Goal: Communication & Community: Answer question/provide support

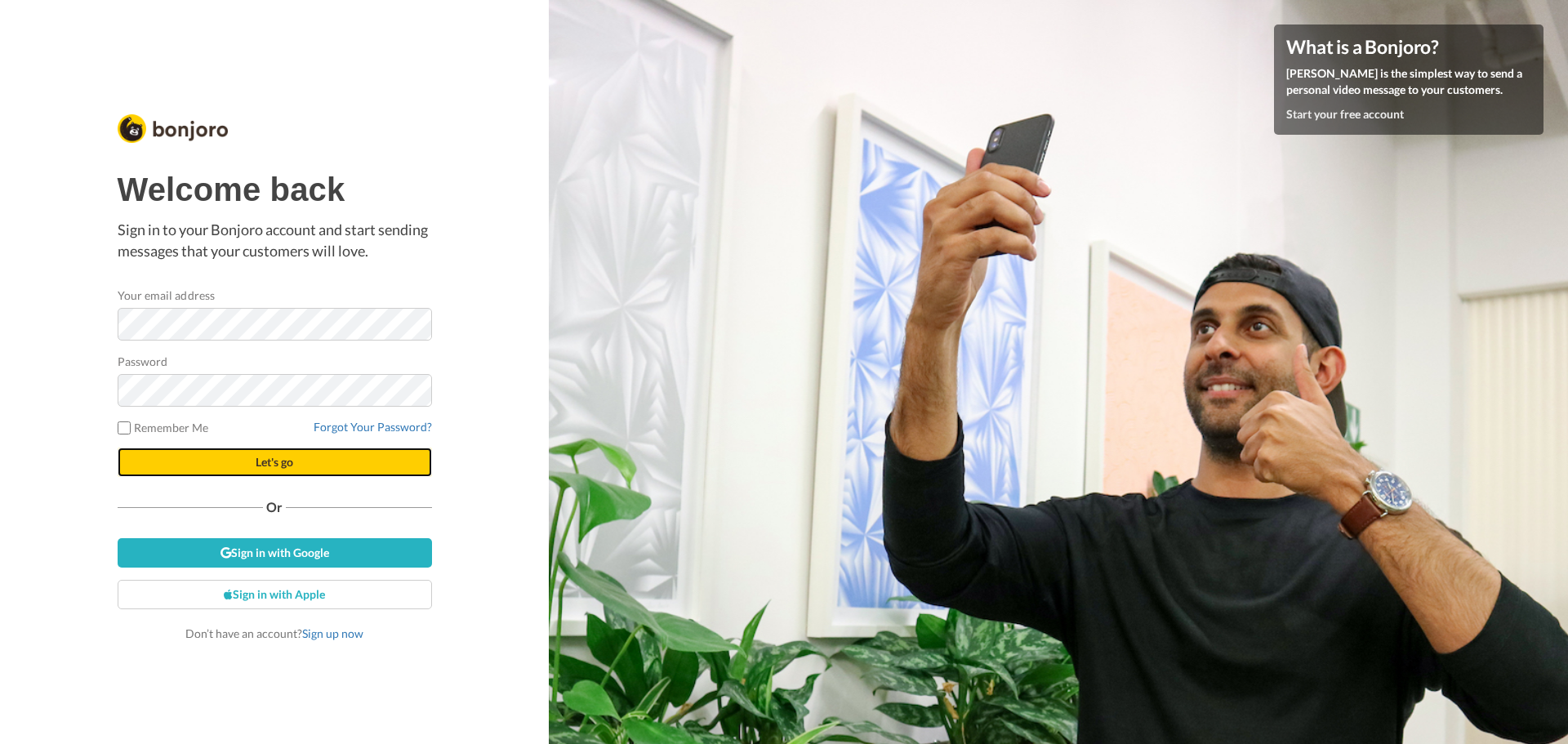
click at [294, 457] on button "Let's go" at bounding box center [275, 462] width 315 height 29
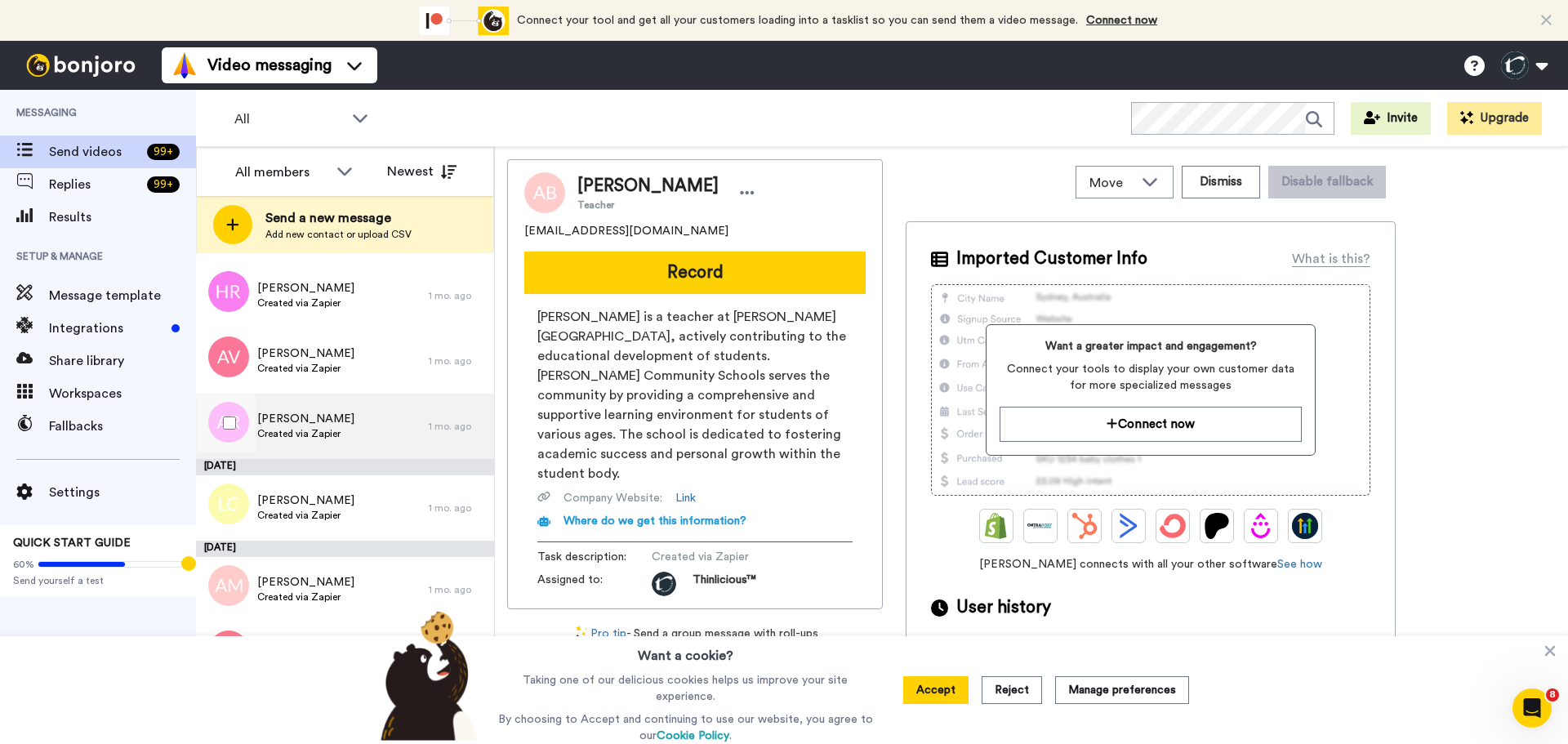
scroll to position [5640, 0]
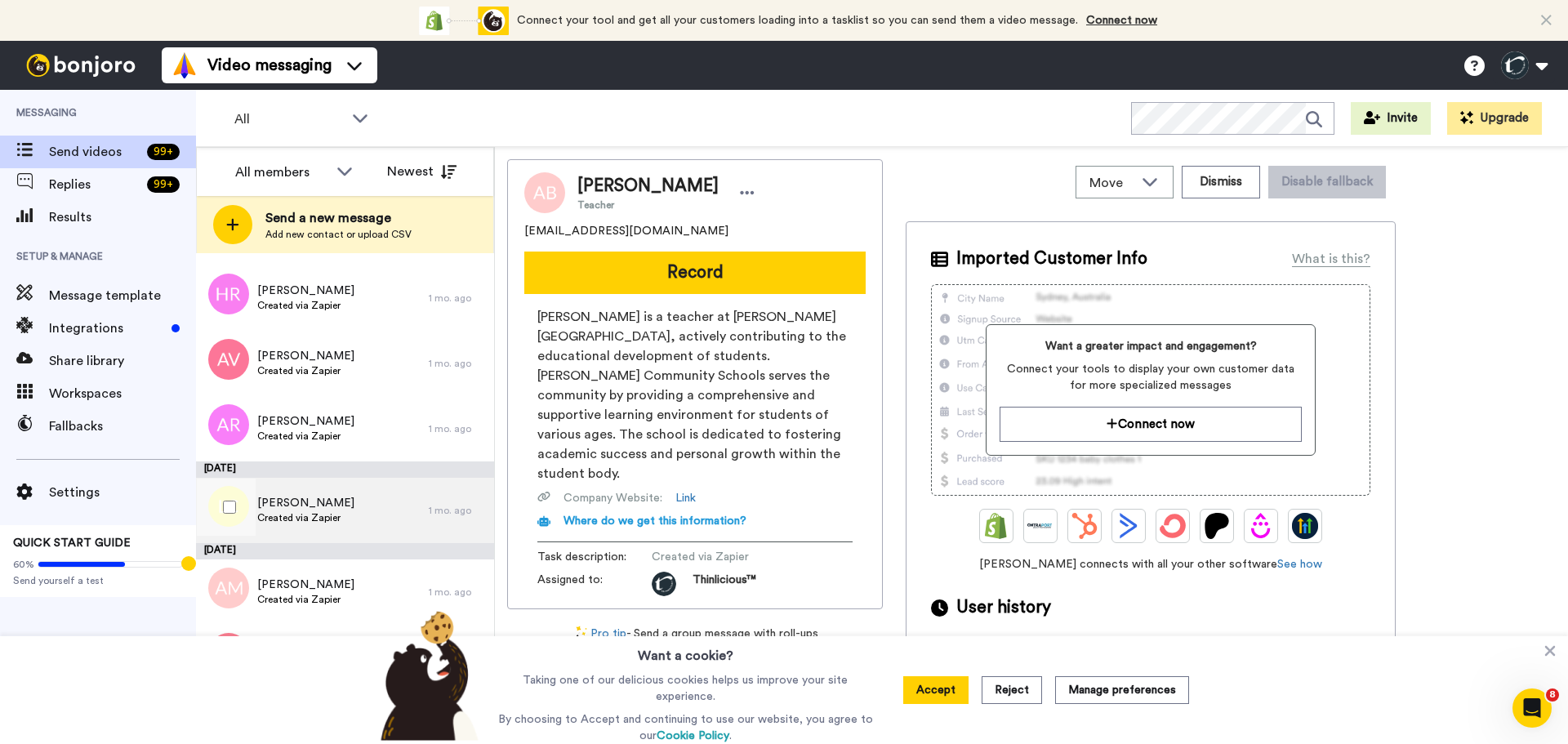
click at [280, 494] on div "Laura Castaldo Created via Zapier" at bounding box center [312, 510] width 232 height 66
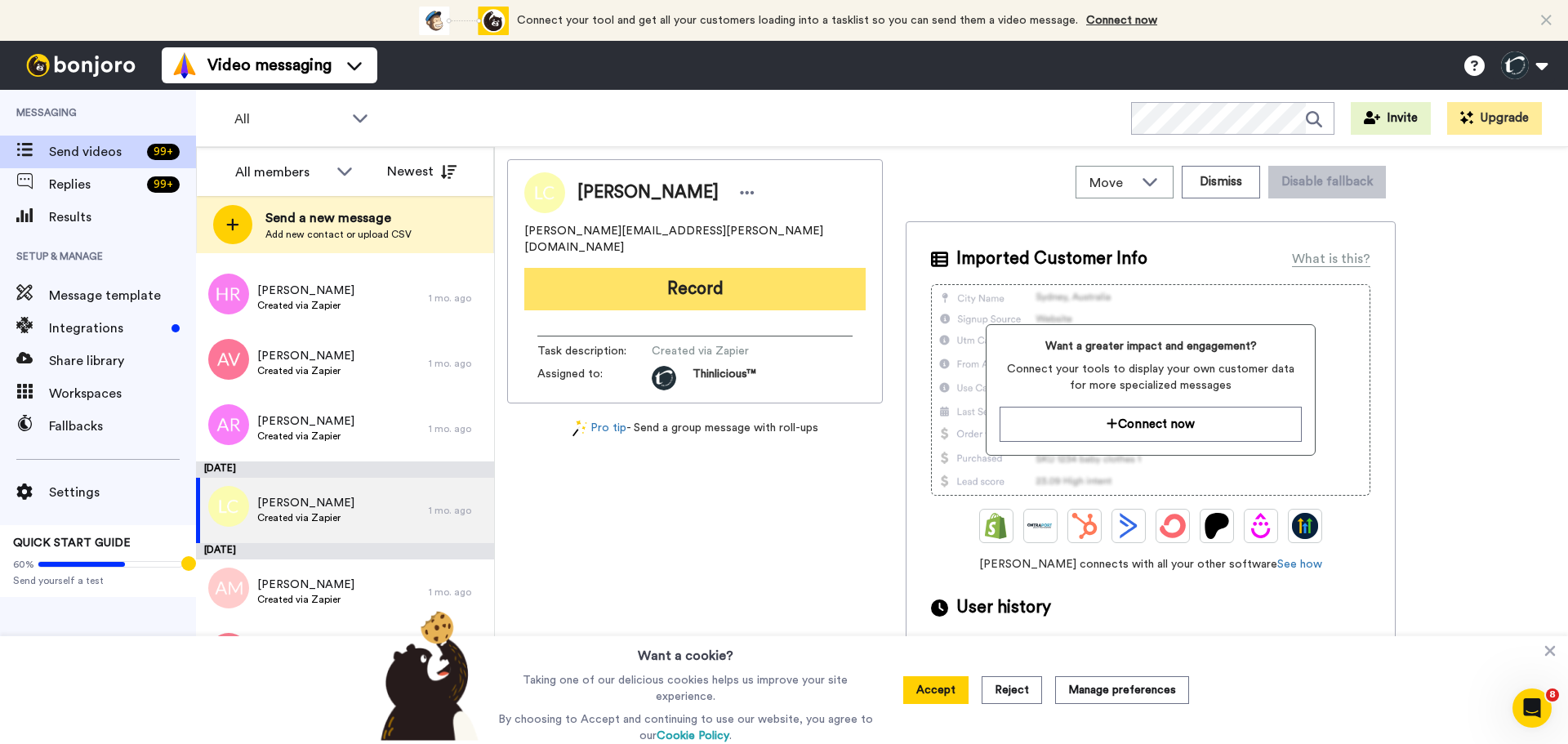
click at [617, 275] on button "Record" at bounding box center [695, 289] width 341 height 42
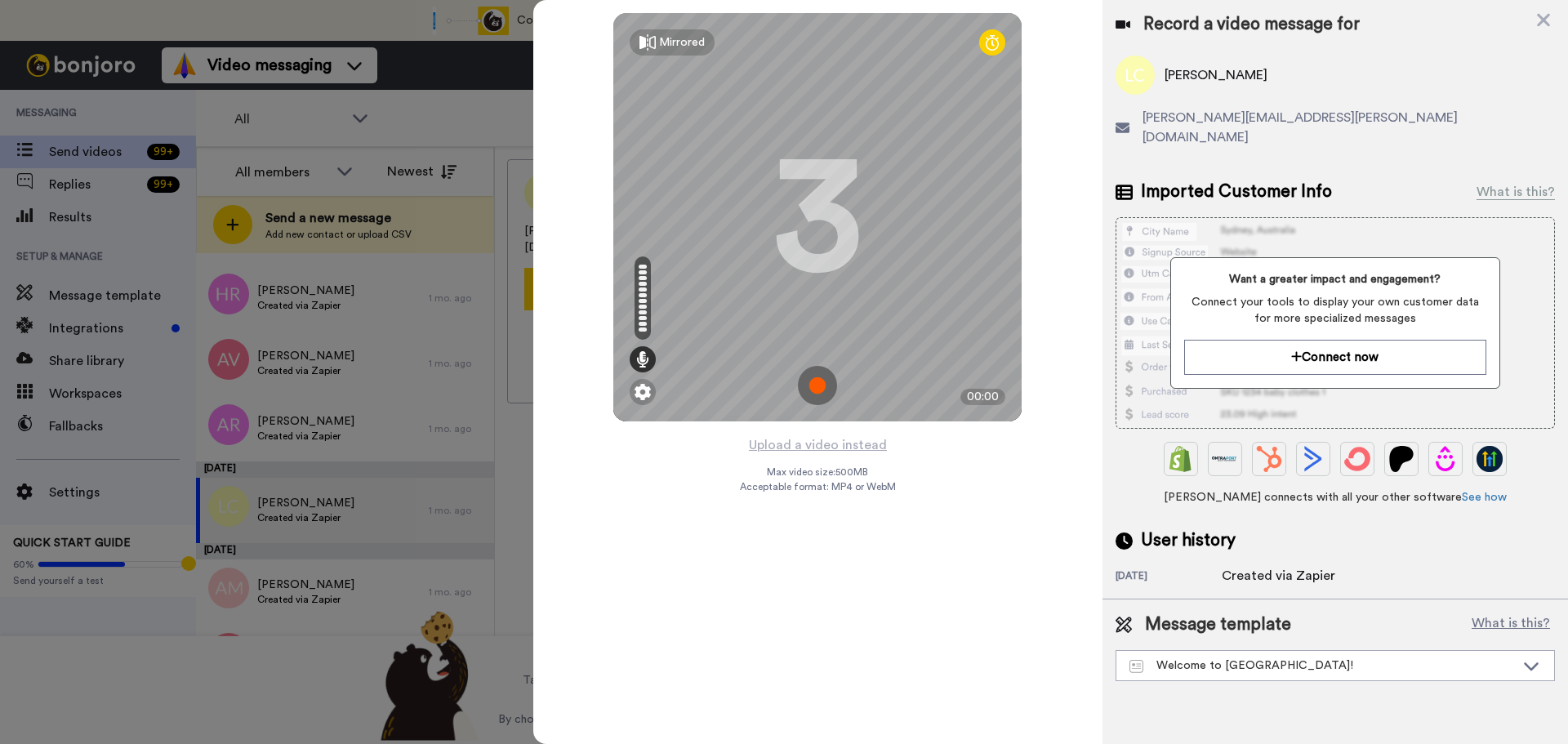
click at [821, 383] on img at bounding box center [817, 385] width 39 height 39
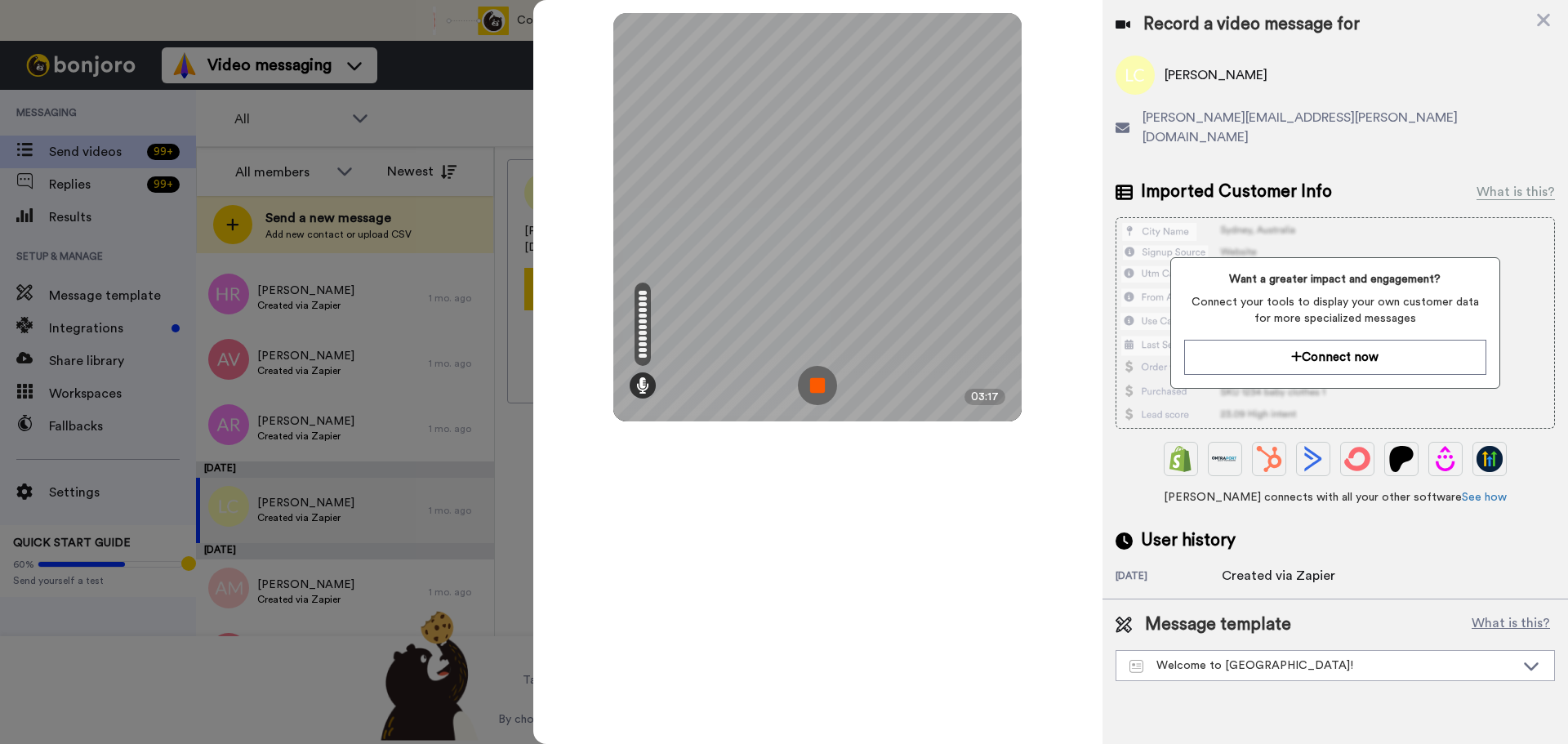
click at [821, 383] on img at bounding box center [817, 385] width 39 height 39
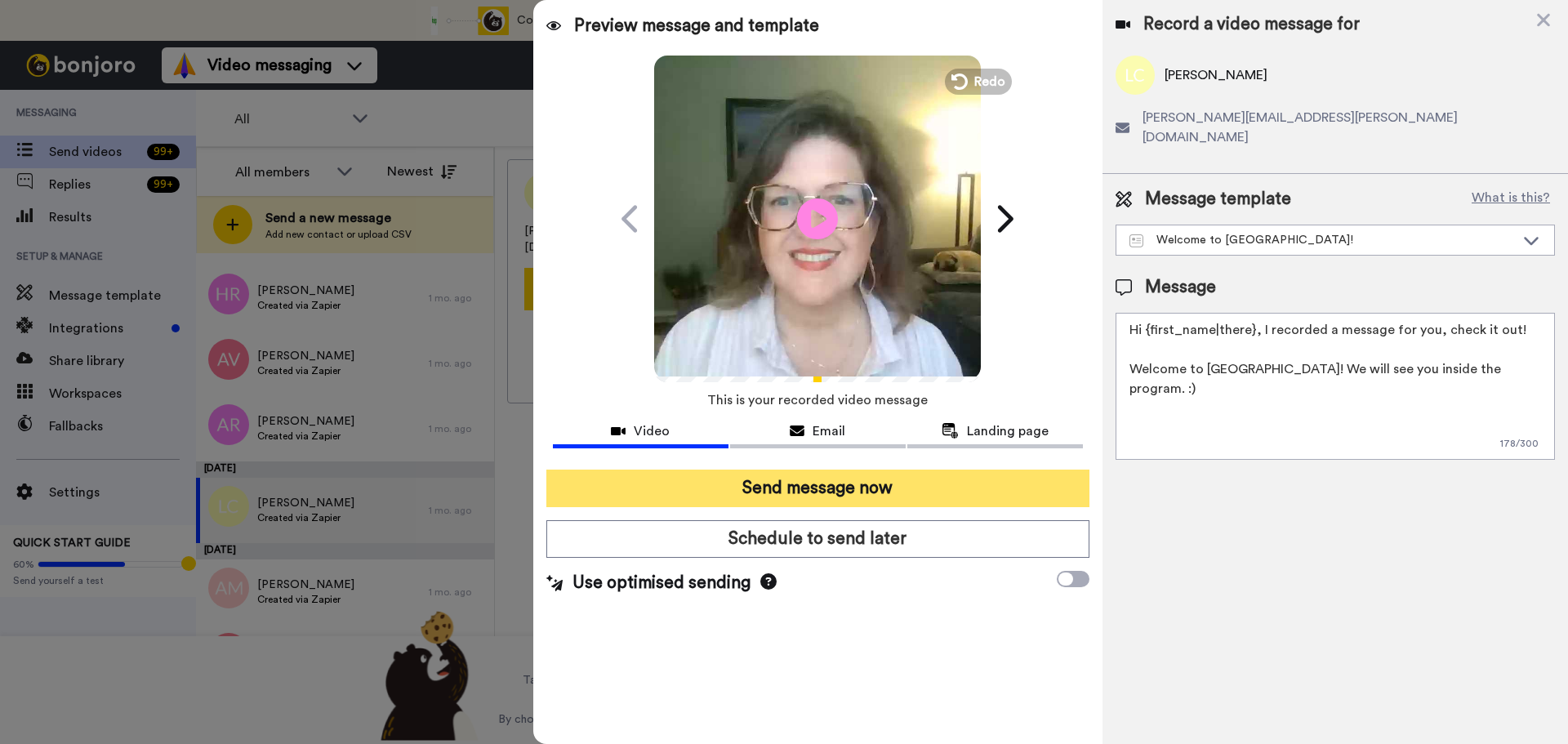
click at [964, 486] on button "Send message now" at bounding box center [818, 488] width 543 height 37
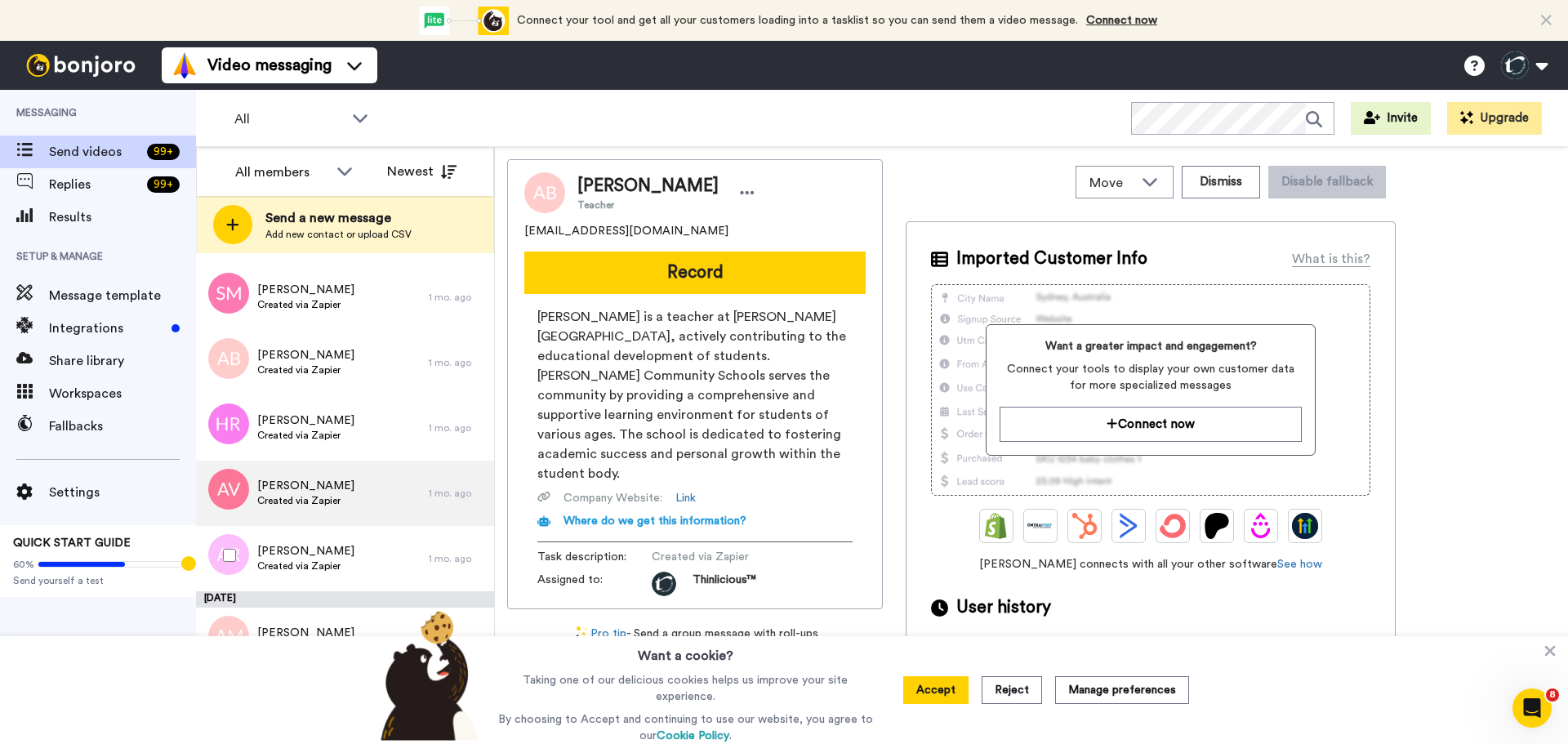
scroll to position [5511, 0]
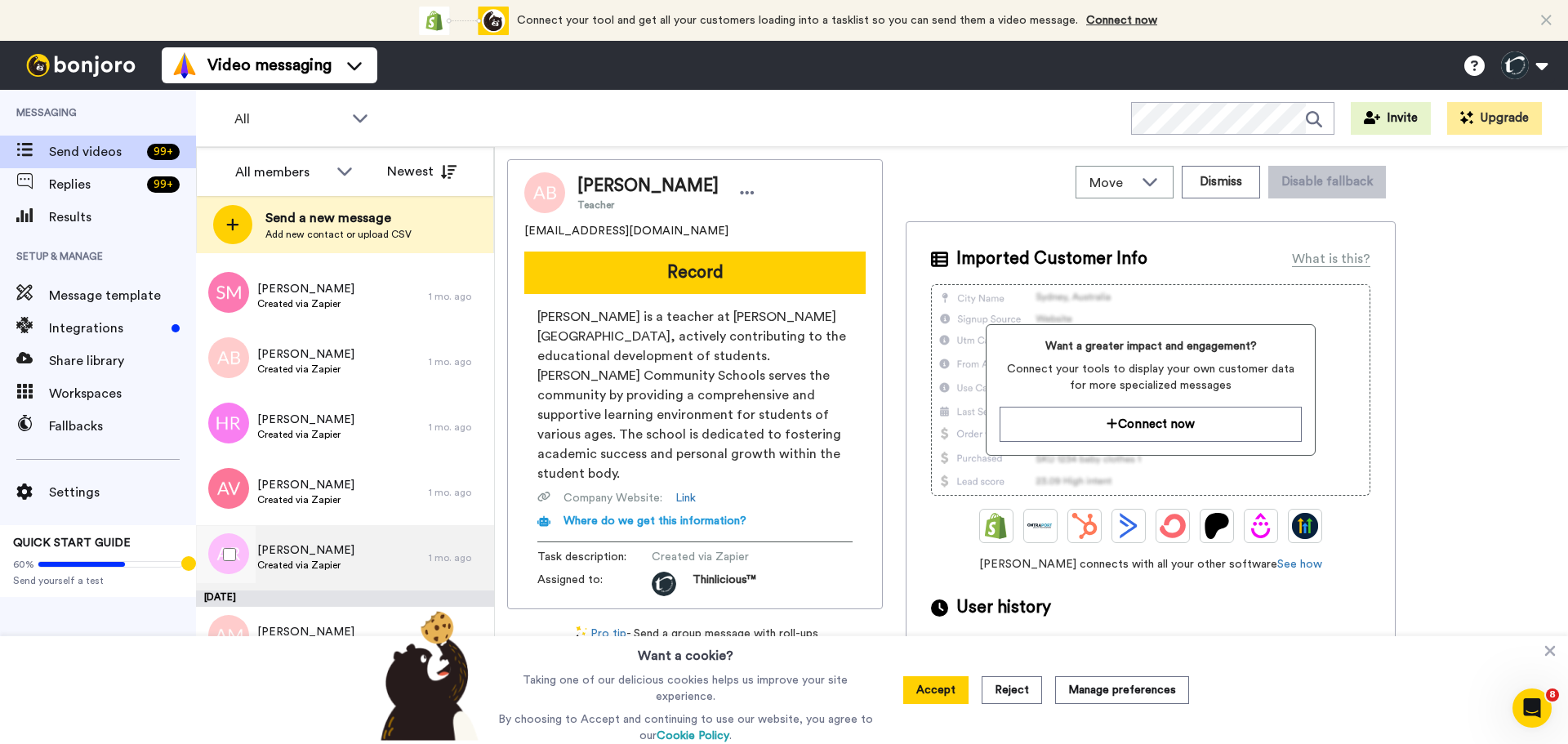
click at [297, 561] on span "Created via Zapier" at bounding box center [305, 565] width 97 height 13
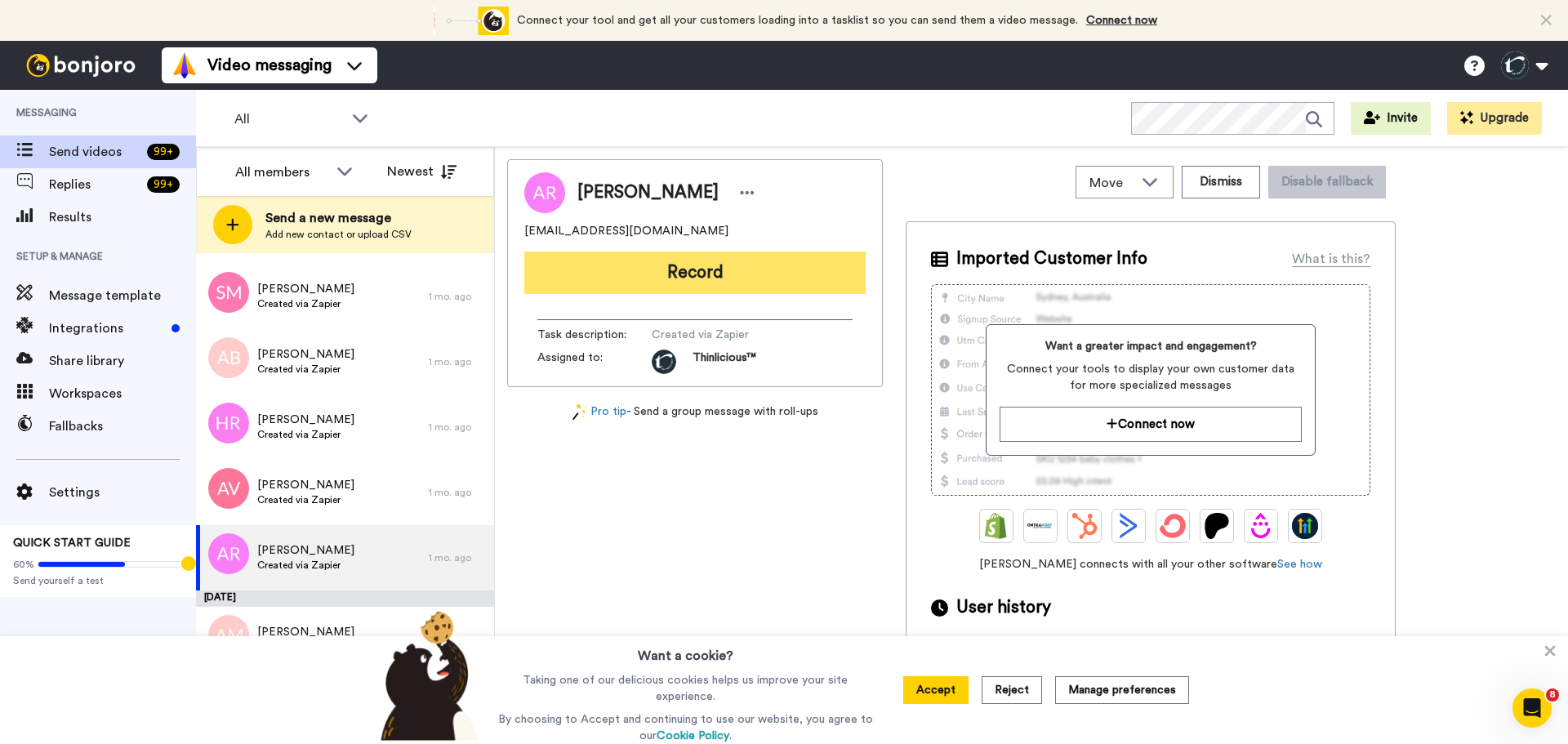
click at [579, 262] on button "Record" at bounding box center [695, 272] width 341 height 42
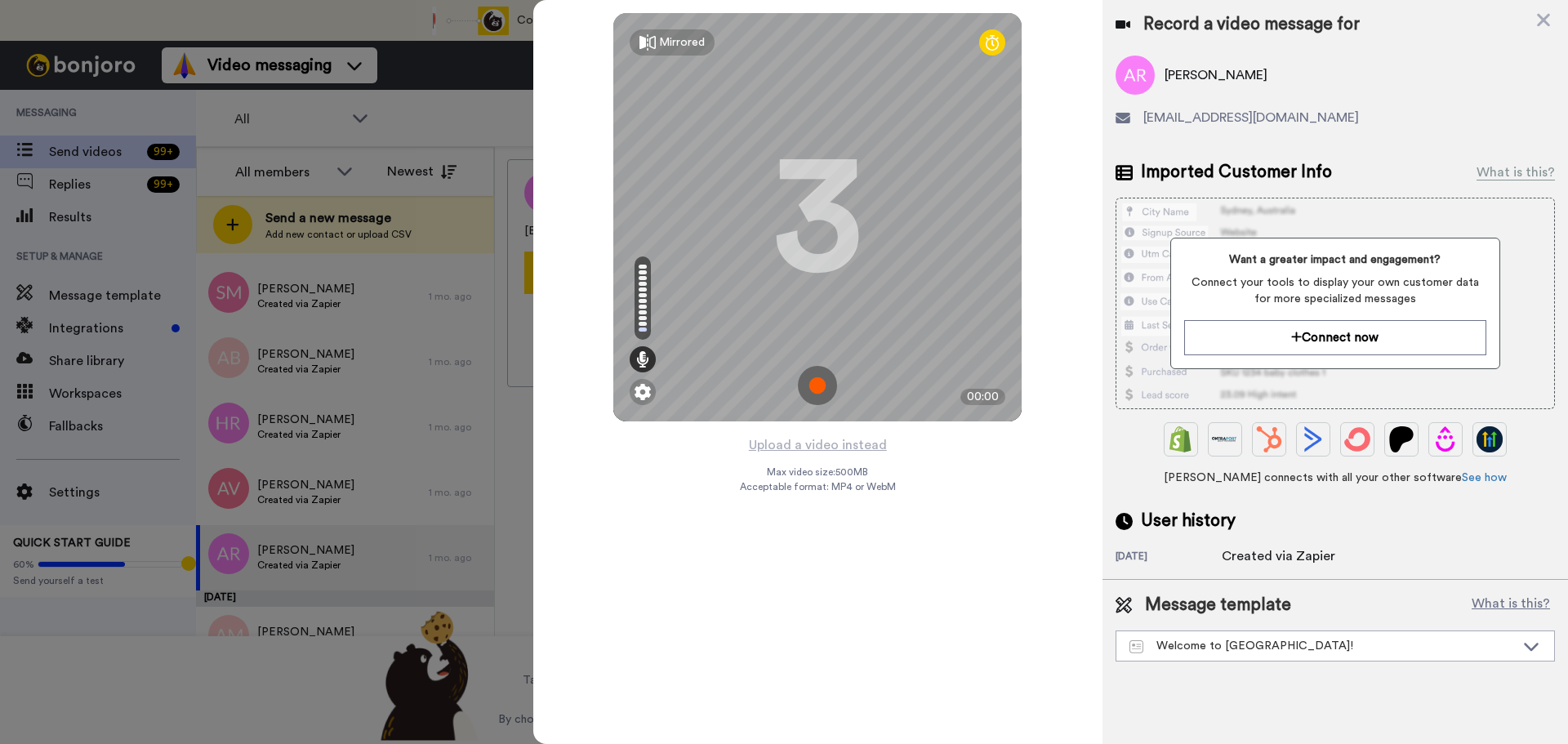
click at [821, 386] on img at bounding box center [817, 385] width 39 height 39
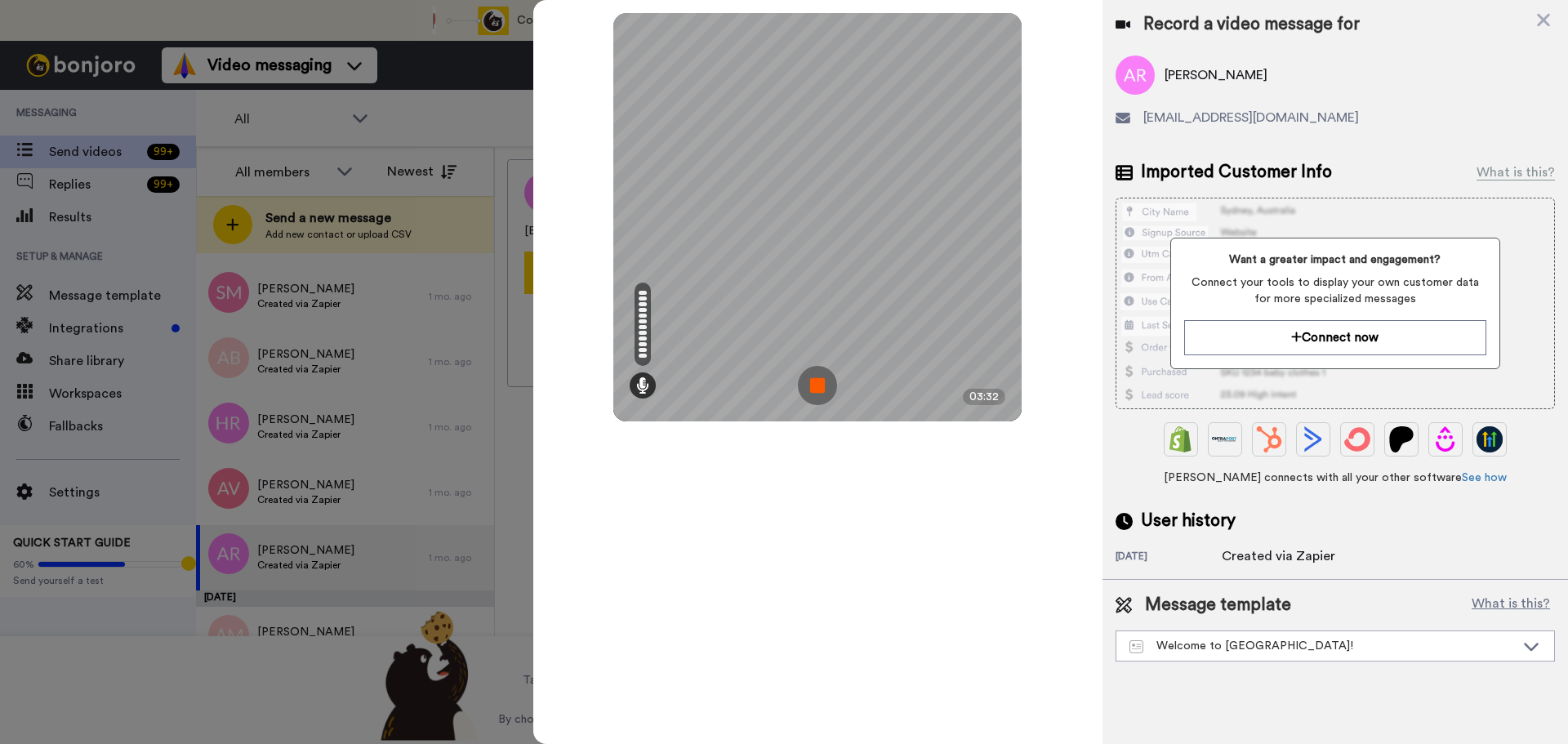
click at [821, 386] on img at bounding box center [817, 385] width 39 height 39
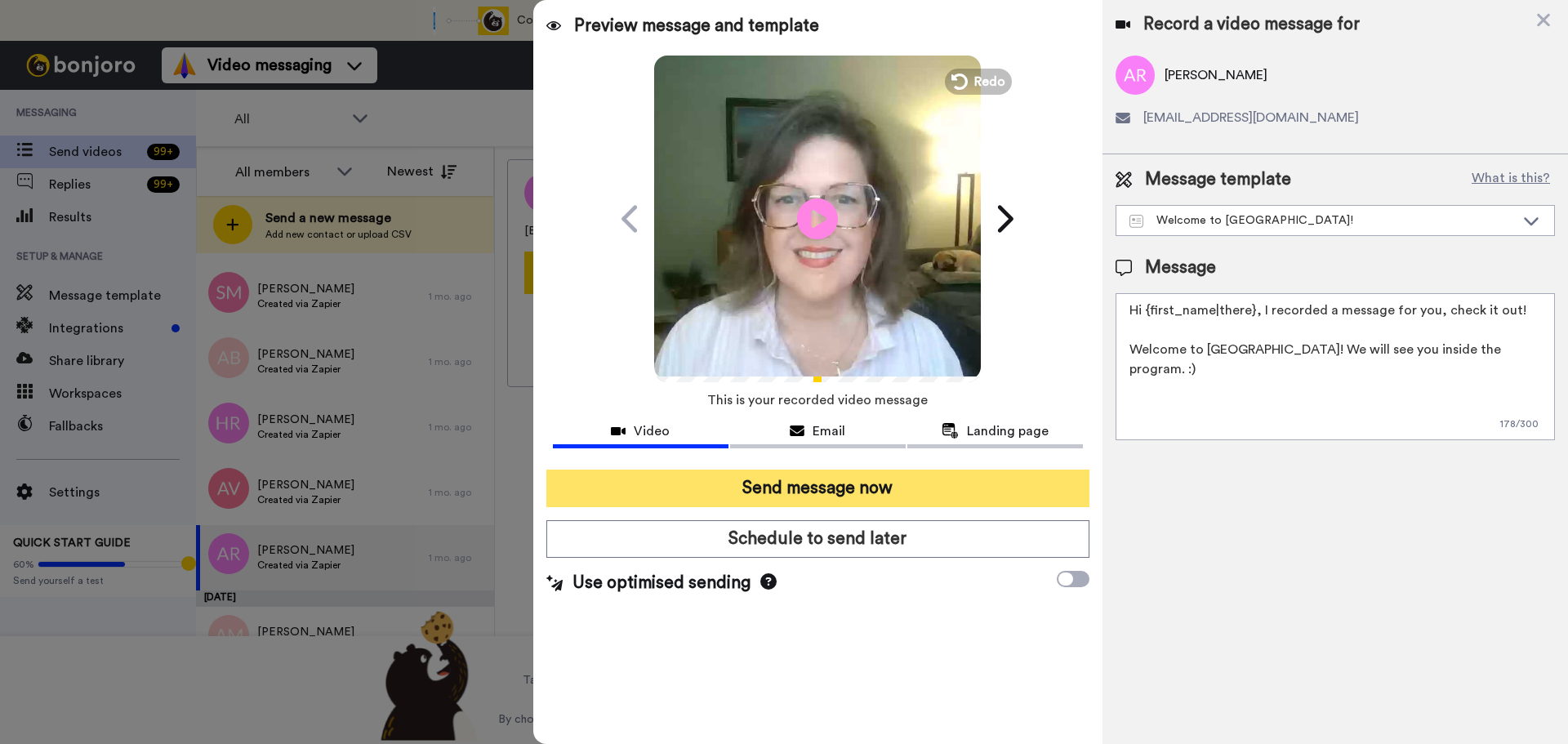
click at [856, 490] on button "Send message now" at bounding box center [818, 488] width 543 height 37
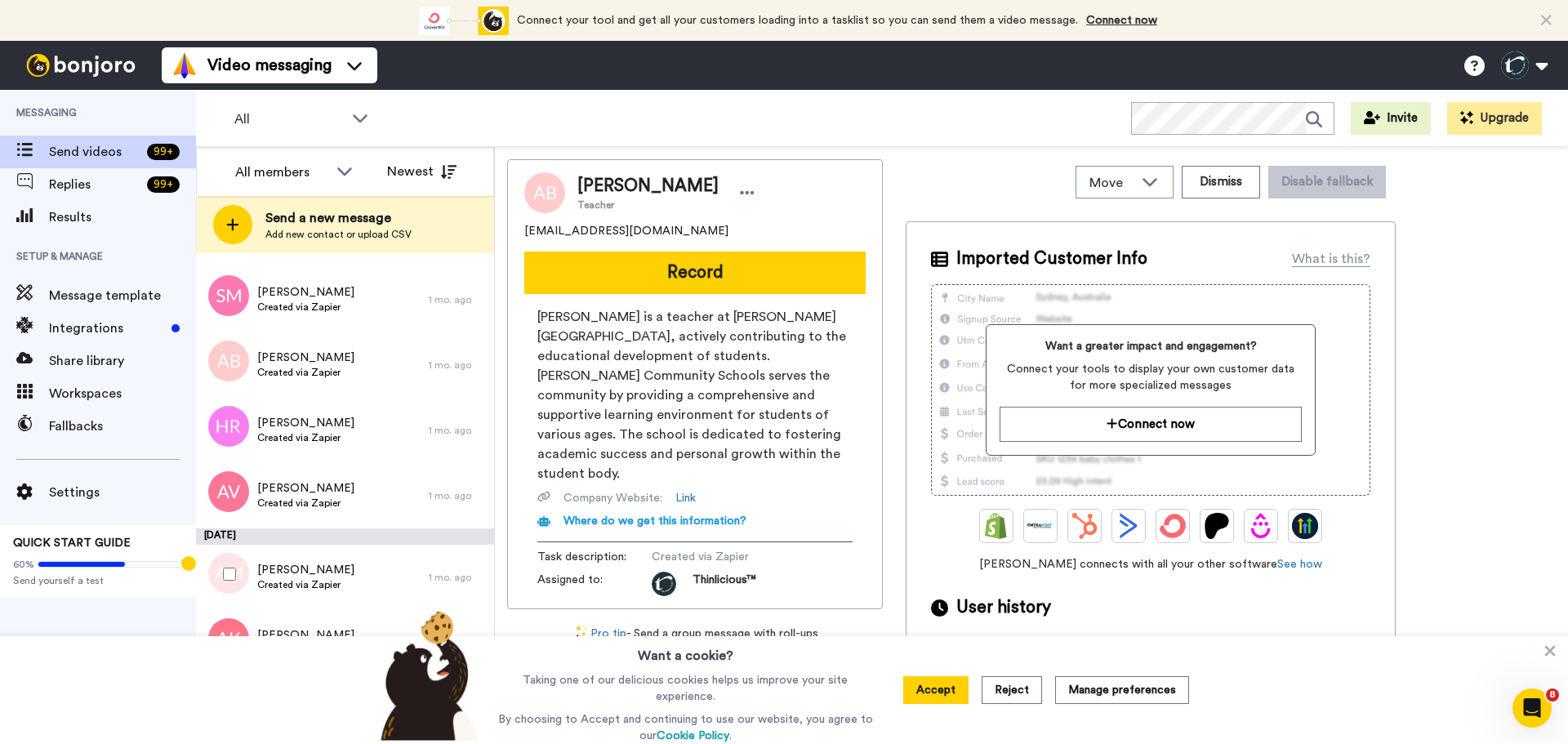
scroll to position [5510, 0]
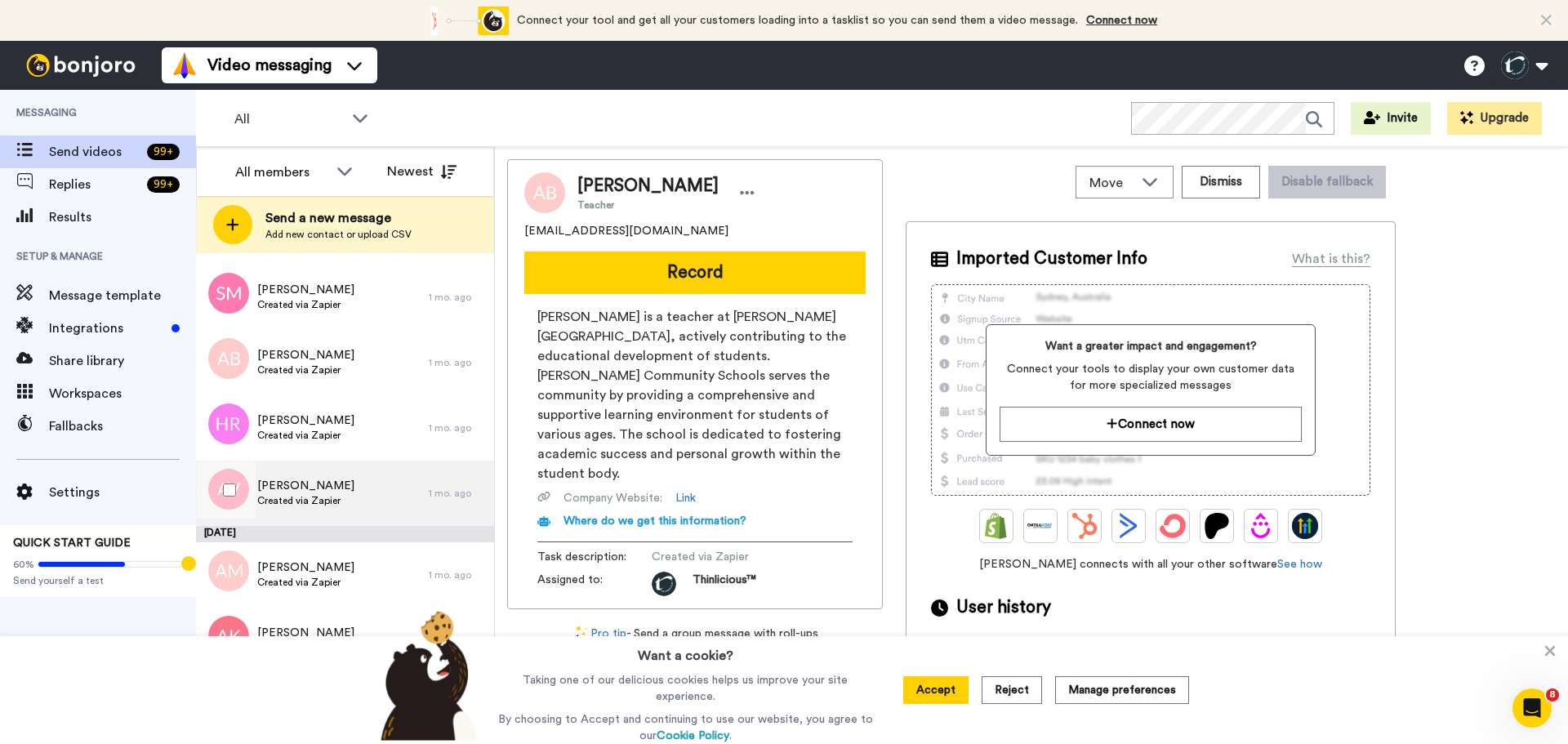
click at [310, 502] on span "Created via Zapier" at bounding box center [305, 501] width 97 height 13
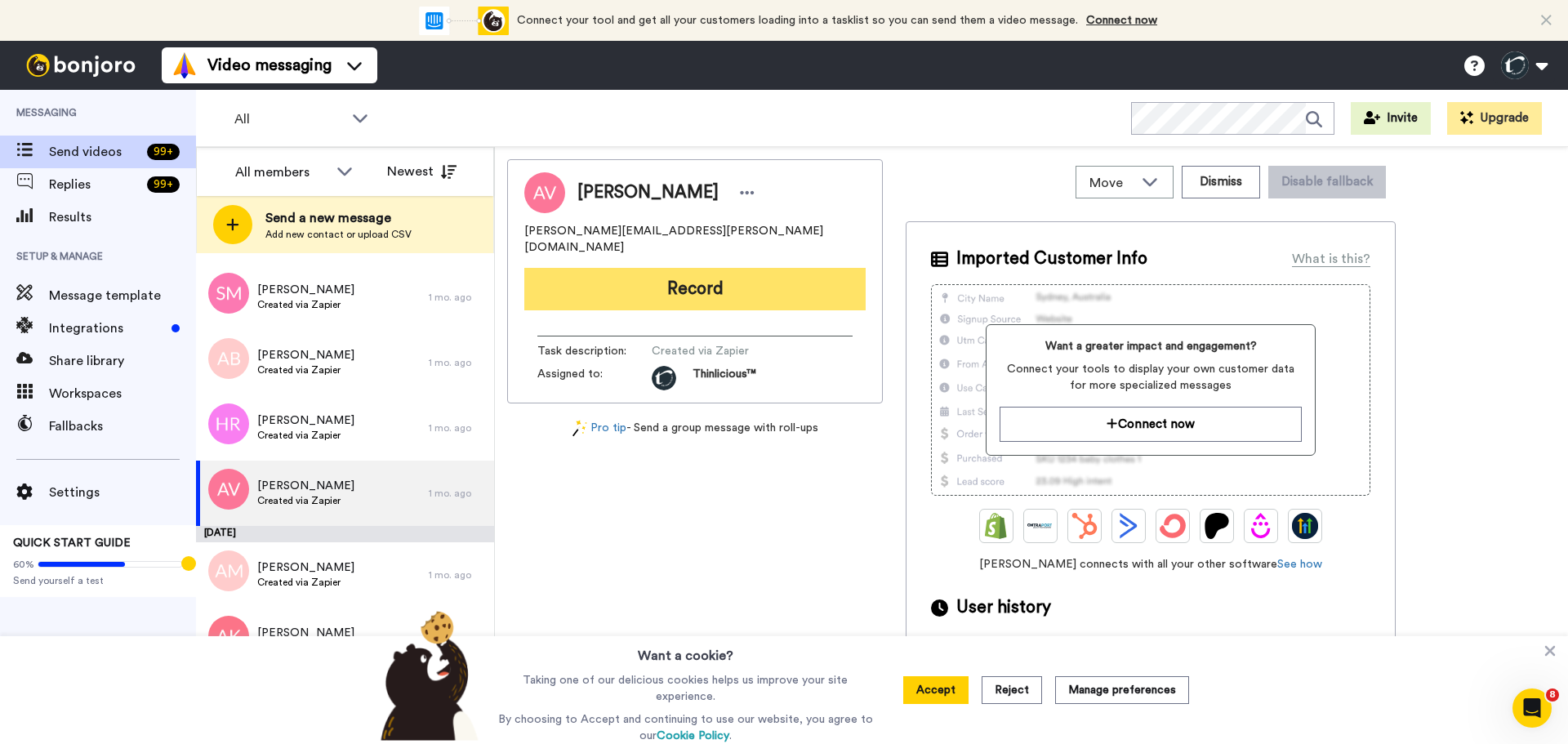
click at [684, 268] on button "Record" at bounding box center [695, 289] width 341 height 42
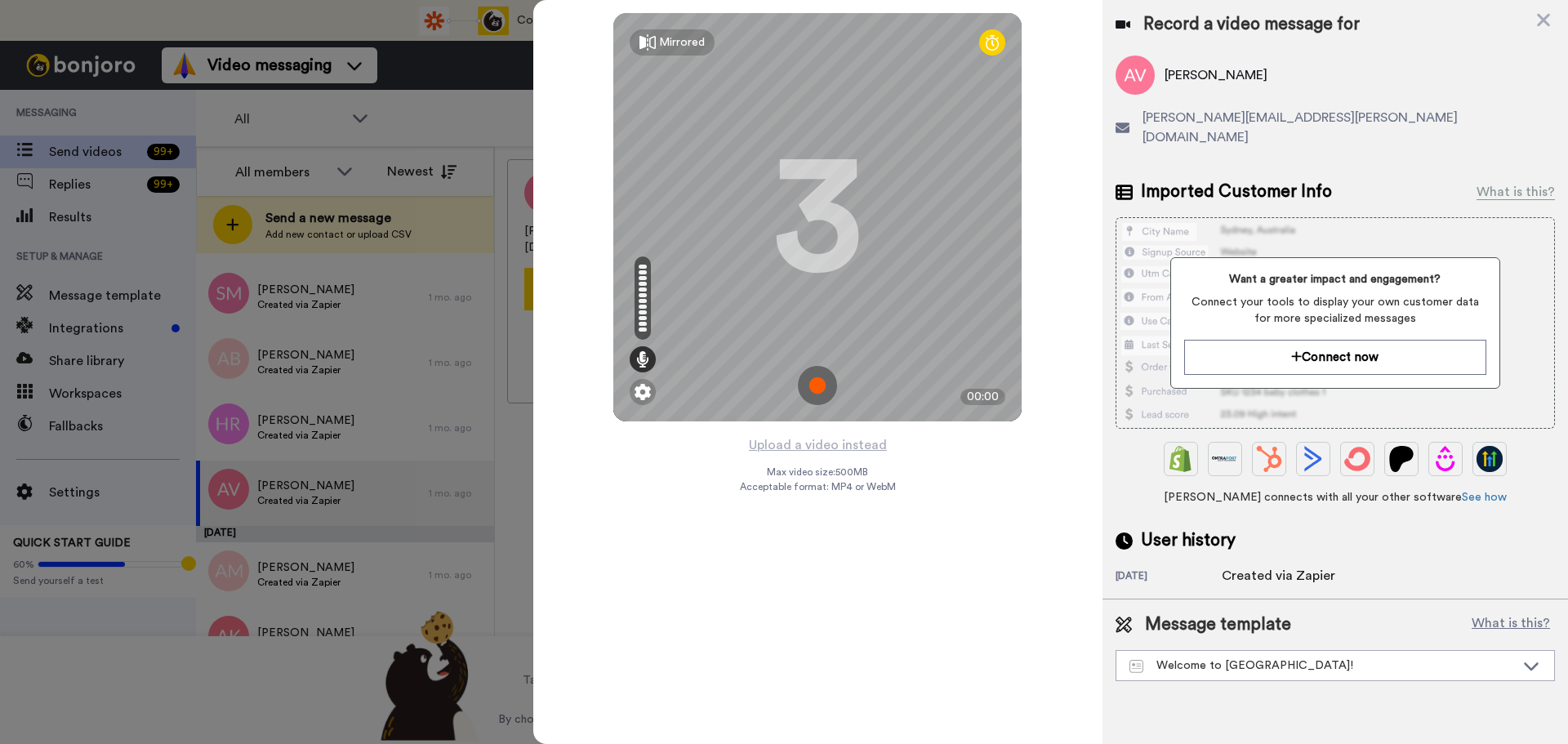
click at [824, 389] on img at bounding box center [817, 385] width 39 height 39
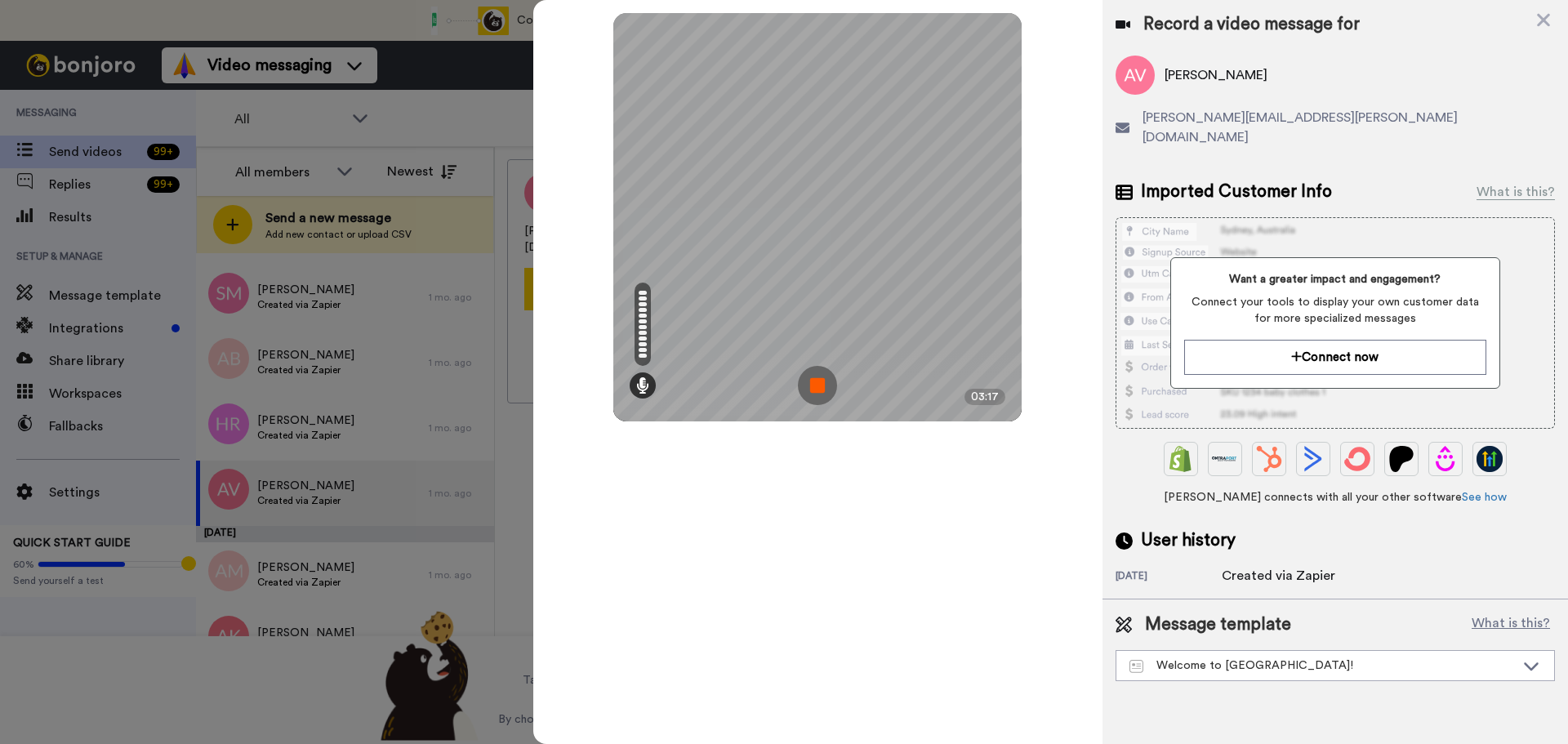
click at [824, 389] on img at bounding box center [817, 385] width 39 height 39
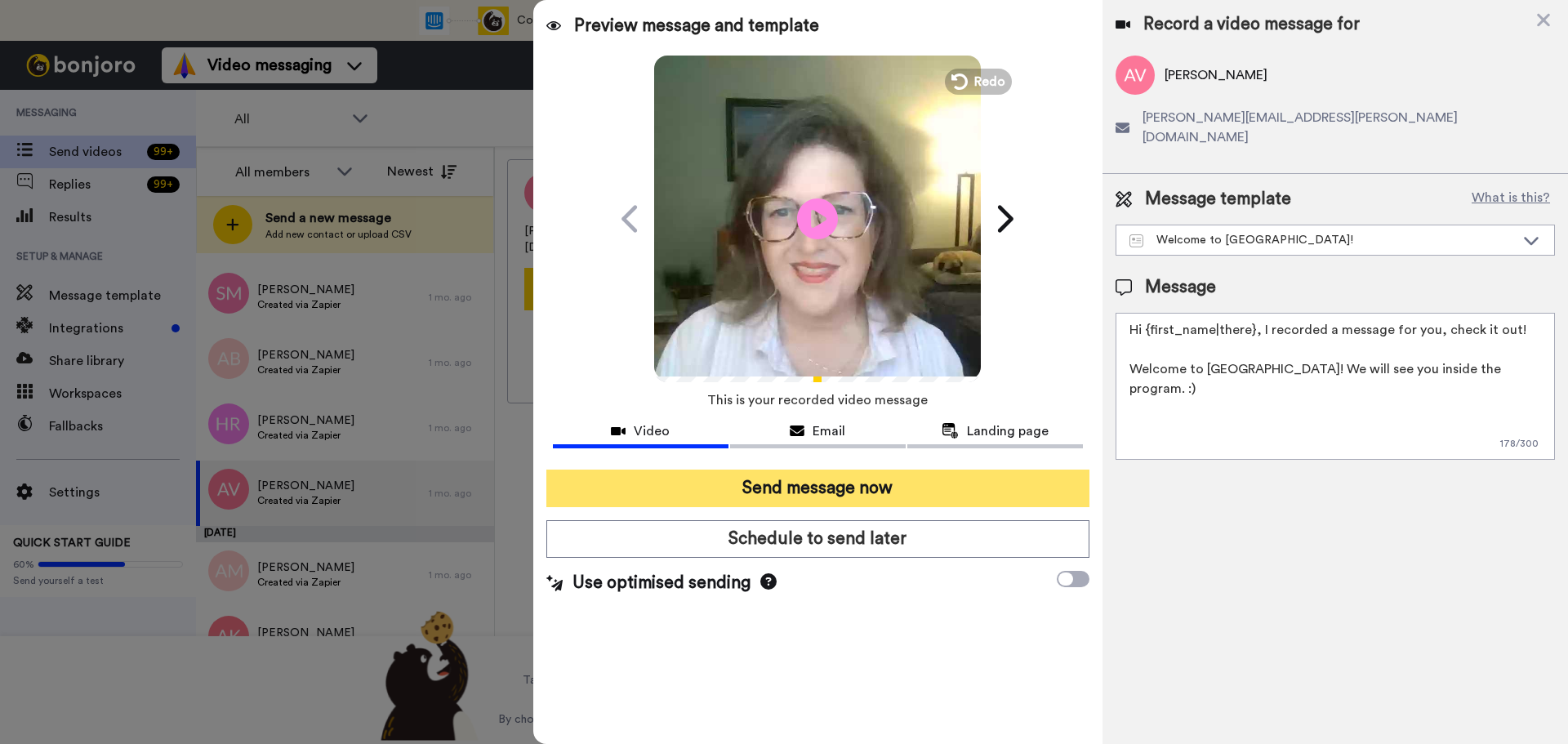
click at [837, 496] on button "Send message now" at bounding box center [818, 488] width 543 height 37
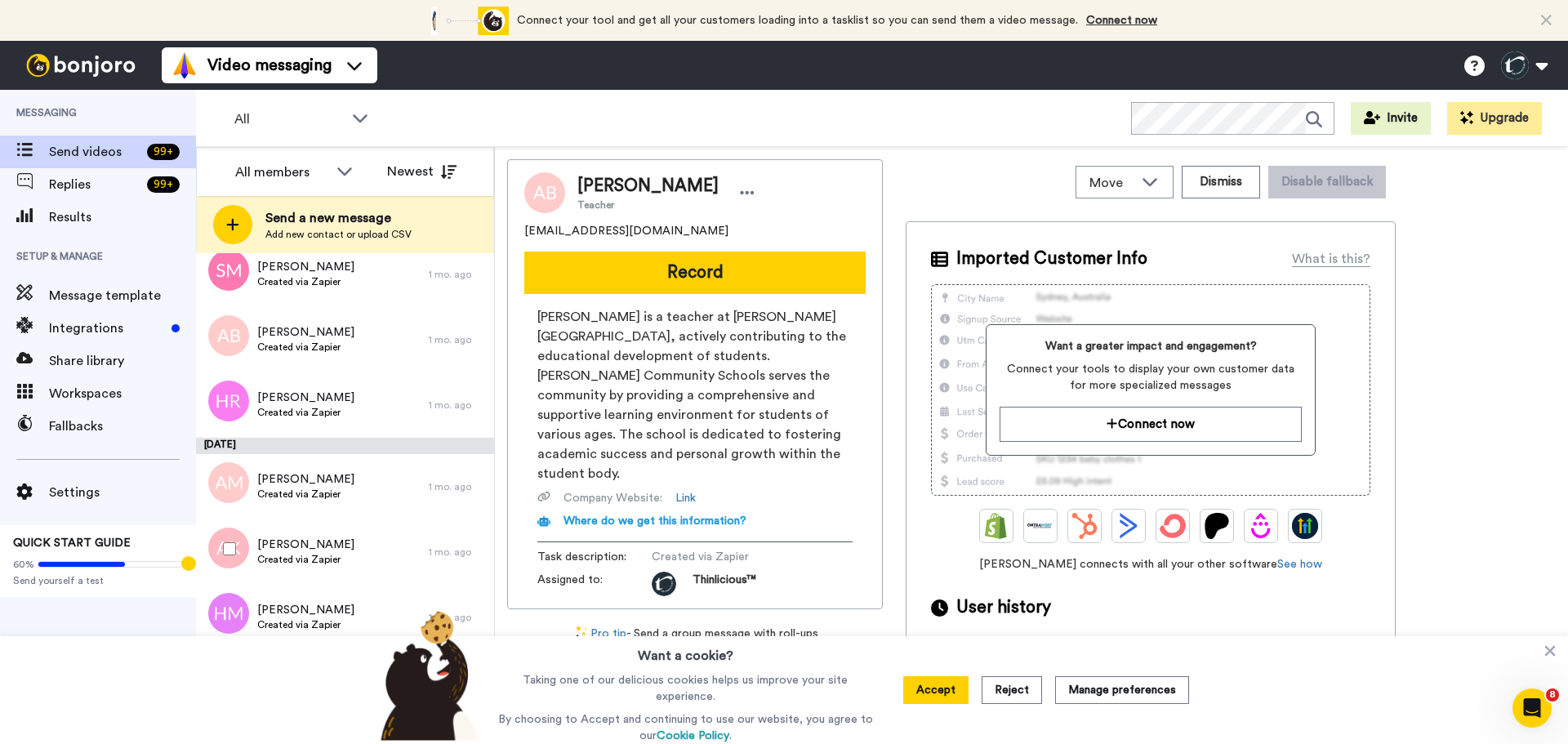
scroll to position [5455, 0]
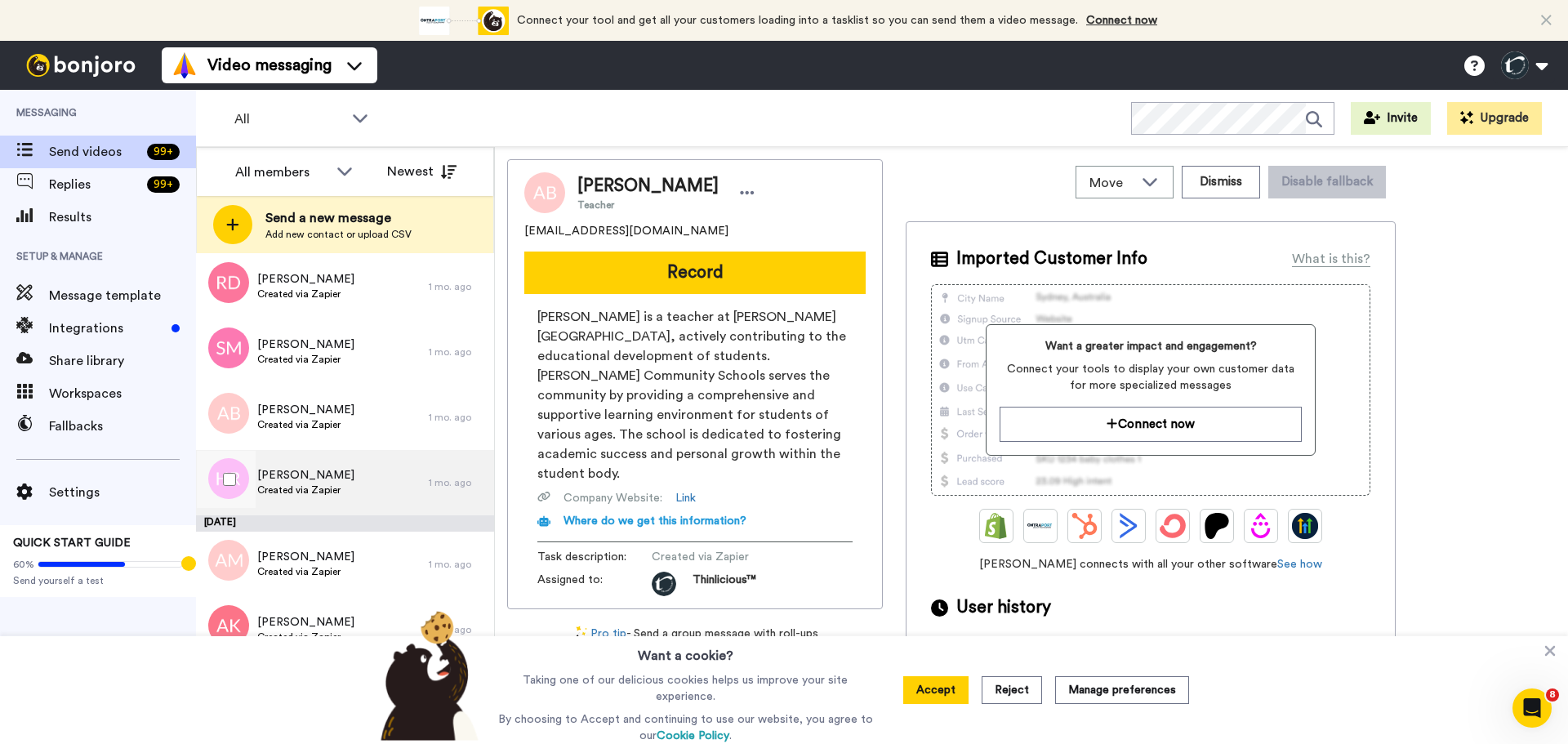
click at [284, 475] on span "Heather Rogers" at bounding box center [305, 476] width 97 height 17
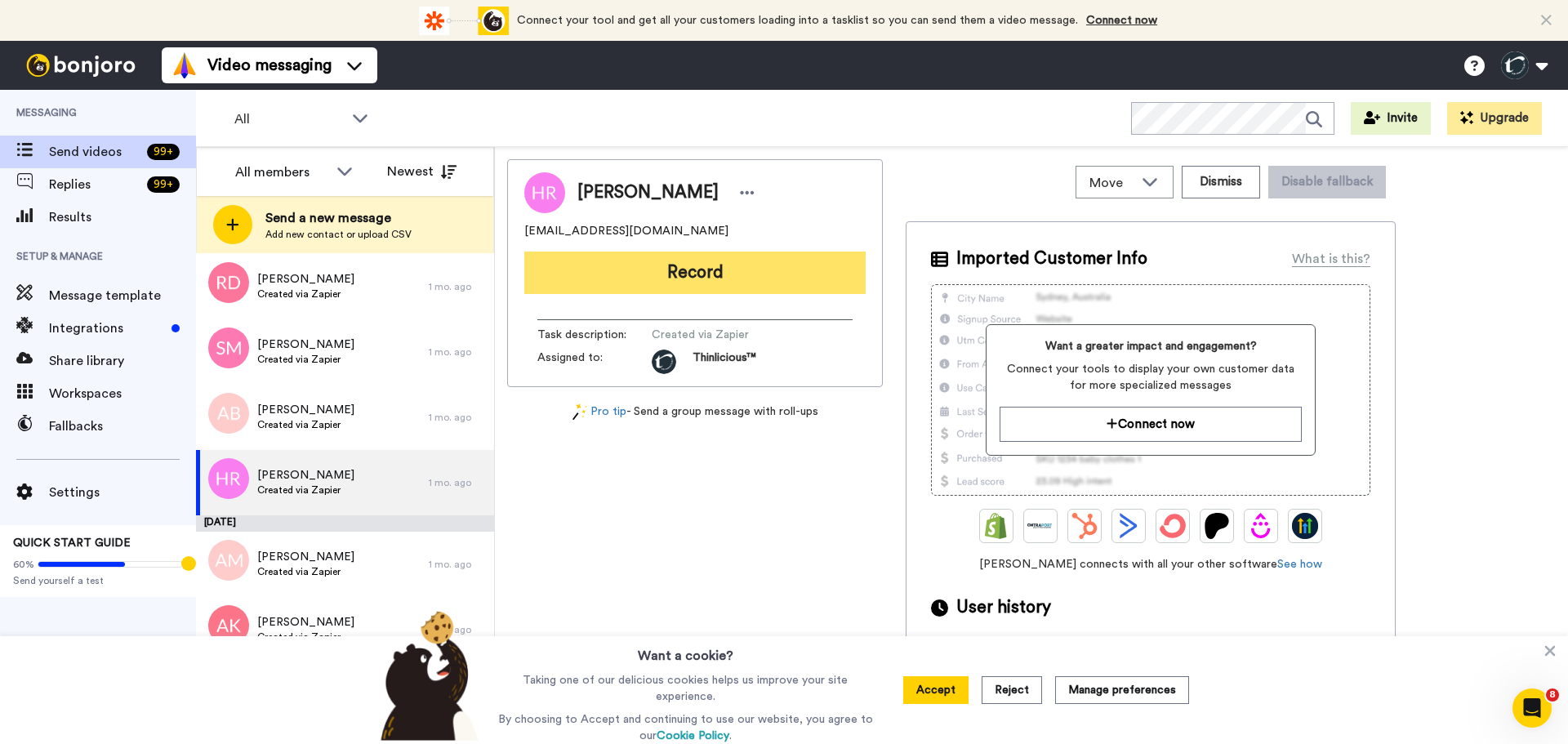
click at [688, 284] on button "Record" at bounding box center [695, 272] width 341 height 42
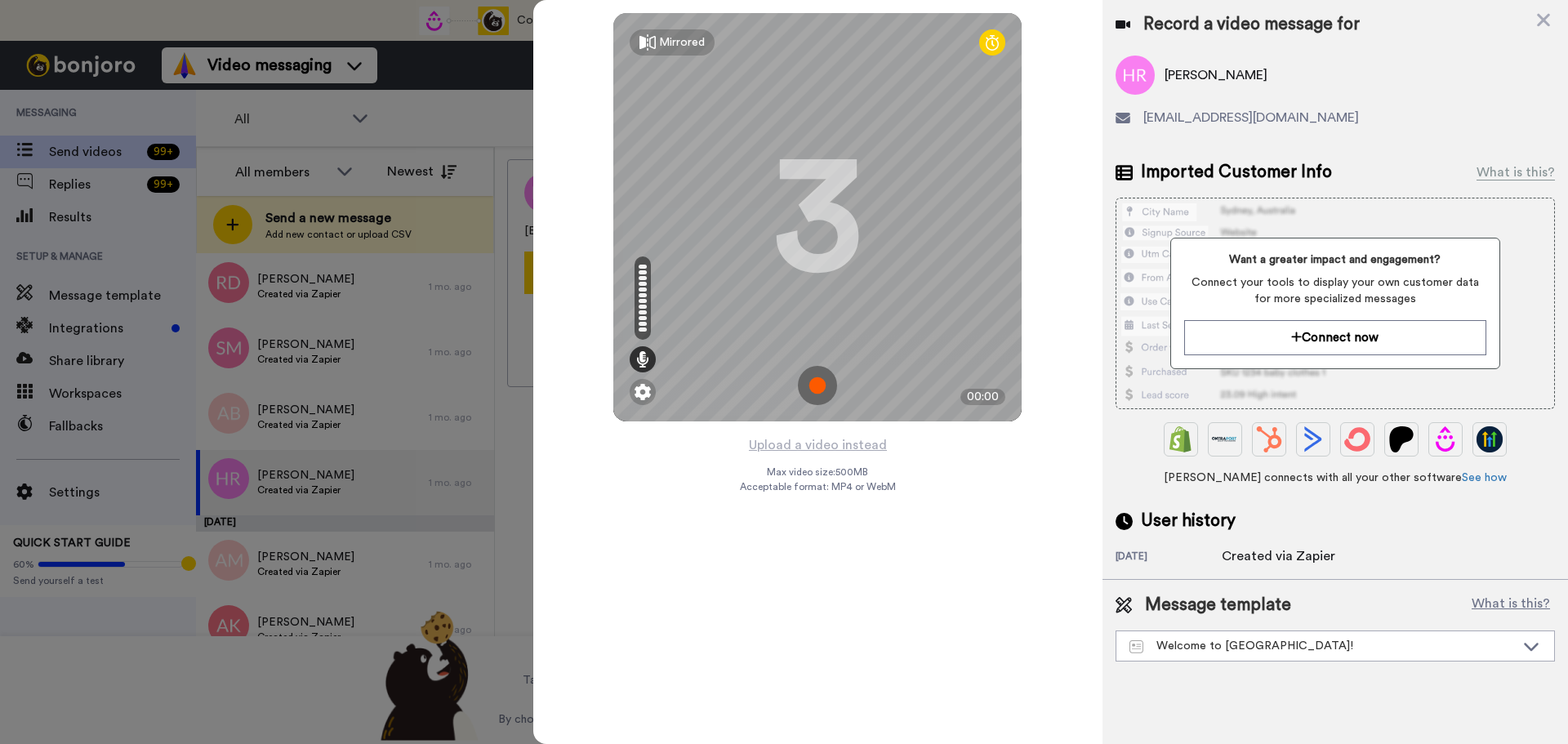
click at [821, 379] on img at bounding box center [817, 385] width 39 height 39
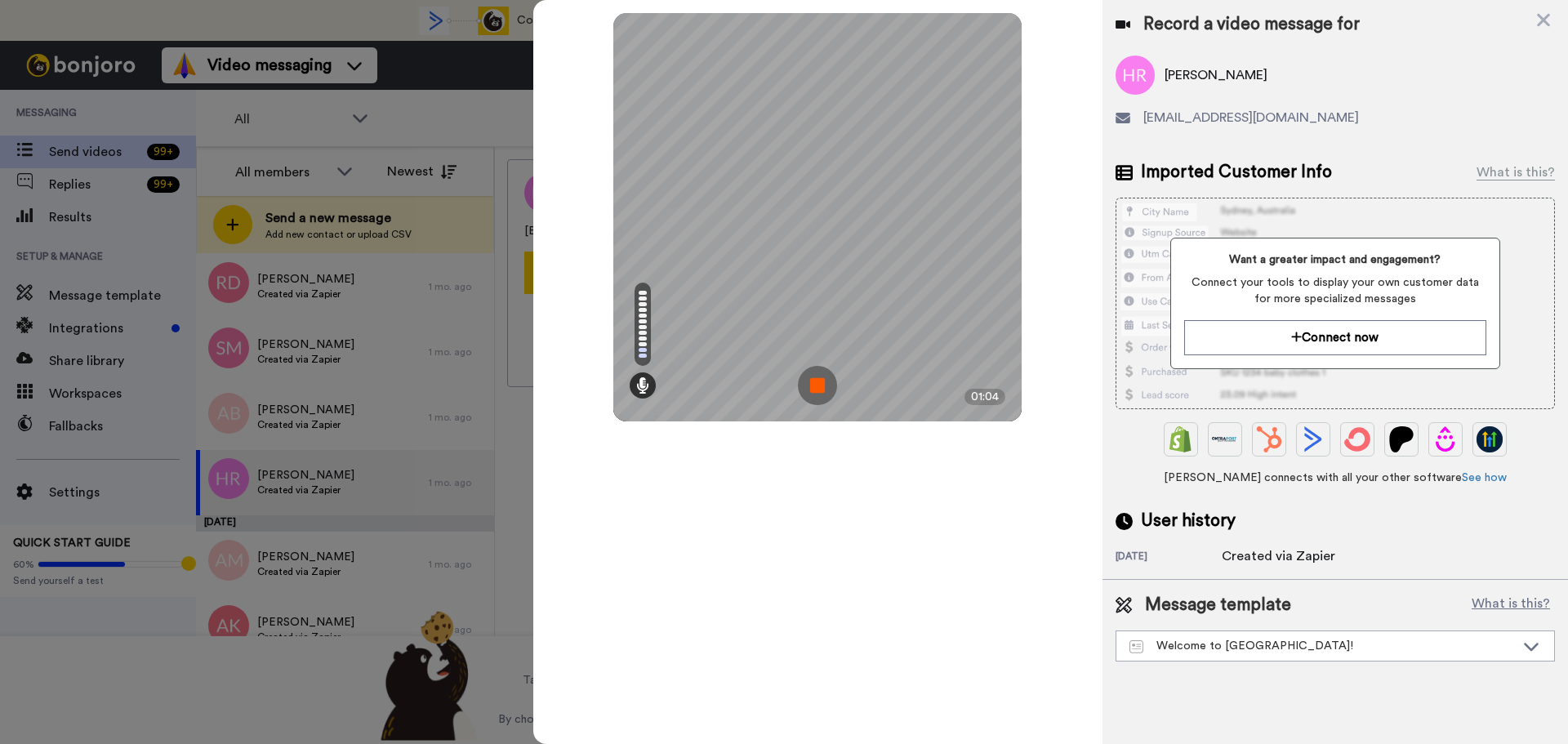
click at [810, 378] on img at bounding box center [817, 385] width 39 height 39
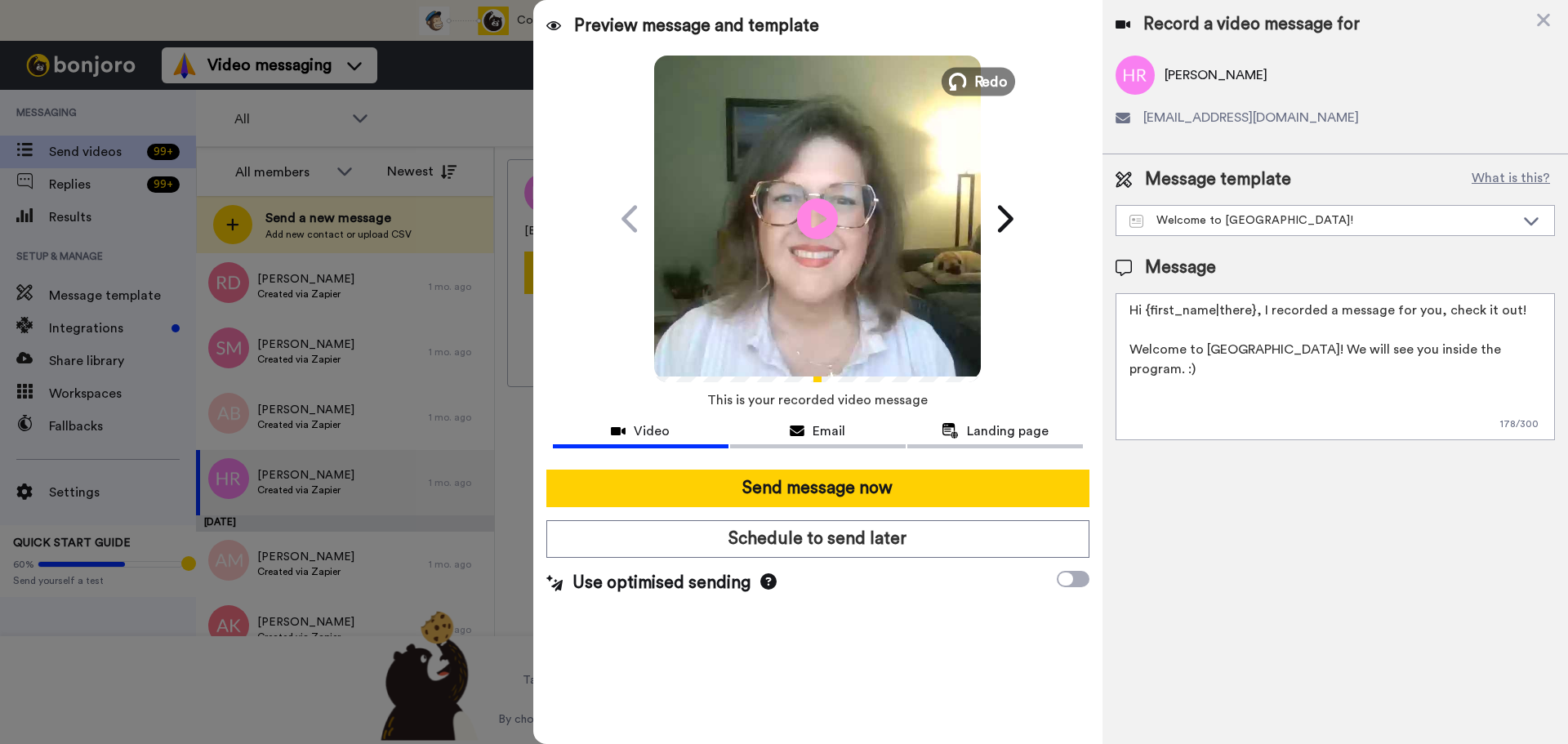
click at [983, 81] on span "Redo" at bounding box center [991, 81] width 34 height 22
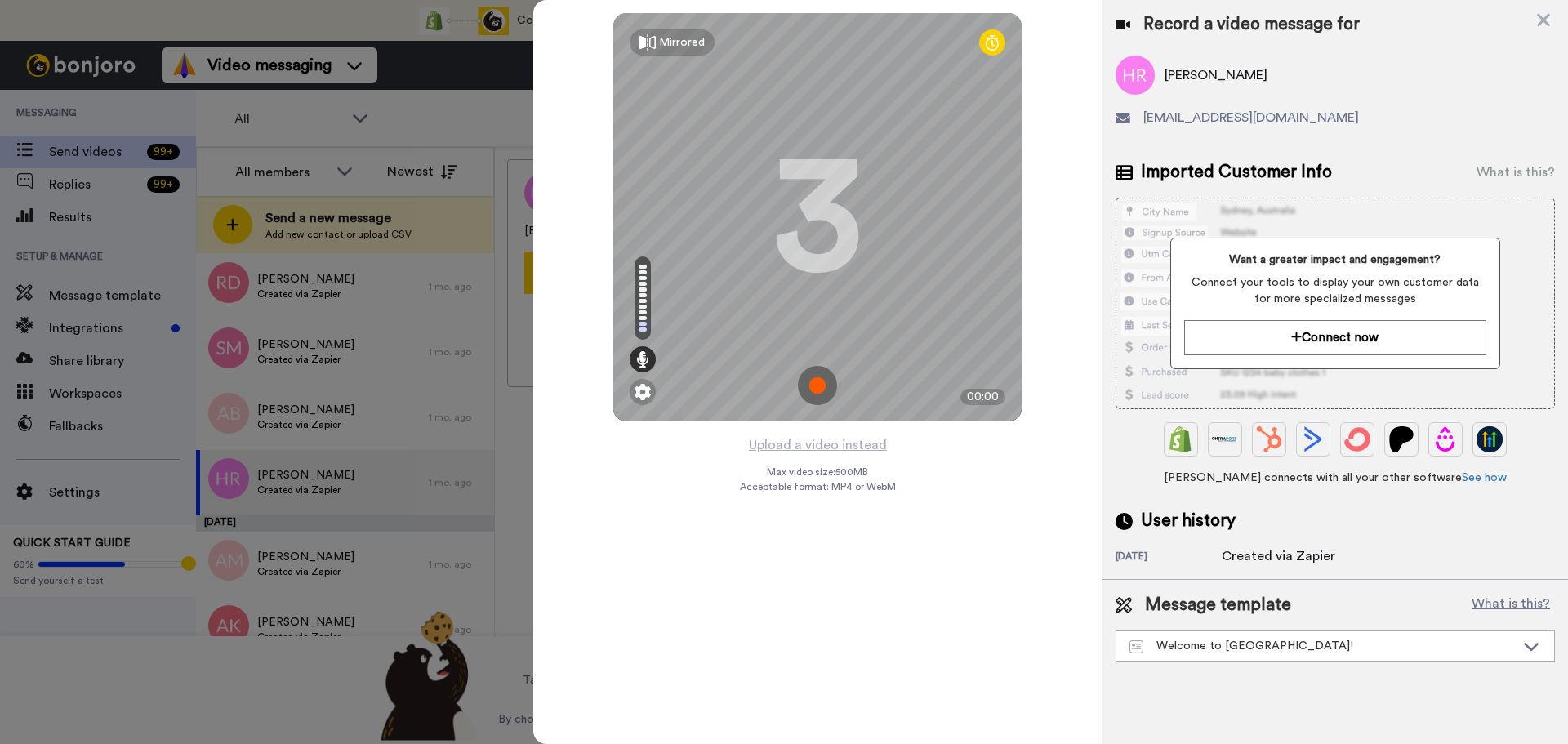
click at [818, 377] on img at bounding box center [817, 385] width 39 height 39
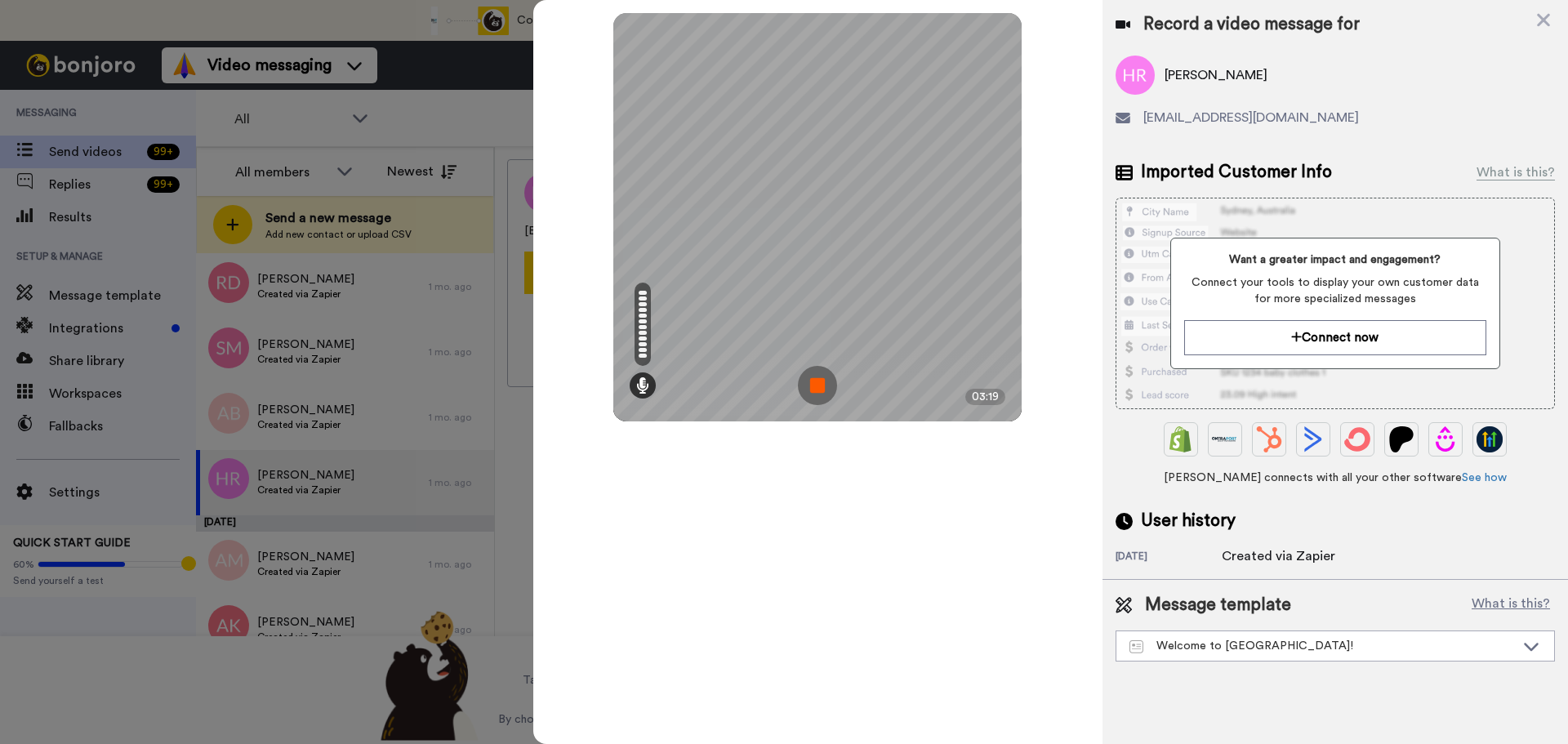
click at [818, 377] on img at bounding box center [817, 385] width 39 height 39
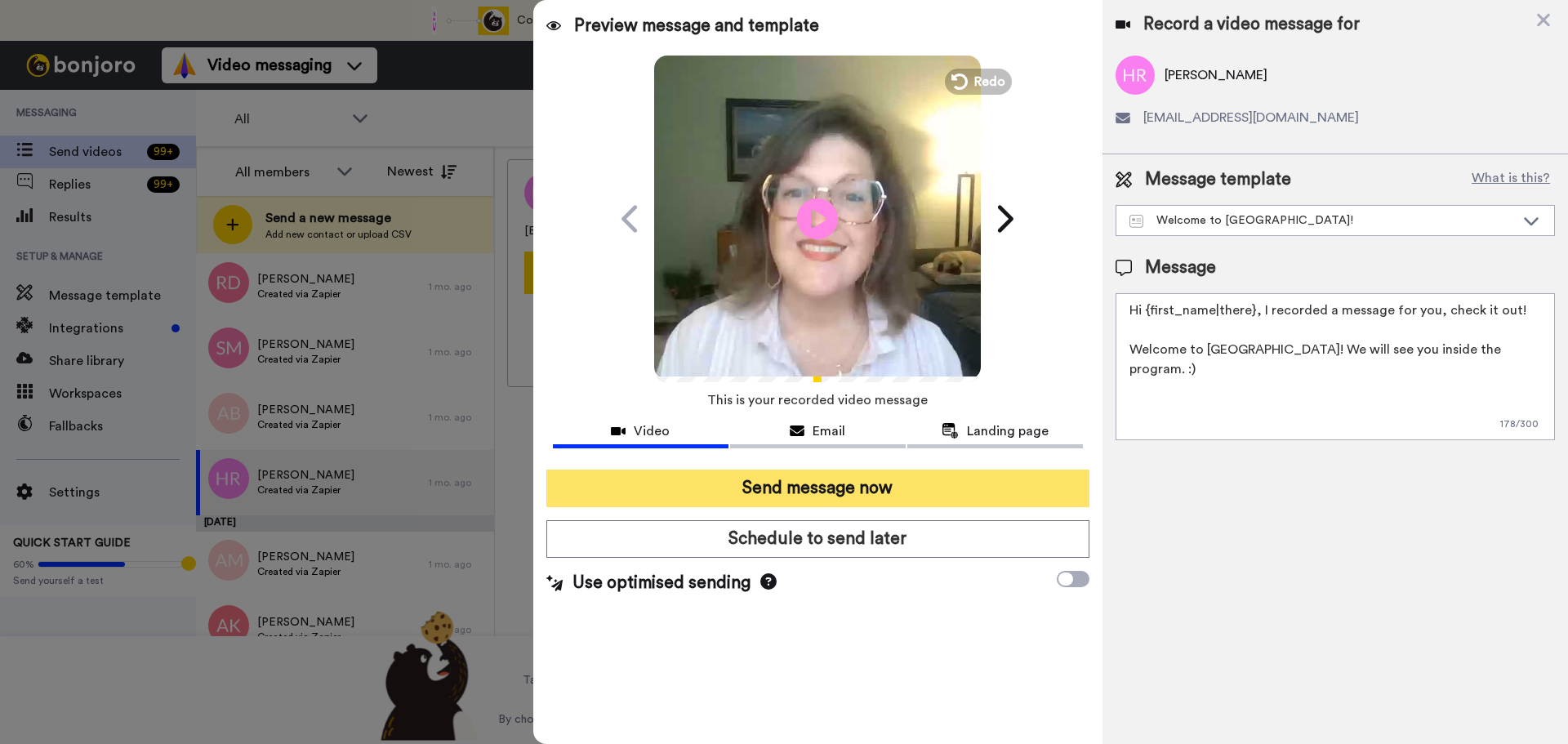
click at [838, 492] on button "Send message now" at bounding box center [818, 488] width 543 height 37
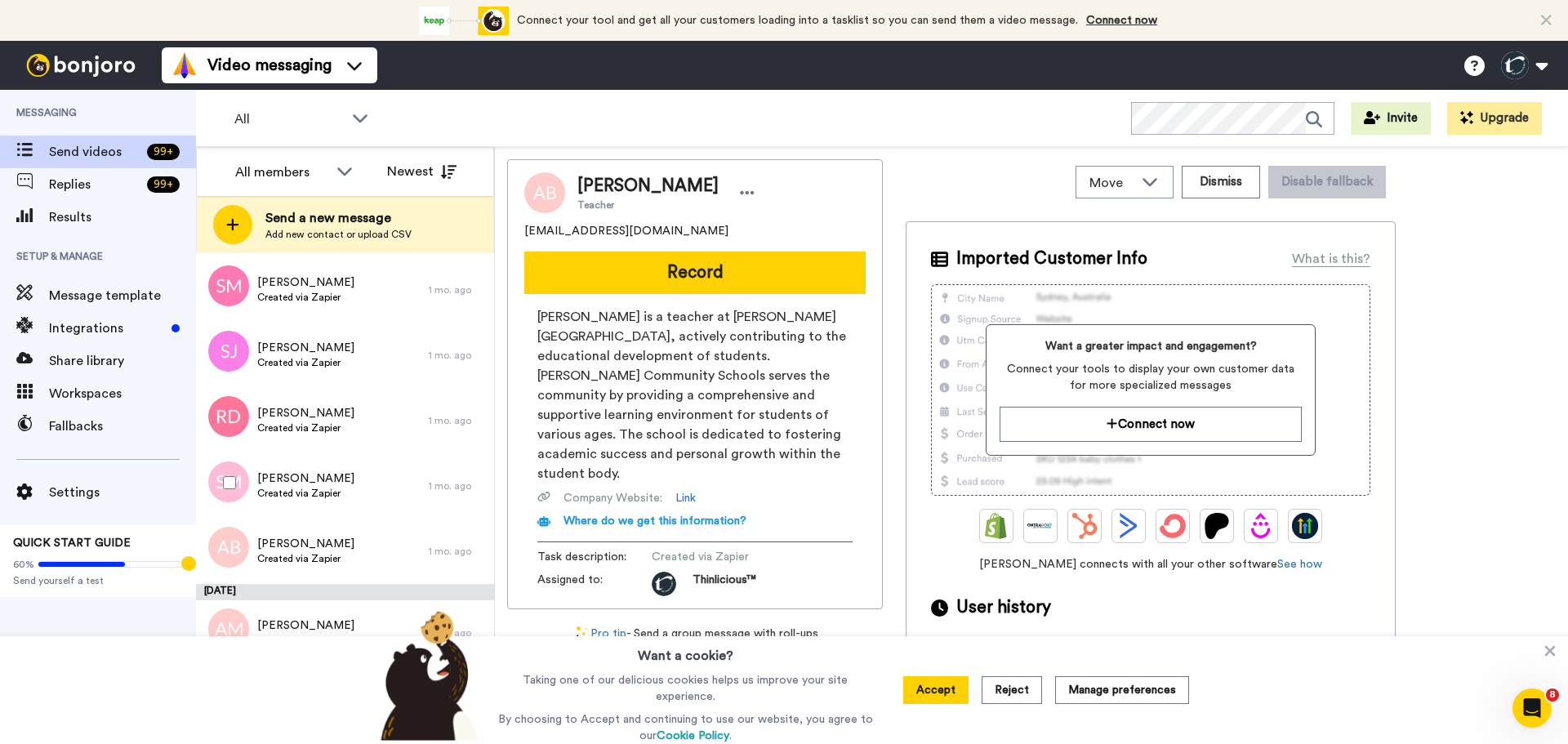
scroll to position [5328, 0]
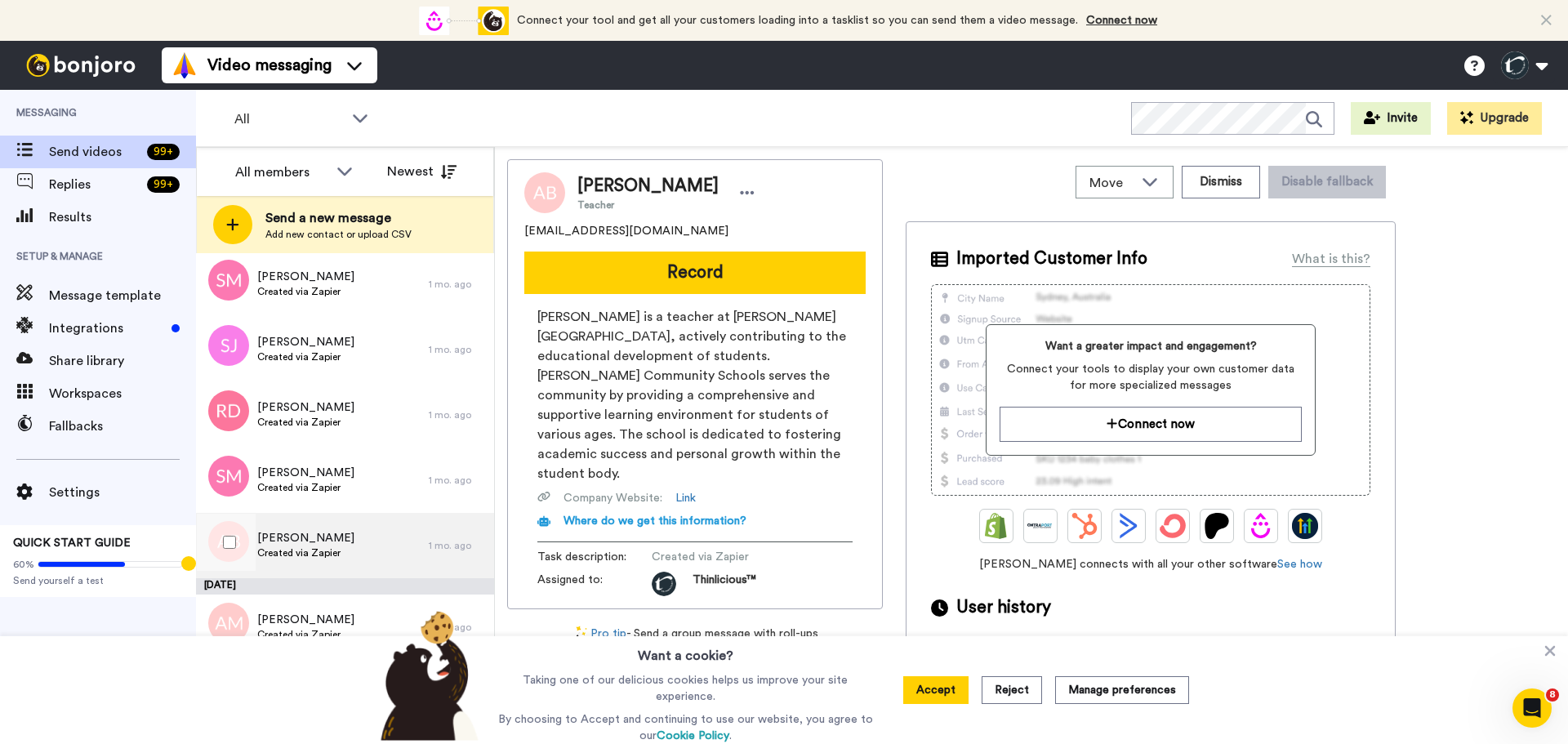
click at [286, 552] on span "Created via Zapier" at bounding box center [305, 553] width 97 height 13
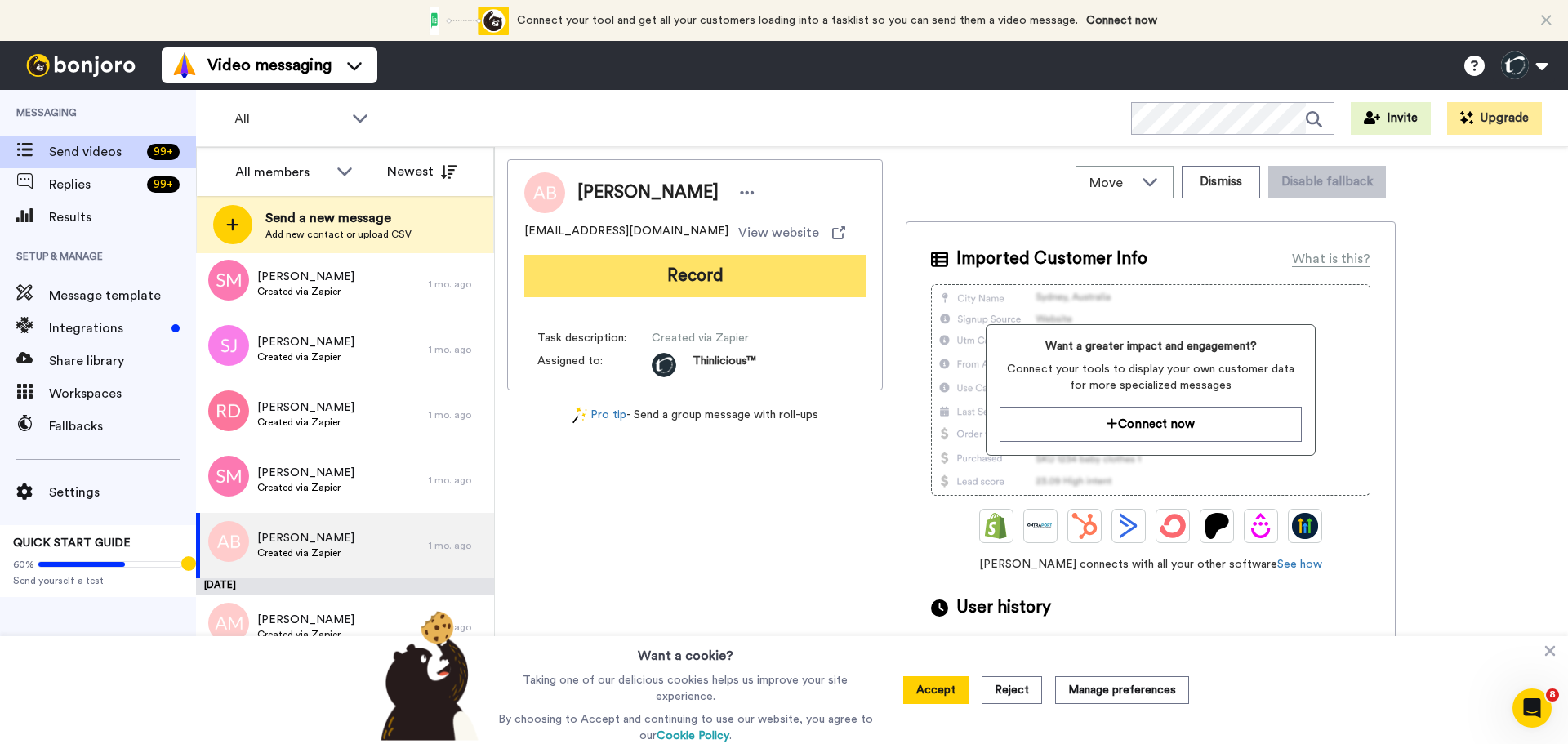
click at [635, 269] on button "Record" at bounding box center [695, 276] width 341 height 42
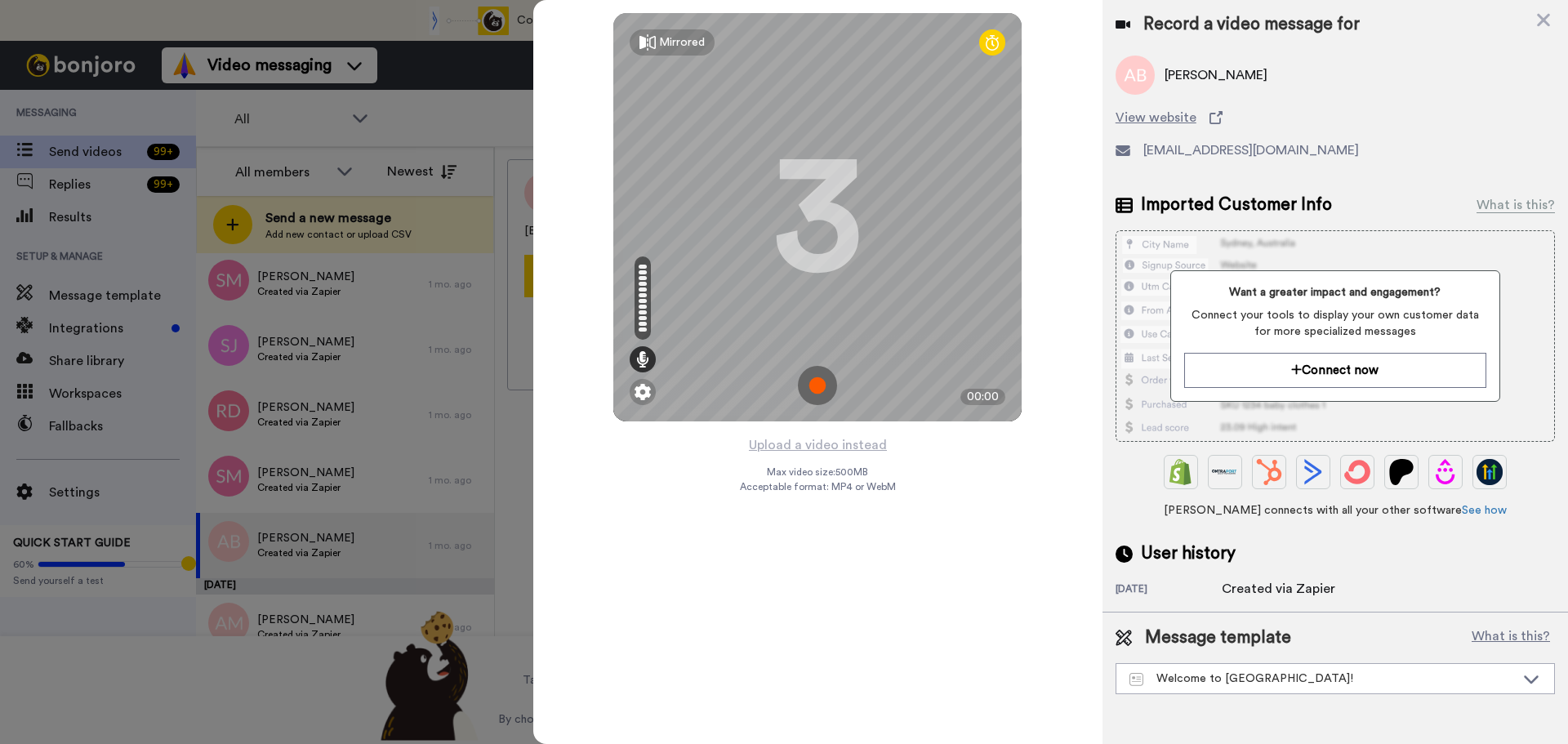
click at [818, 384] on img at bounding box center [817, 385] width 39 height 39
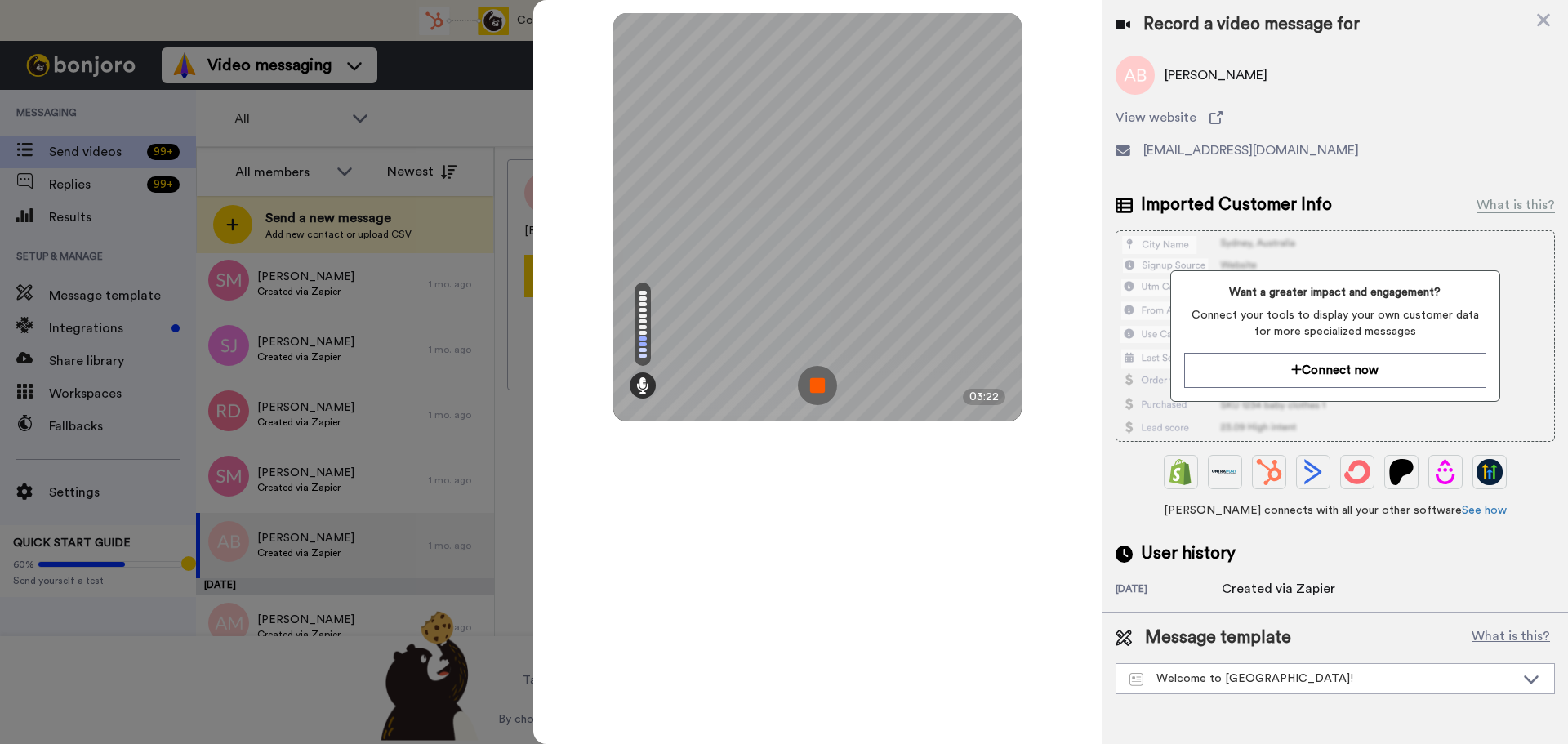
click at [818, 384] on img at bounding box center [817, 385] width 39 height 39
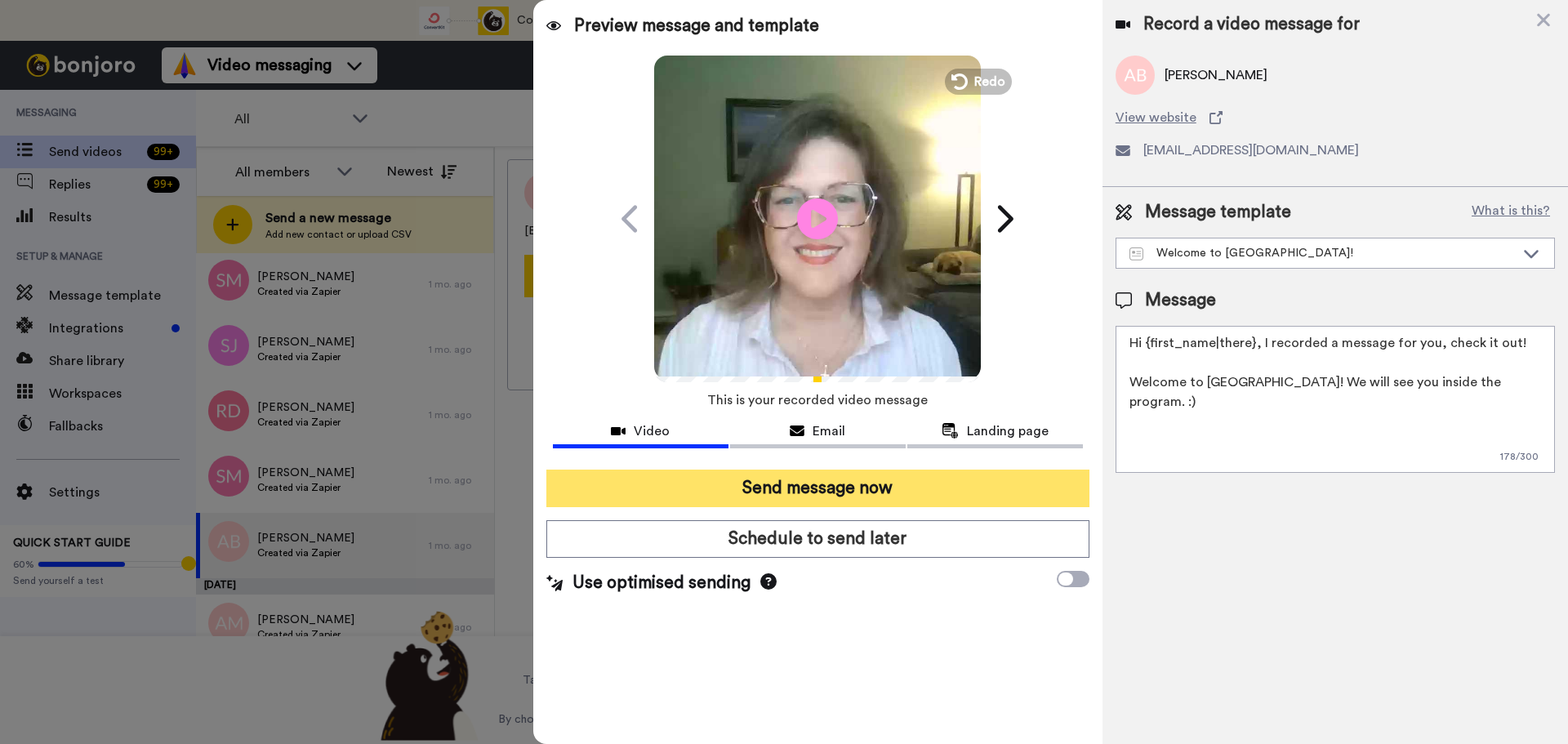
click at [807, 480] on button "Send message now" at bounding box center [818, 488] width 543 height 37
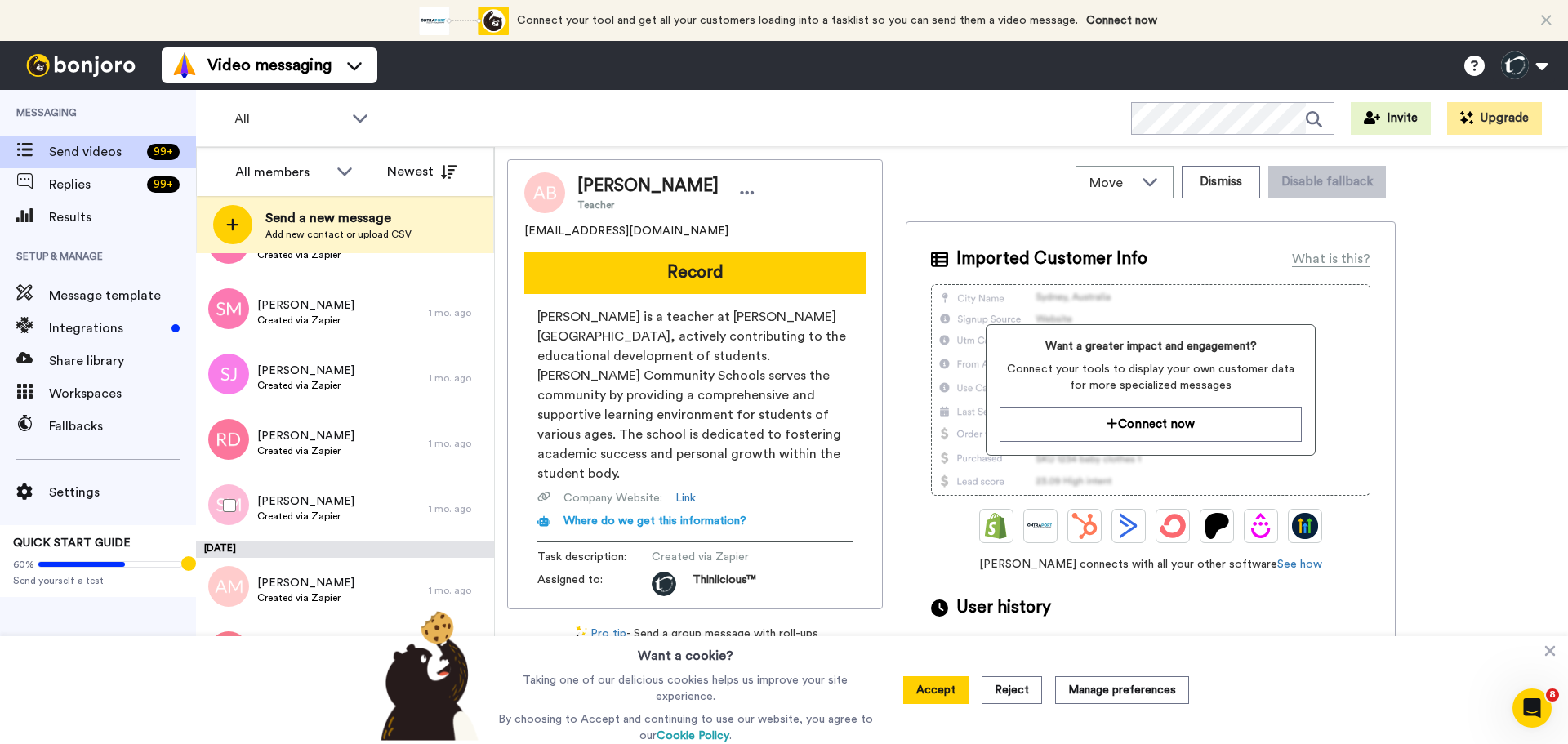
scroll to position [5299, 0]
click at [327, 518] on span "Created via Zapier" at bounding box center [305, 516] width 97 height 13
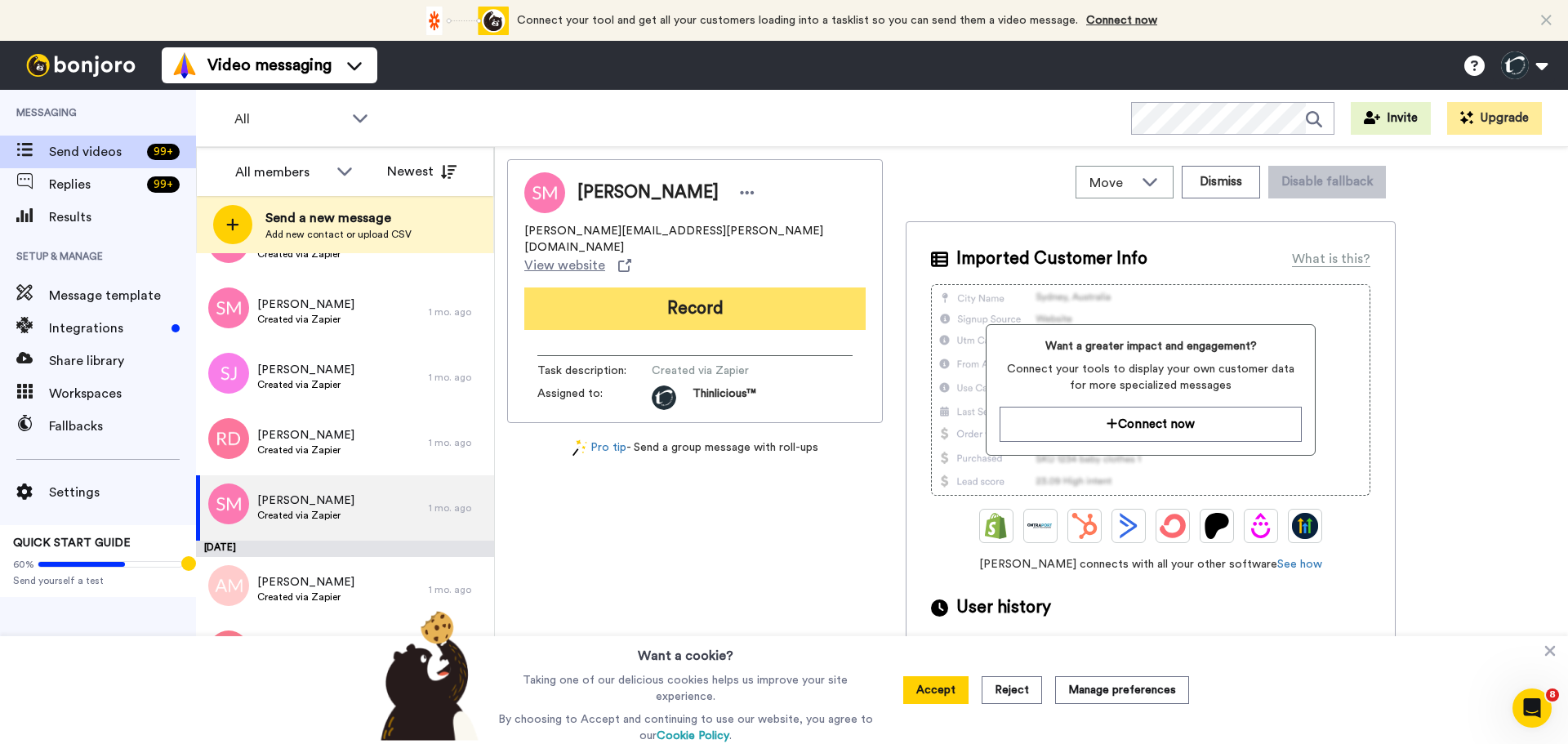
click at [648, 287] on button "Record" at bounding box center [695, 308] width 341 height 42
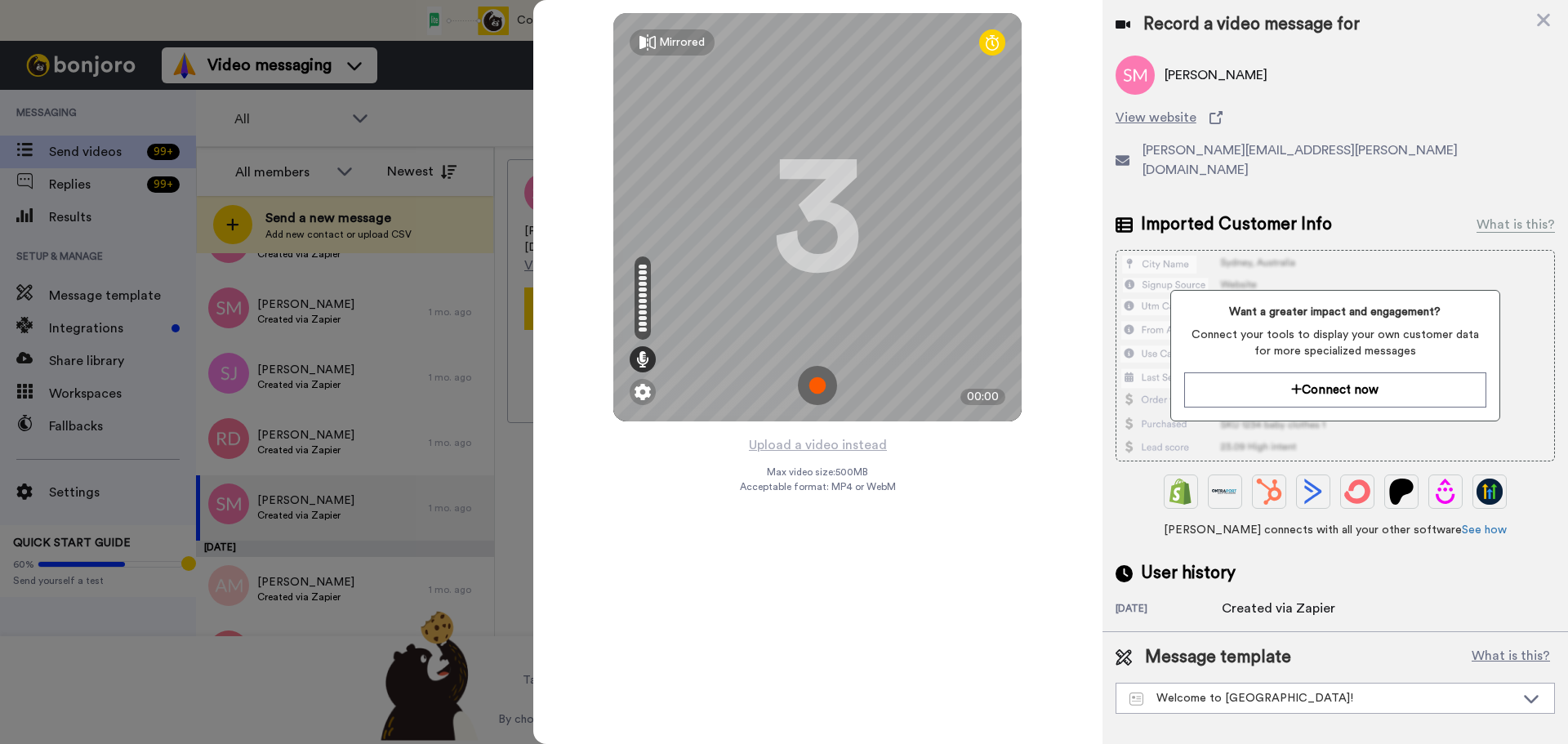
click at [816, 386] on img at bounding box center [817, 385] width 39 height 39
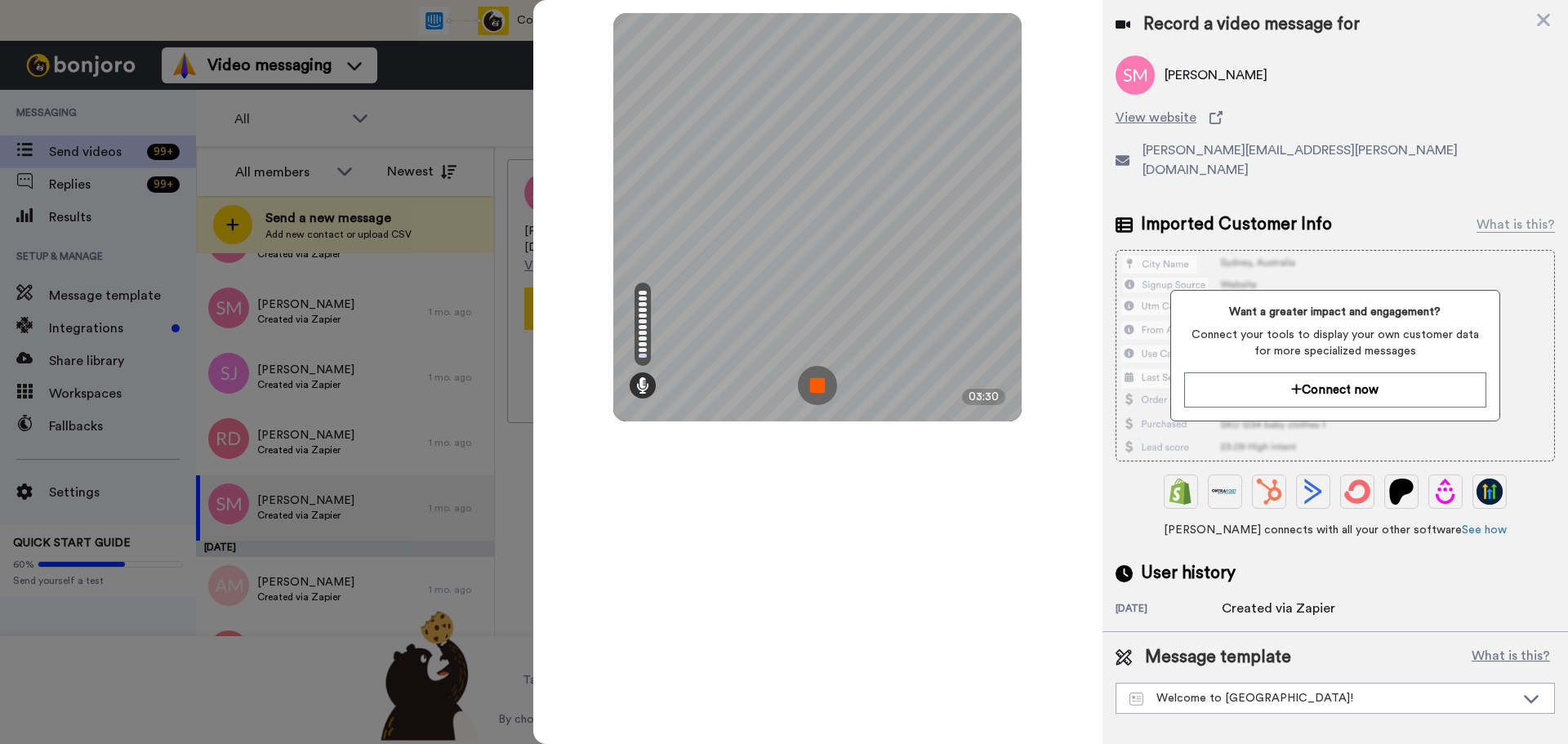
click at [816, 386] on img at bounding box center [817, 385] width 39 height 39
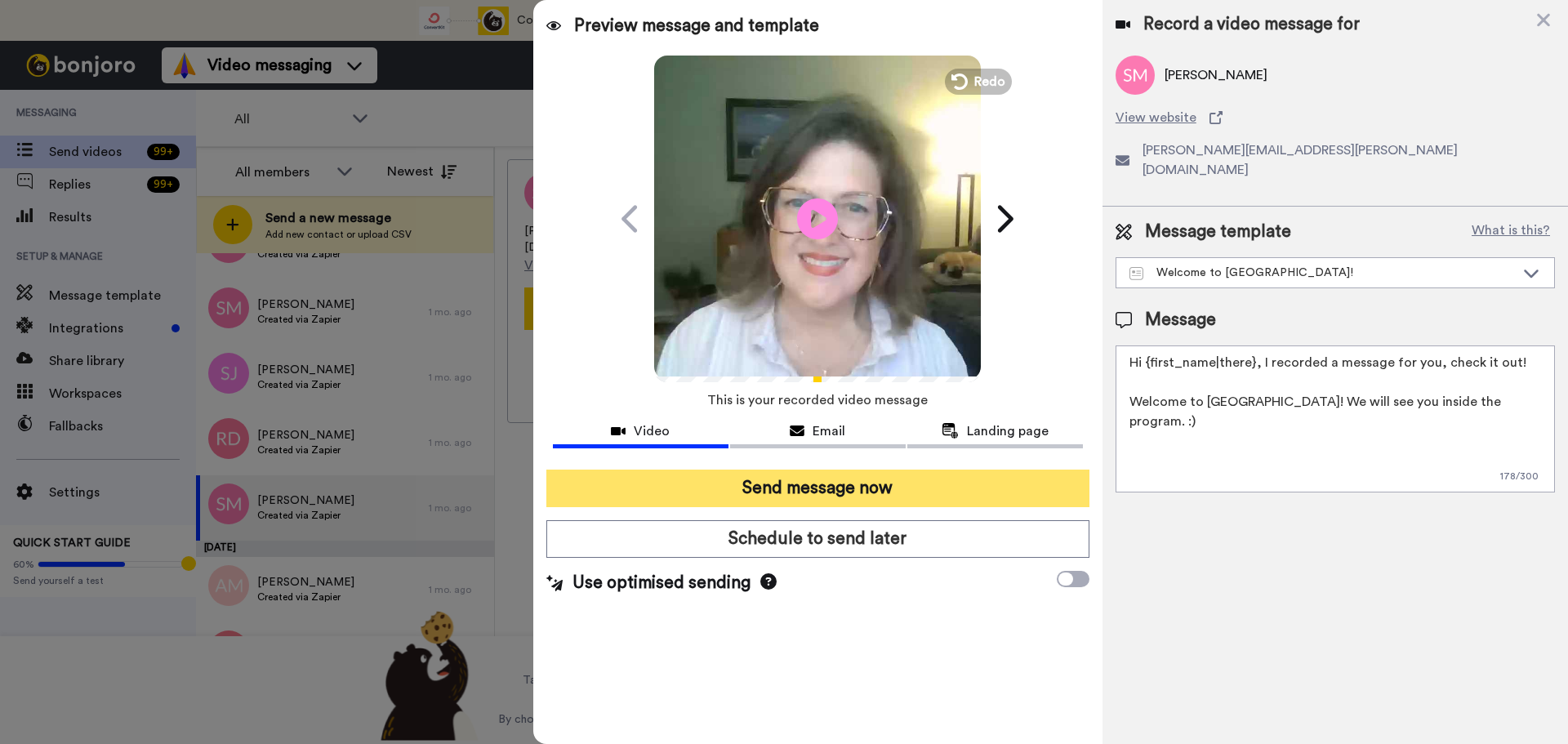
click at [923, 482] on button "Send message now" at bounding box center [818, 488] width 543 height 37
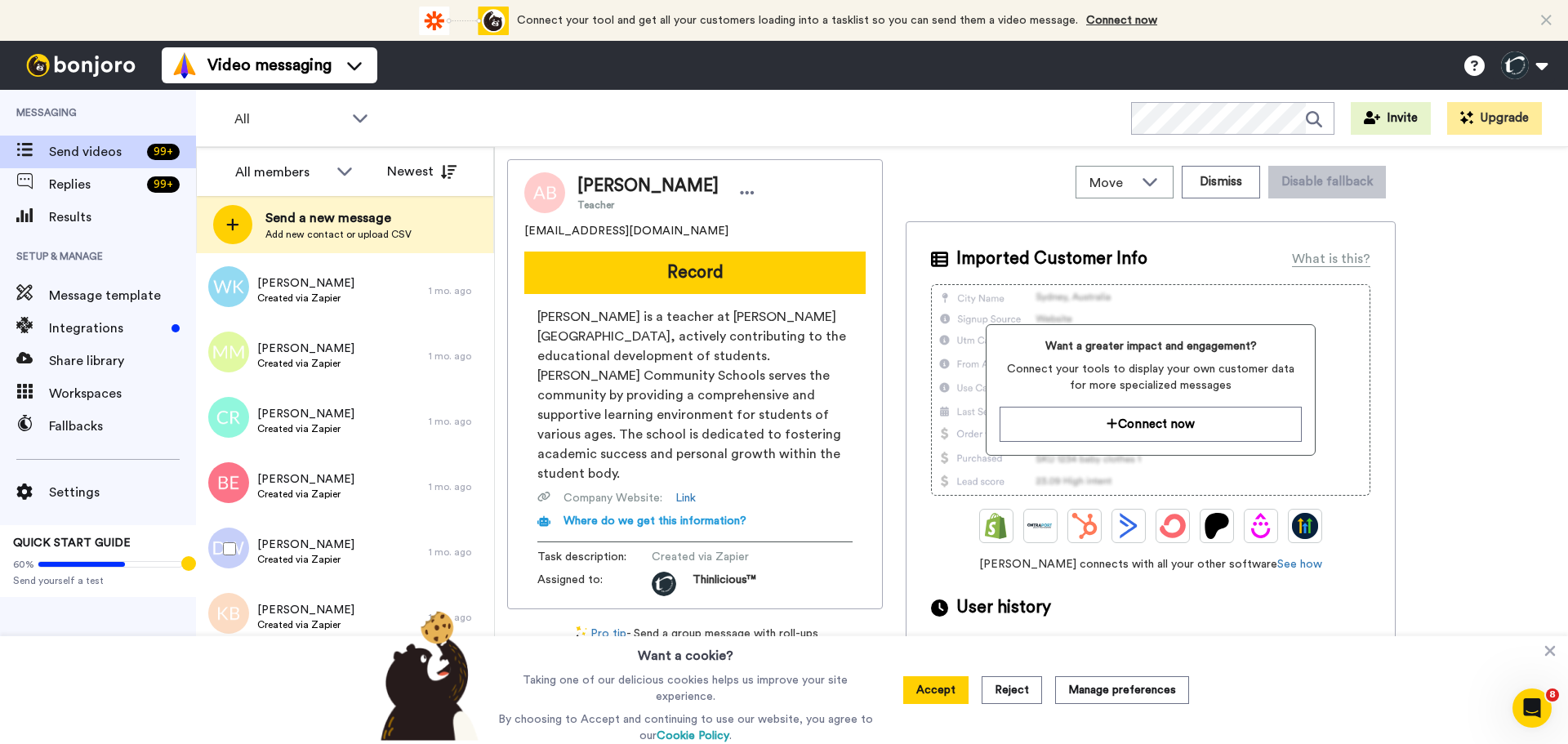
scroll to position [3067, 0]
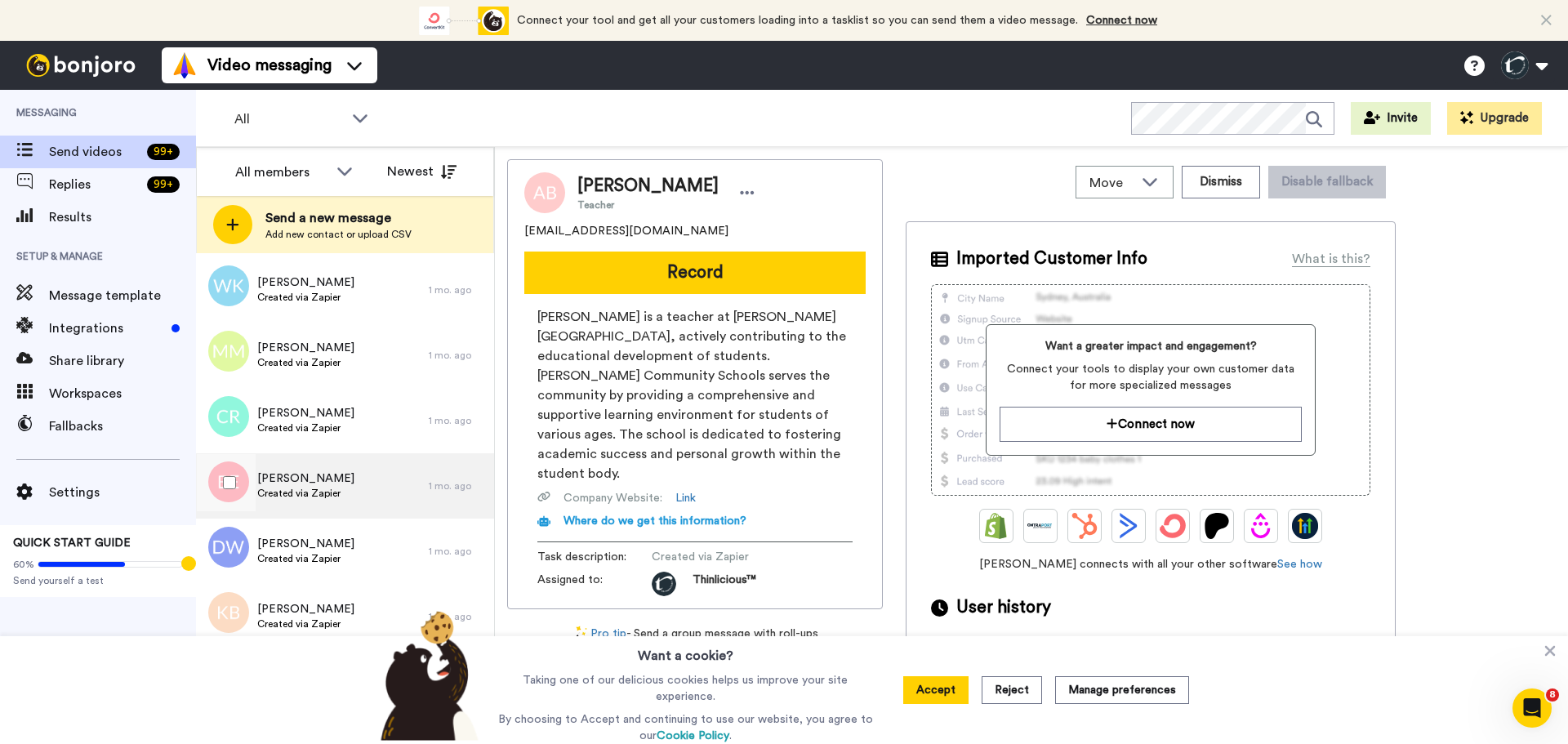
click at [295, 485] on span "[PERSON_NAME]" at bounding box center [305, 479] width 97 height 17
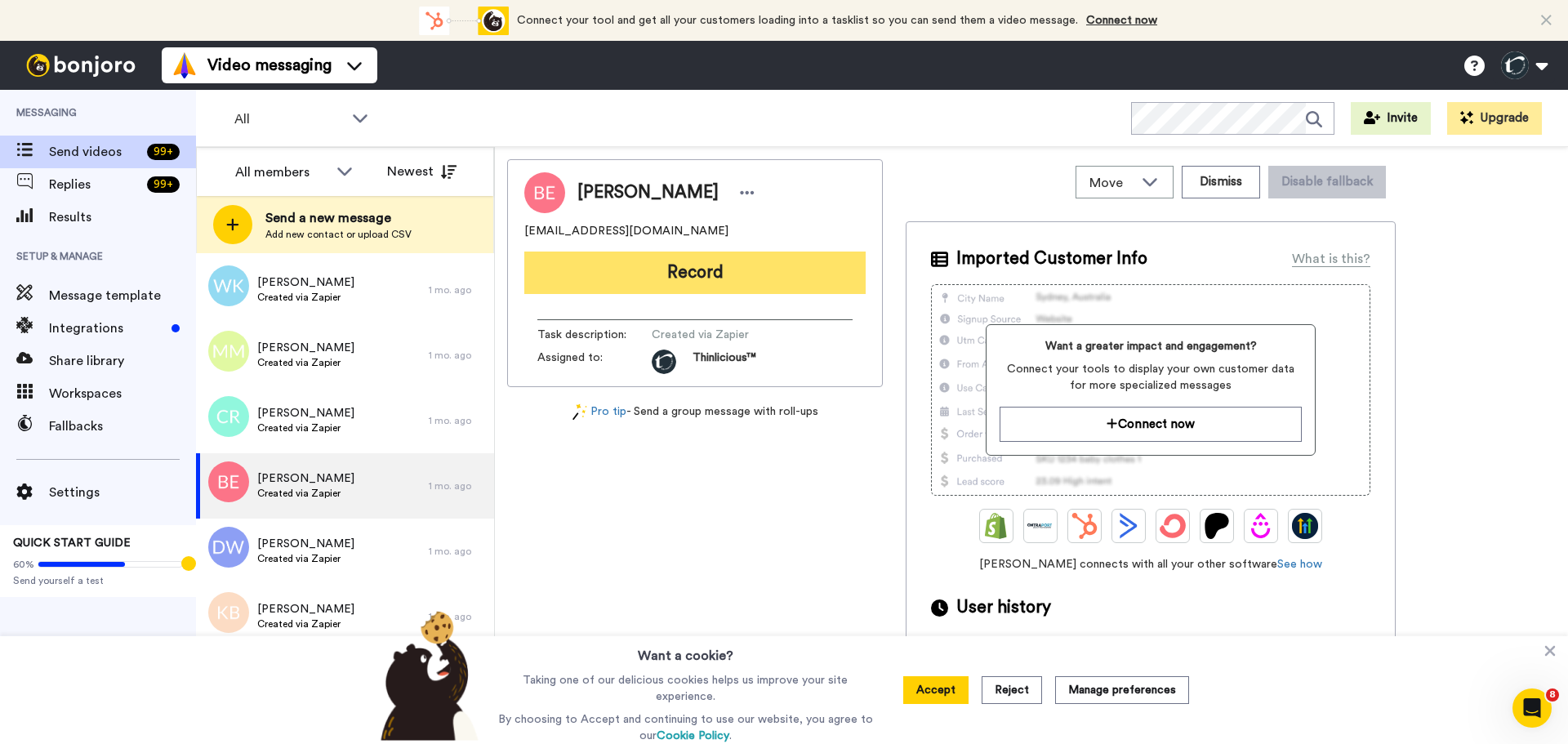
click at [644, 271] on button "Record" at bounding box center [695, 272] width 341 height 42
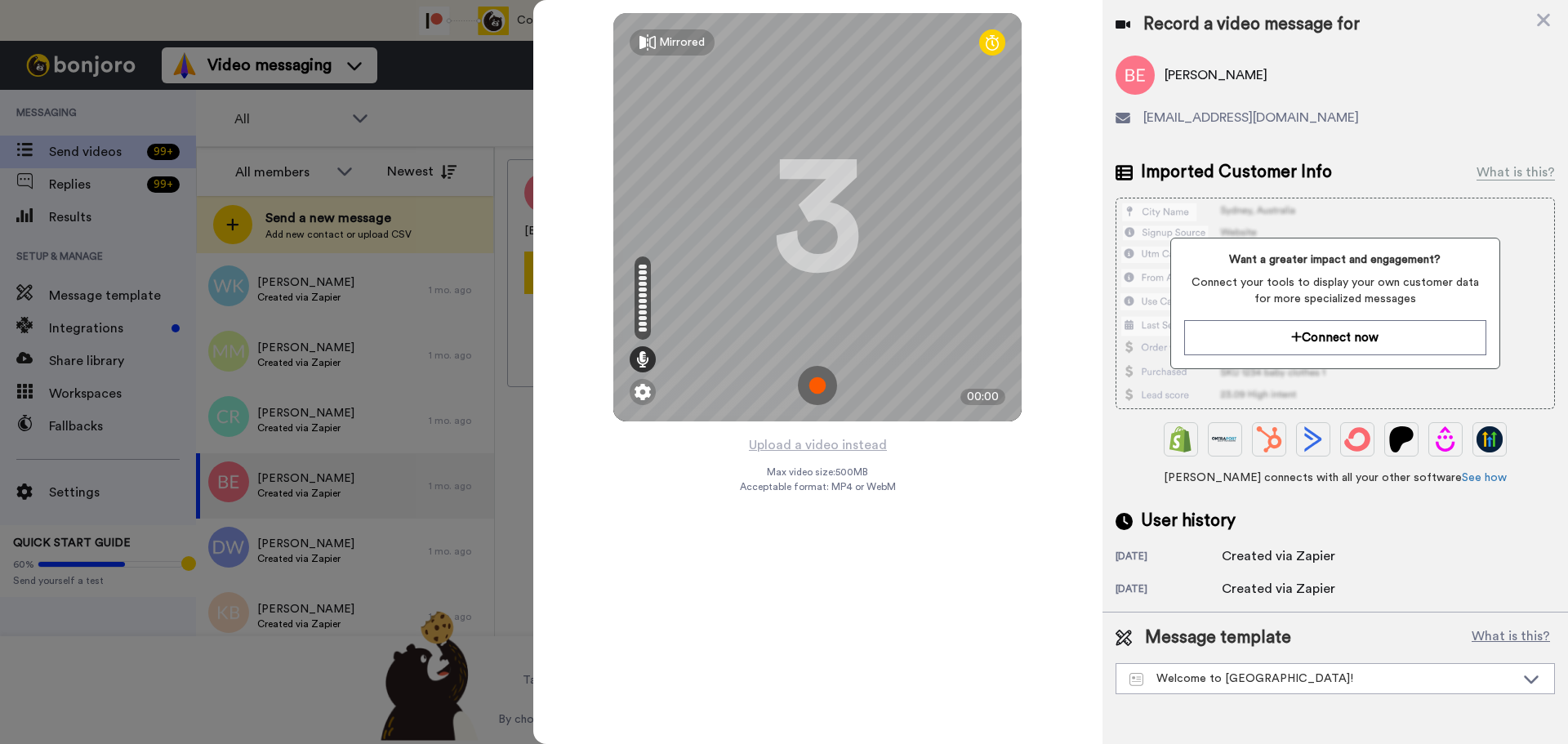
click at [823, 385] on img at bounding box center [817, 385] width 39 height 39
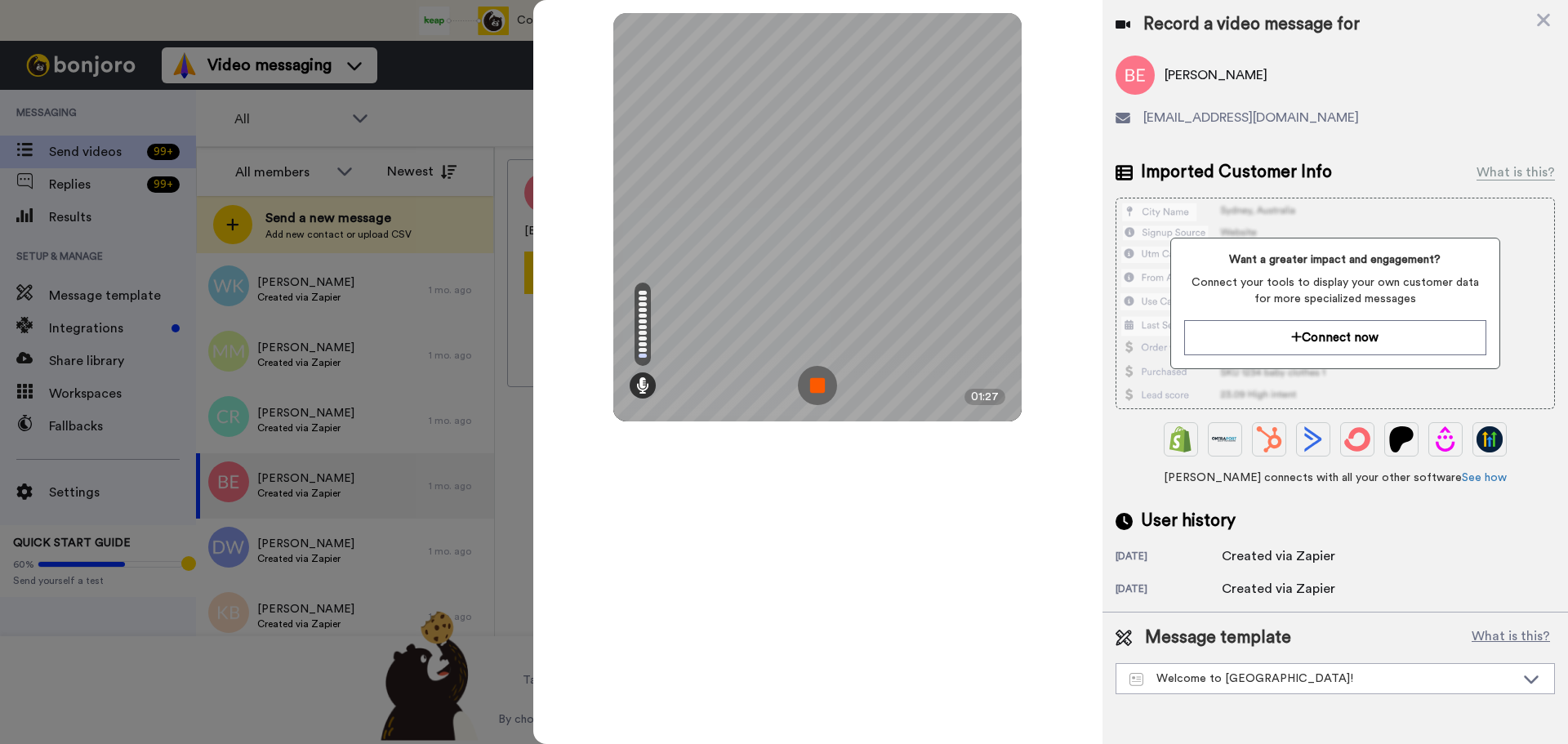
click at [823, 385] on img at bounding box center [817, 385] width 39 height 39
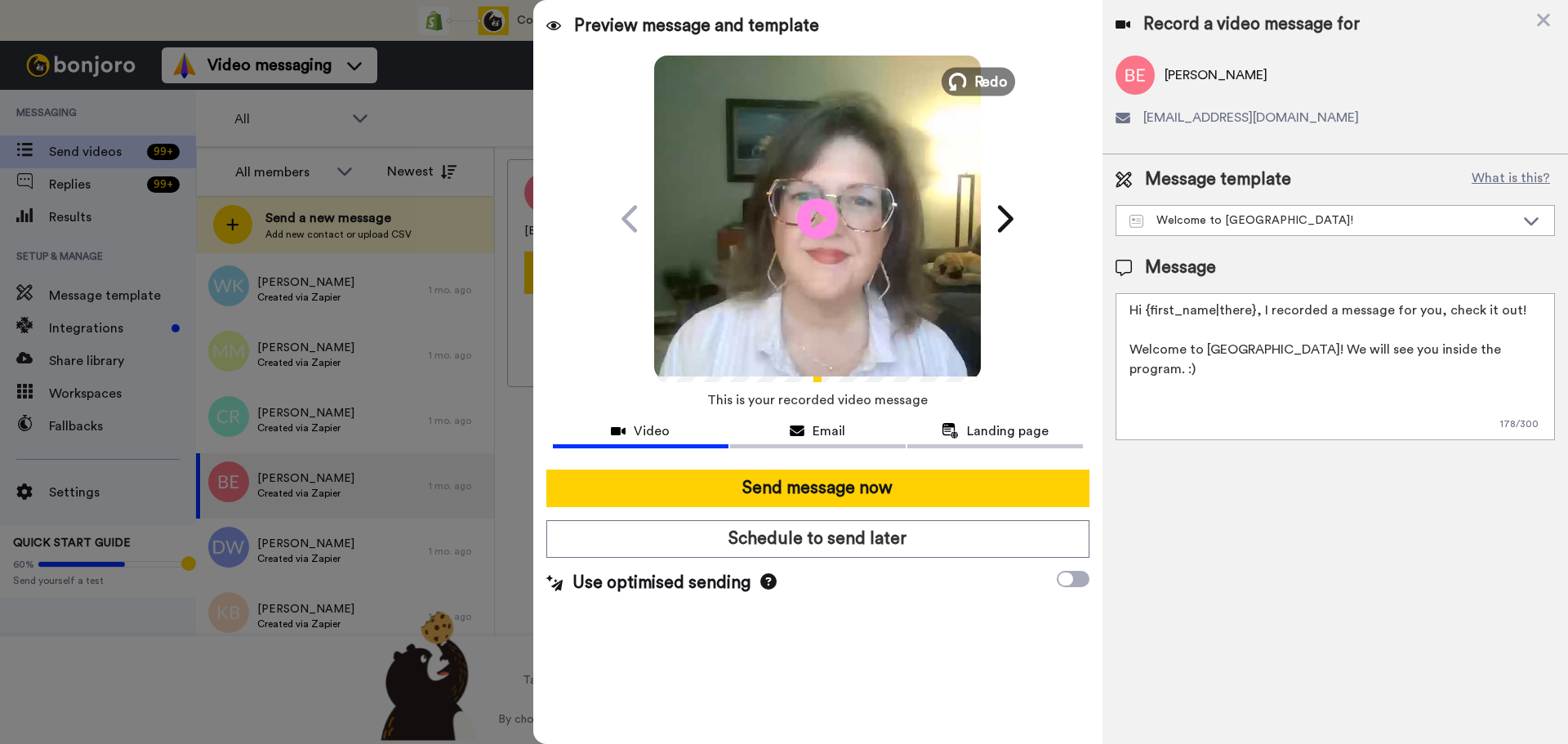
click at [974, 79] on button "Redo" at bounding box center [978, 81] width 74 height 28
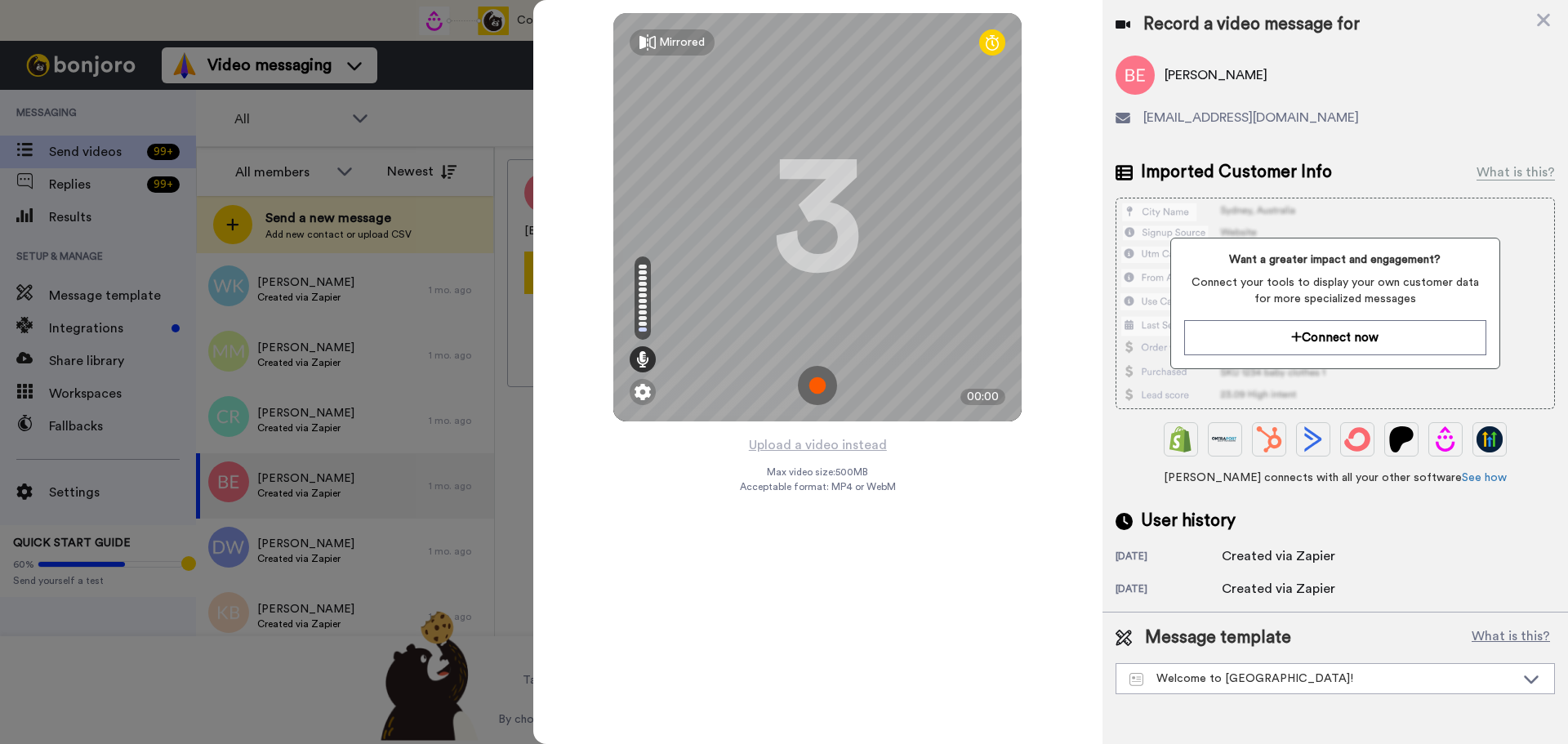
click at [815, 378] on img at bounding box center [817, 385] width 39 height 39
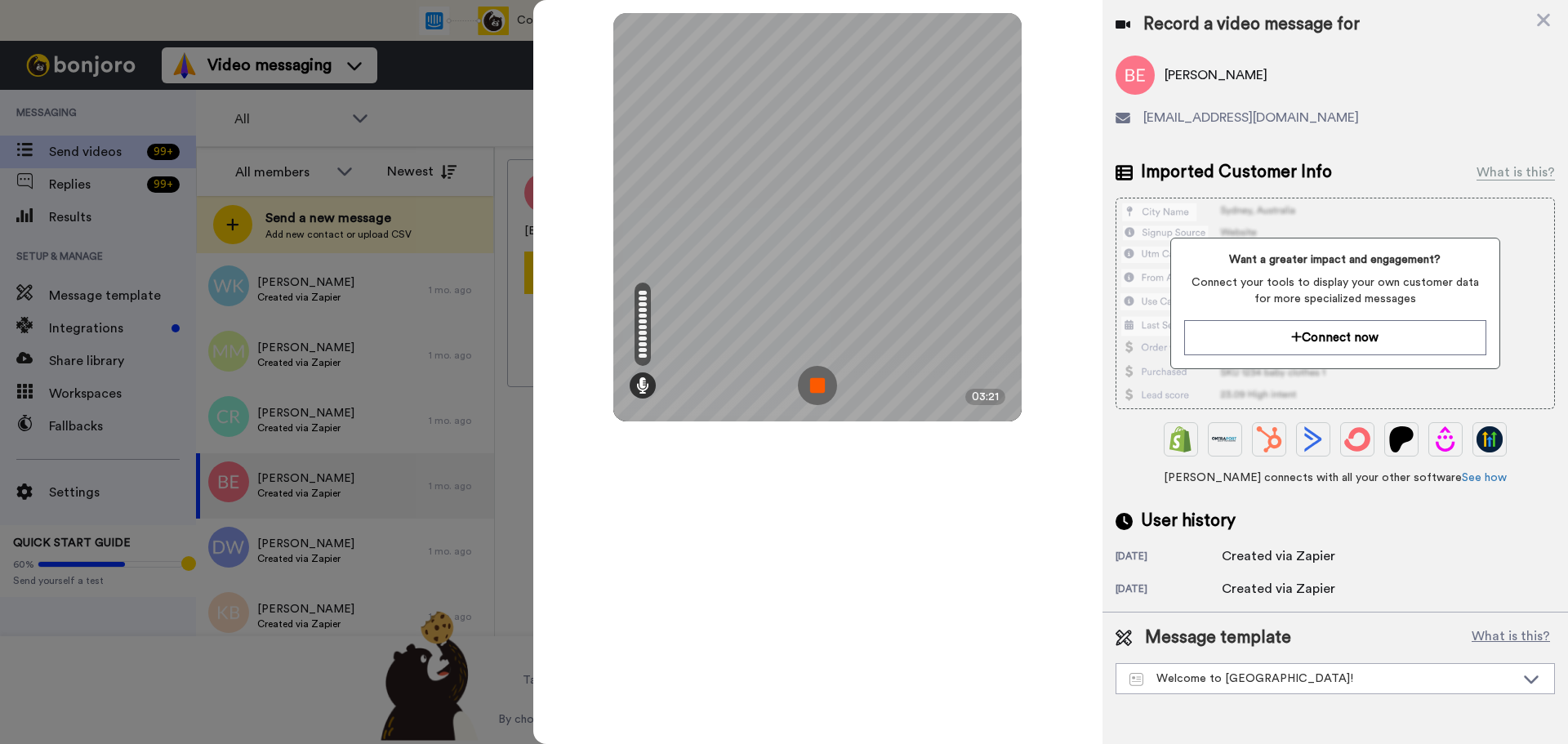
click at [815, 378] on img at bounding box center [817, 385] width 39 height 39
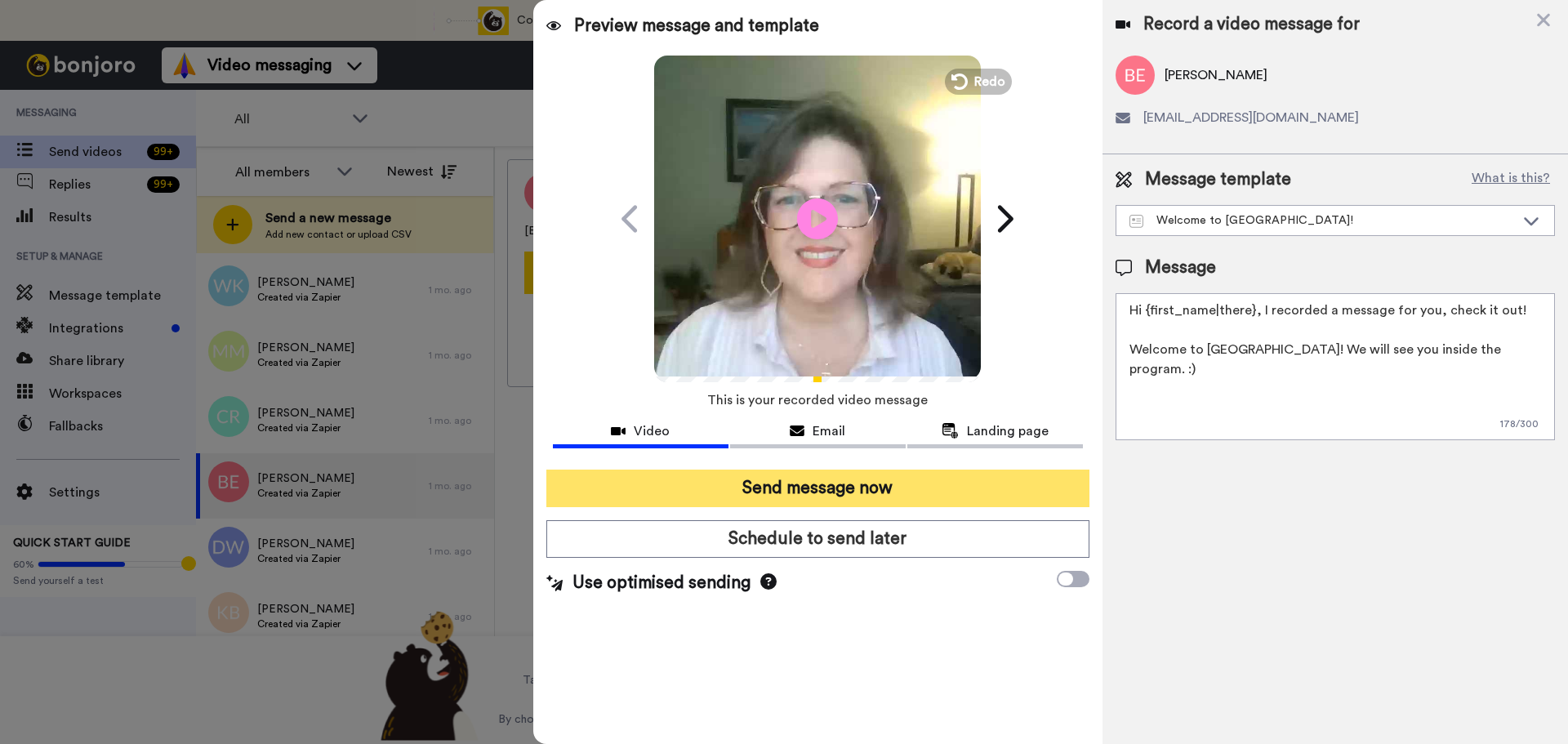
click at [891, 497] on button "Send message now" at bounding box center [818, 488] width 543 height 37
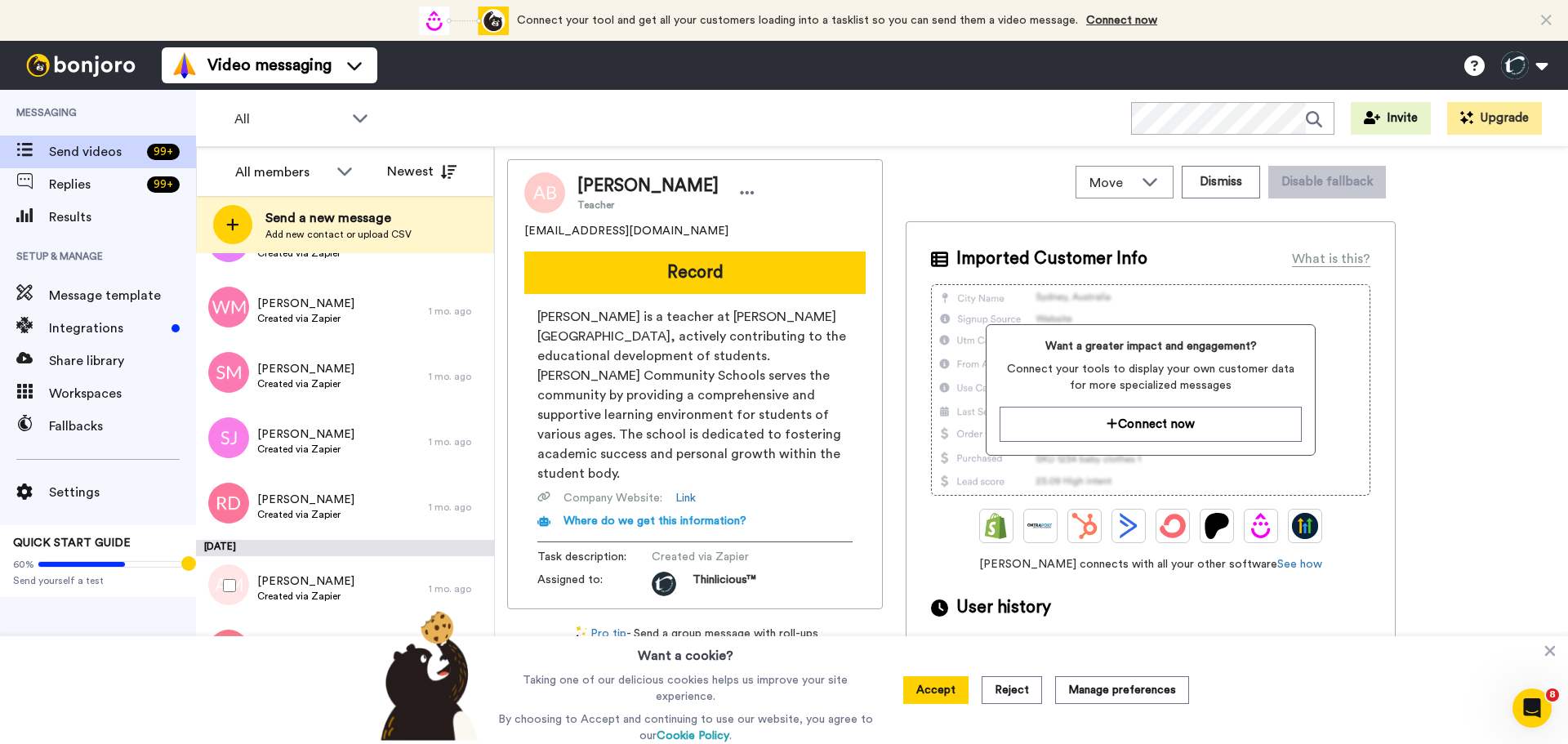
scroll to position [5168, 0]
click at [296, 494] on span "[PERSON_NAME]" at bounding box center [305, 502] width 97 height 17
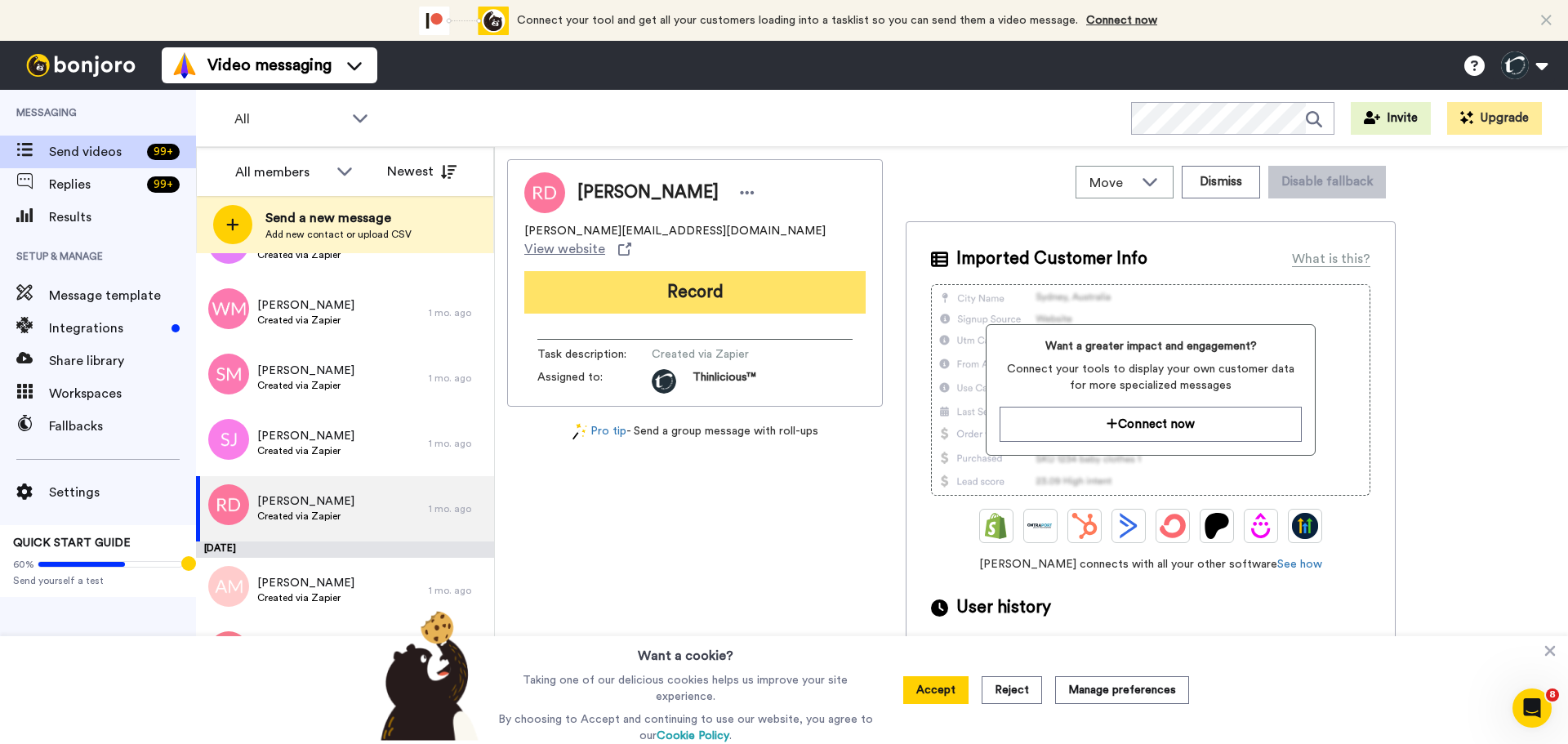
click at [593, 279] on button "Record" at bounding box center [695, 292] width 341 height 42
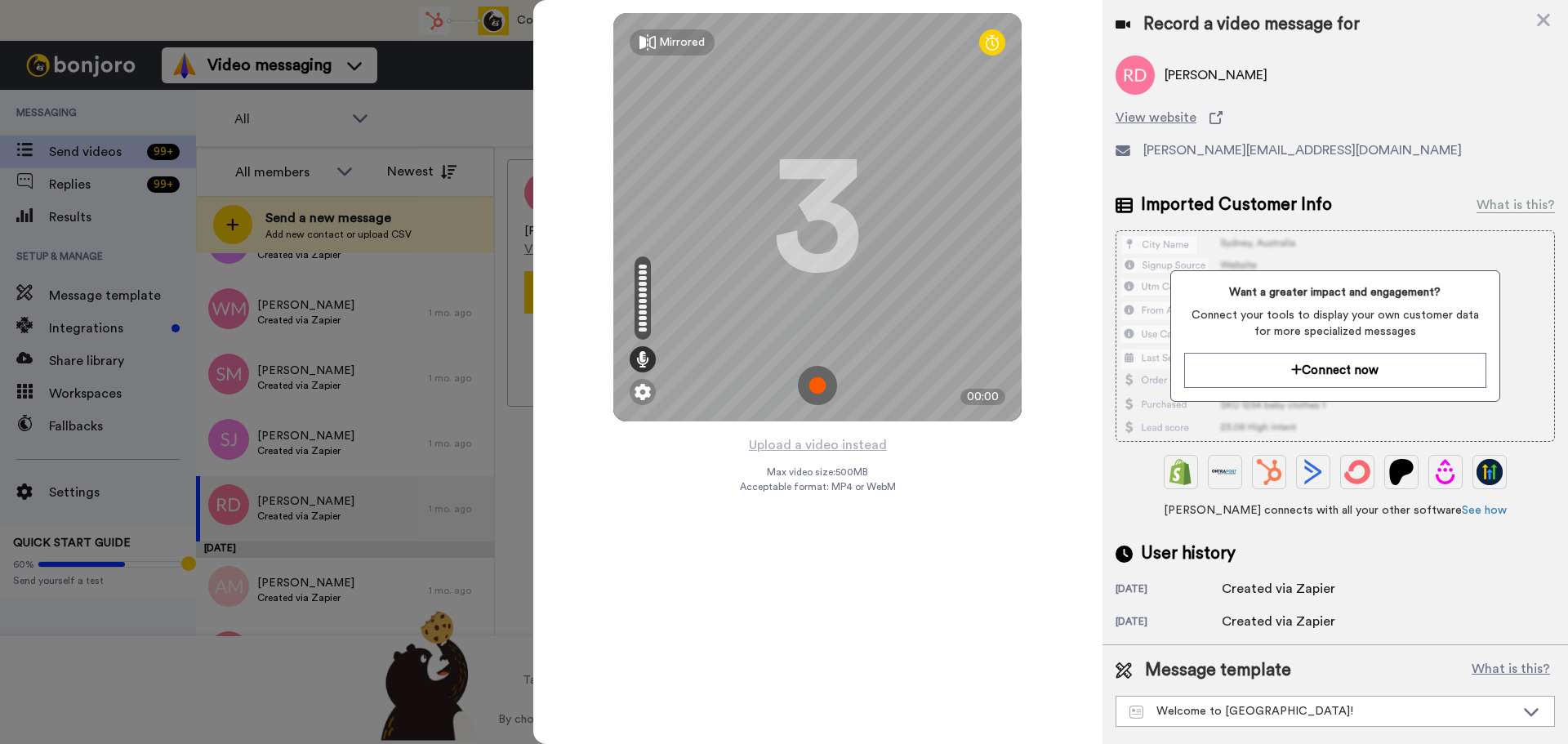
click at [821, 383] on img at bounding box center [817, 385] width 39 height 39
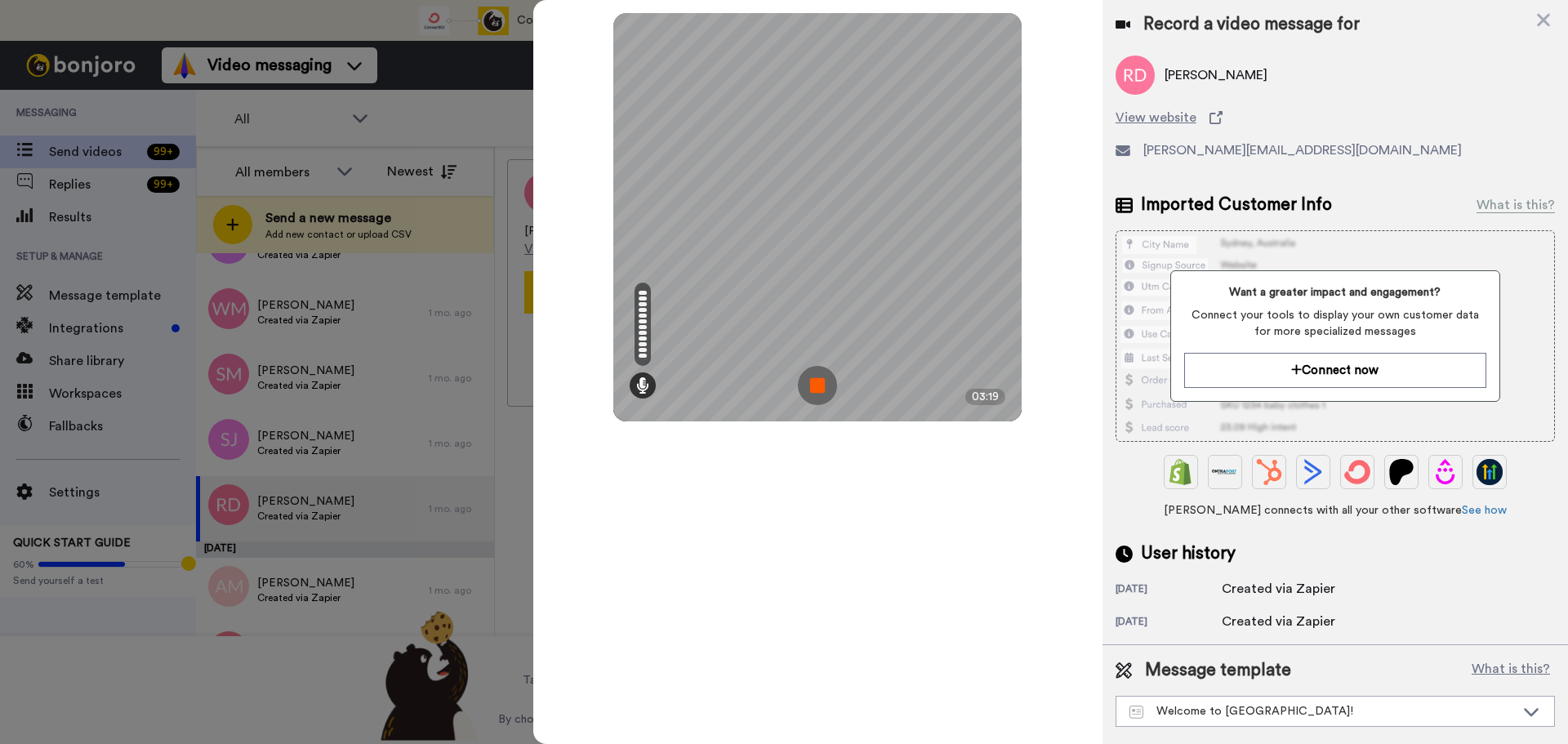
click at [821, 383] on img at bounding box center [817, 385] width 39 height 39
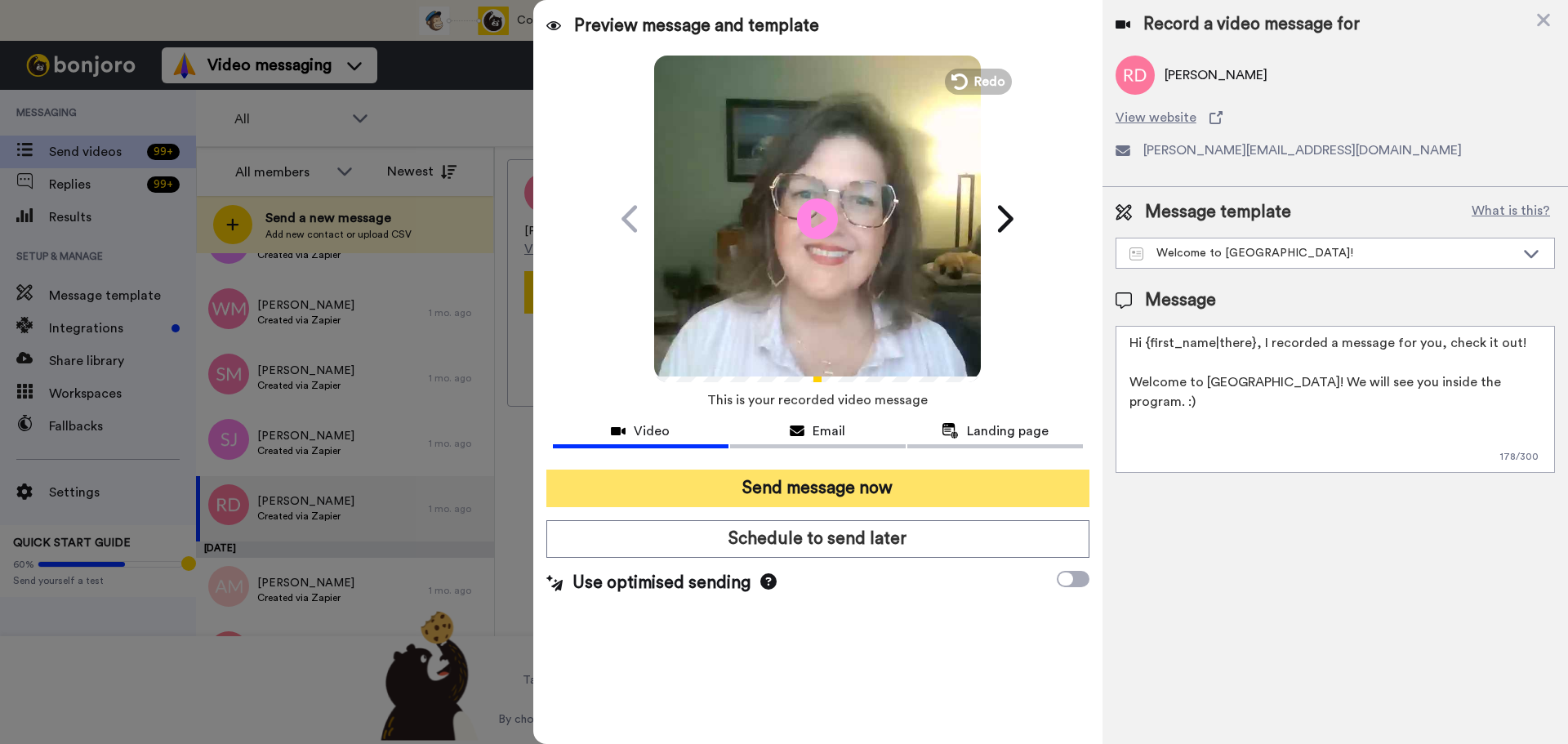
click at [767, 491] on button "Send message now" at bounding box center [818, 488] width 543 height 37
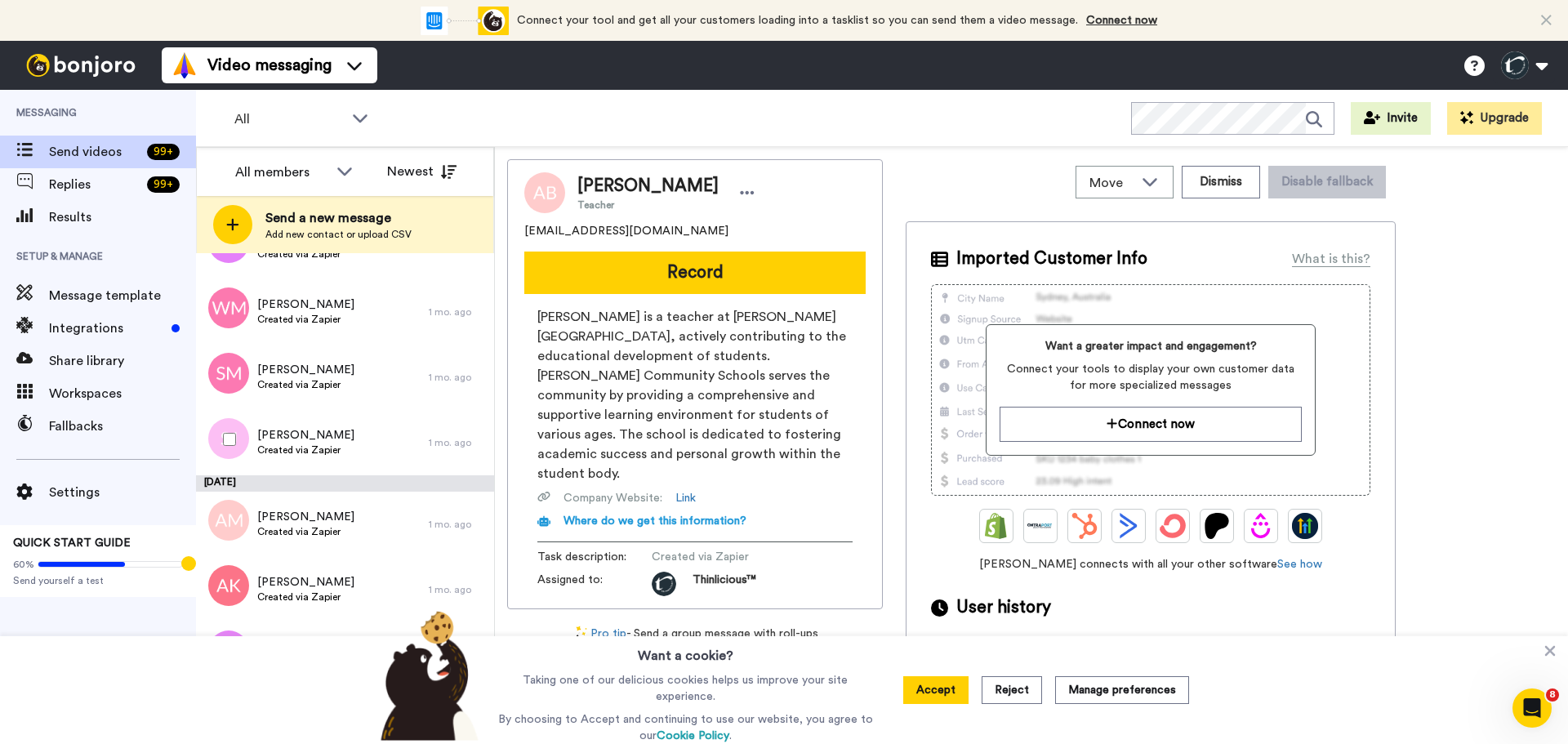
scroll to position [5170, 0]
click at [295, 433] on span "Sue Jaruzel" at bounding box center [305, 434] width 97 height 17
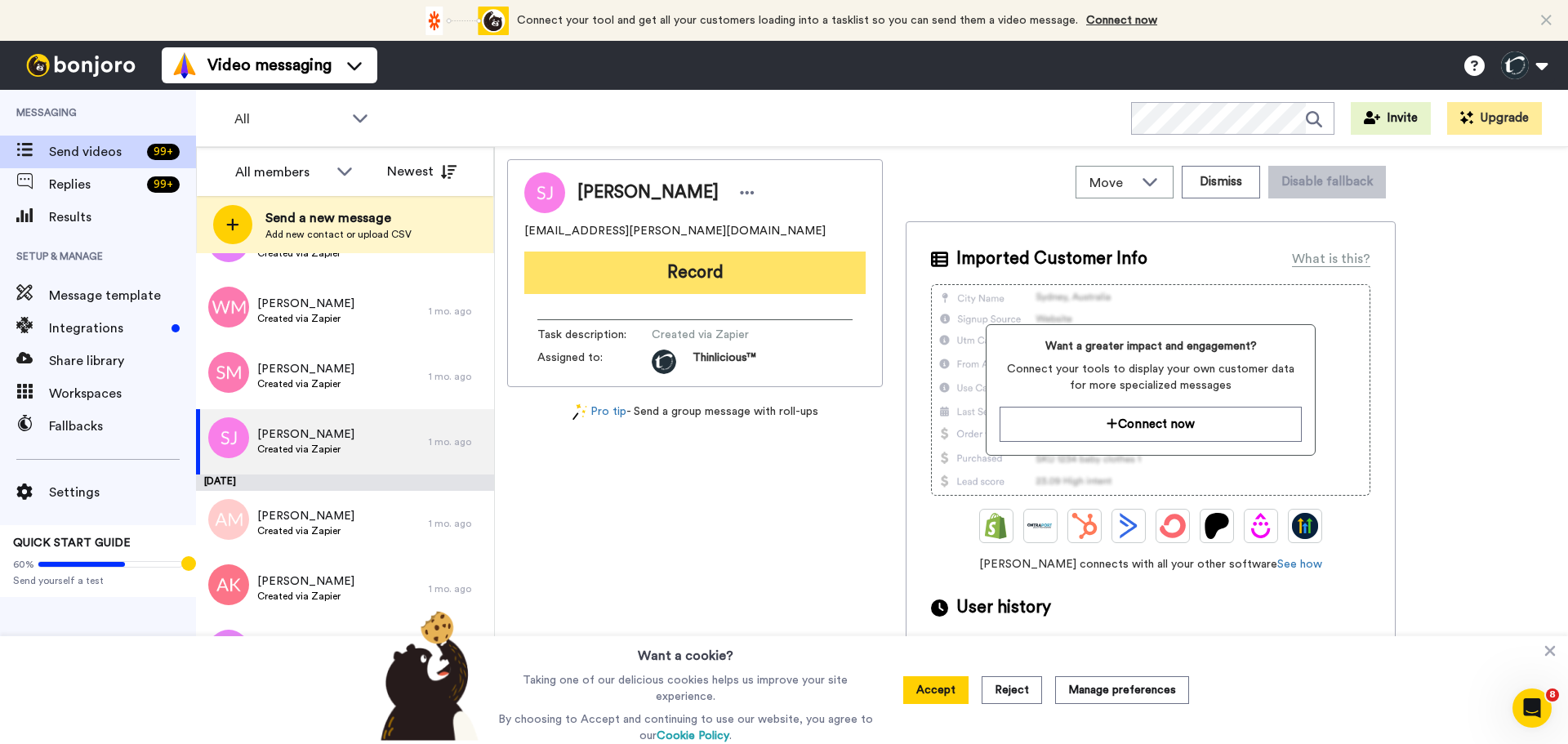
click at [725, 284] on button "Record" at bounding box center [695, 272] width 341 height 42
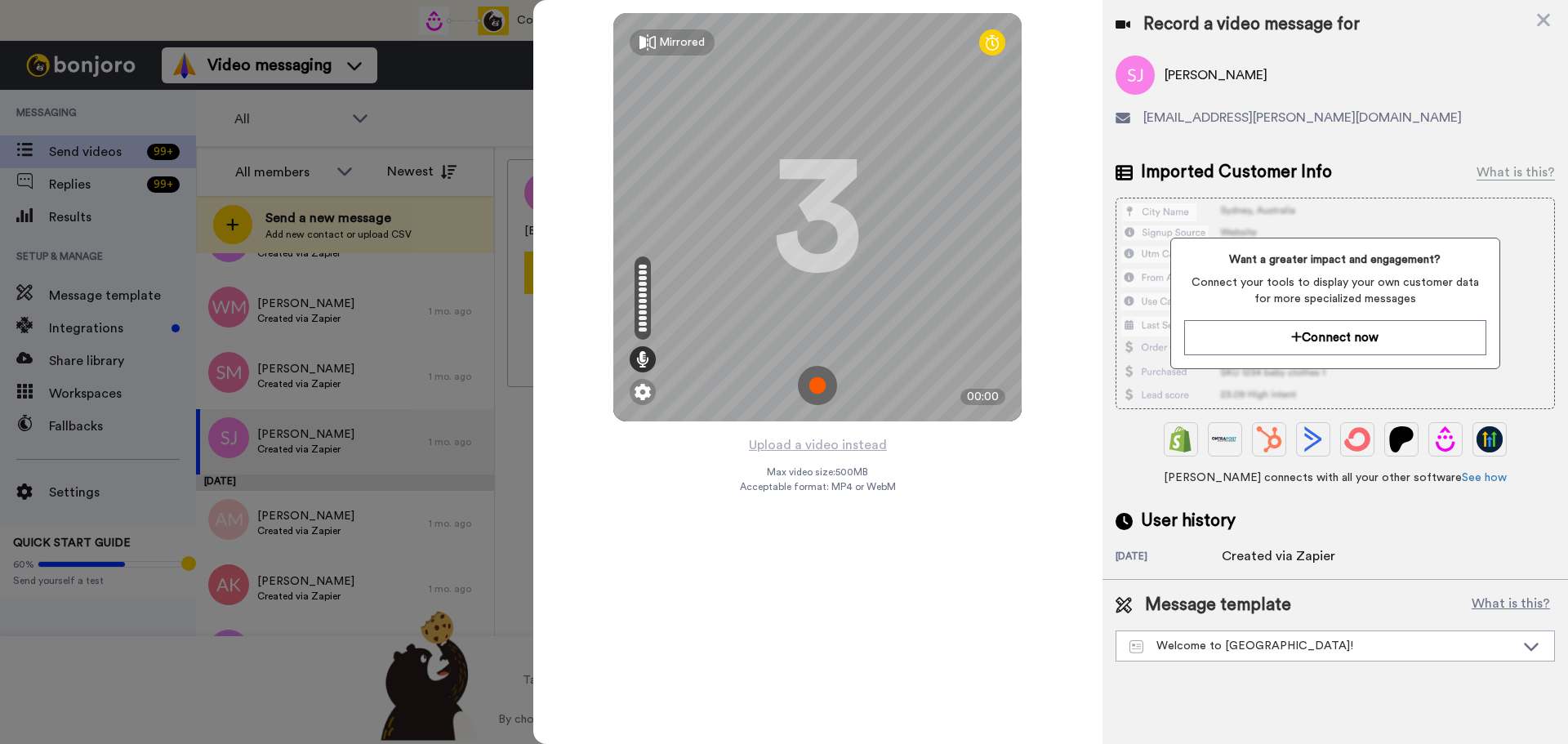
click at [812, 374] on img at bounding box center [817, 385] width 39 height 39
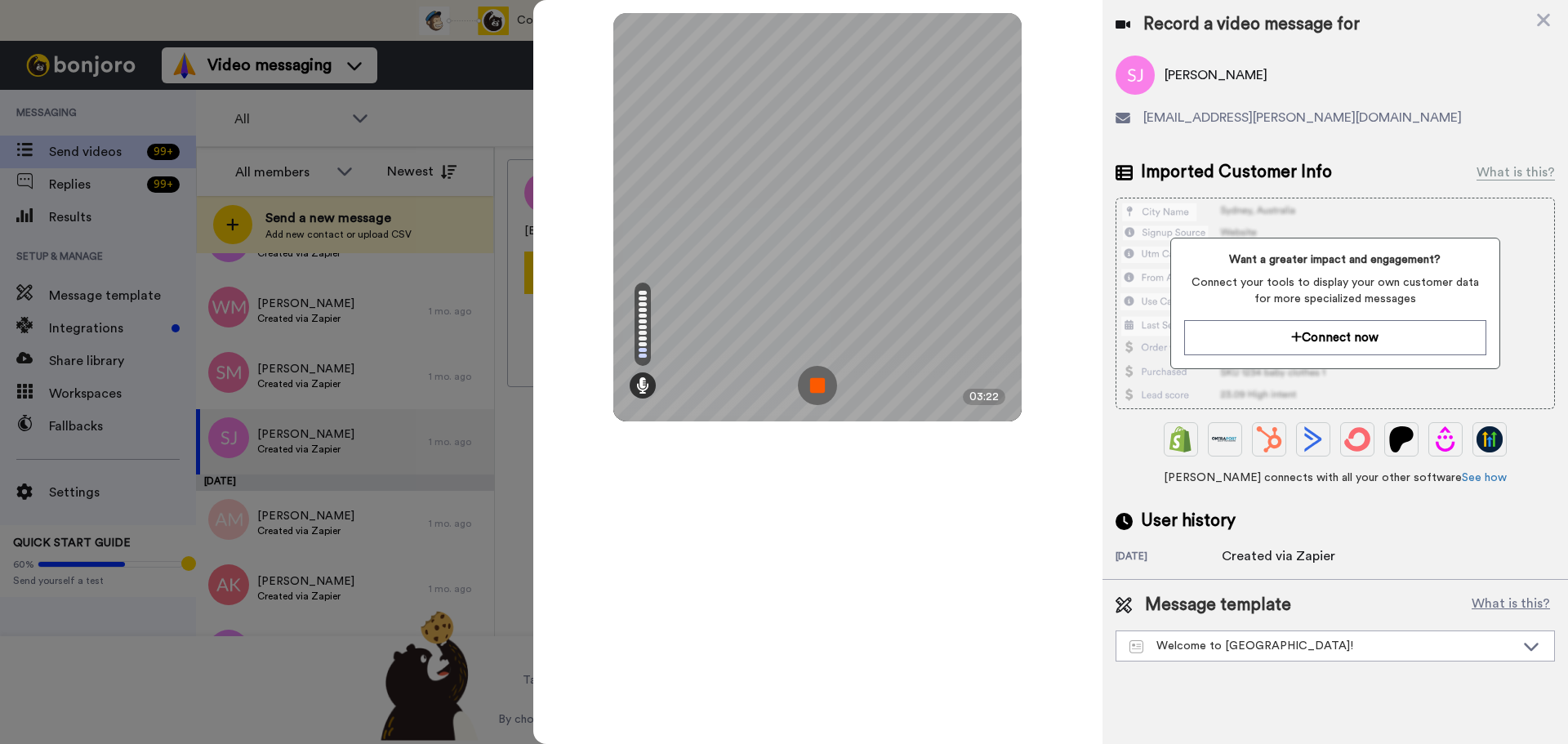
click at [812, 374] on img at bounding box center [817, 385] width 39 height 39
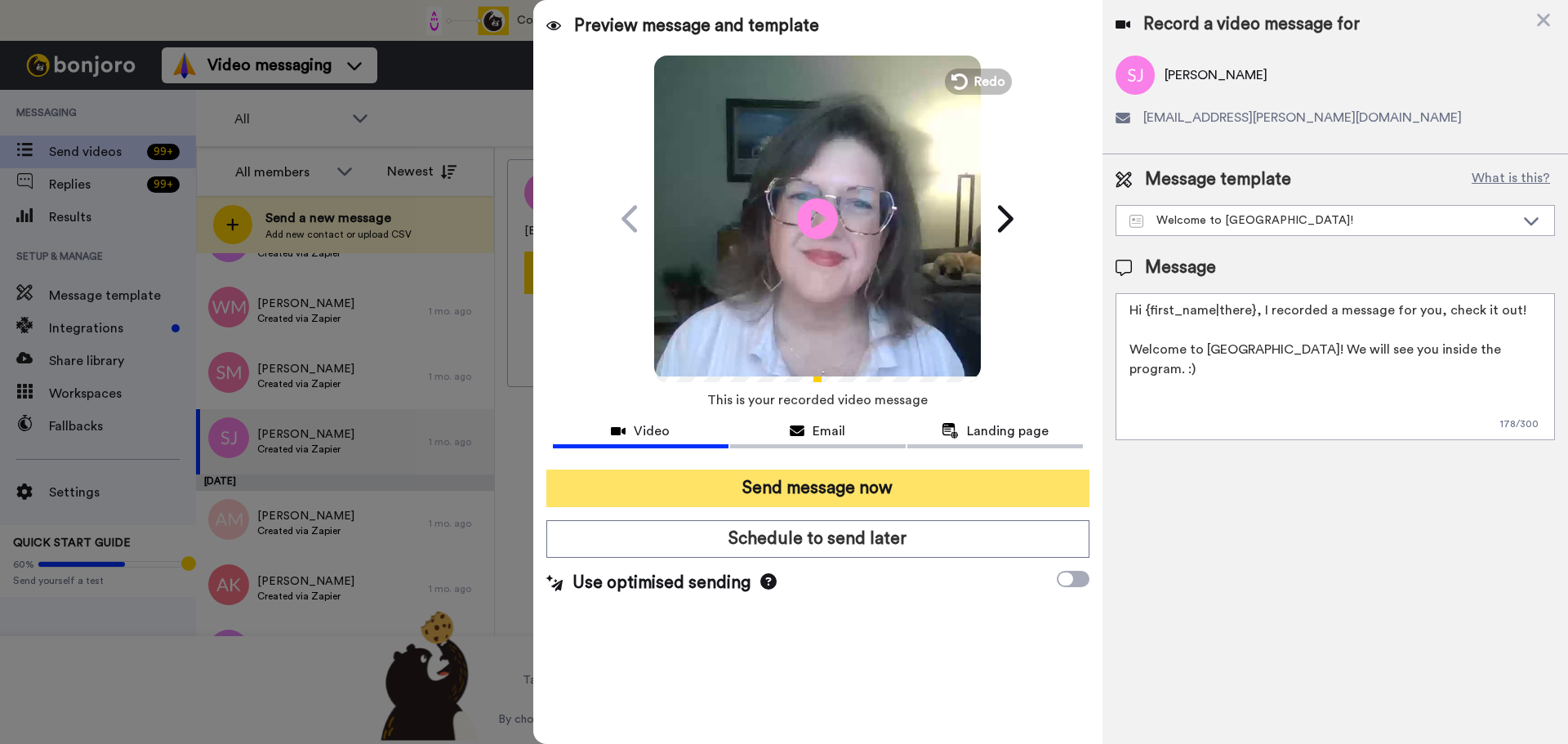
click at [887, 478] on button "Send message now" at bounding box center [818, 488] width 543 height 37
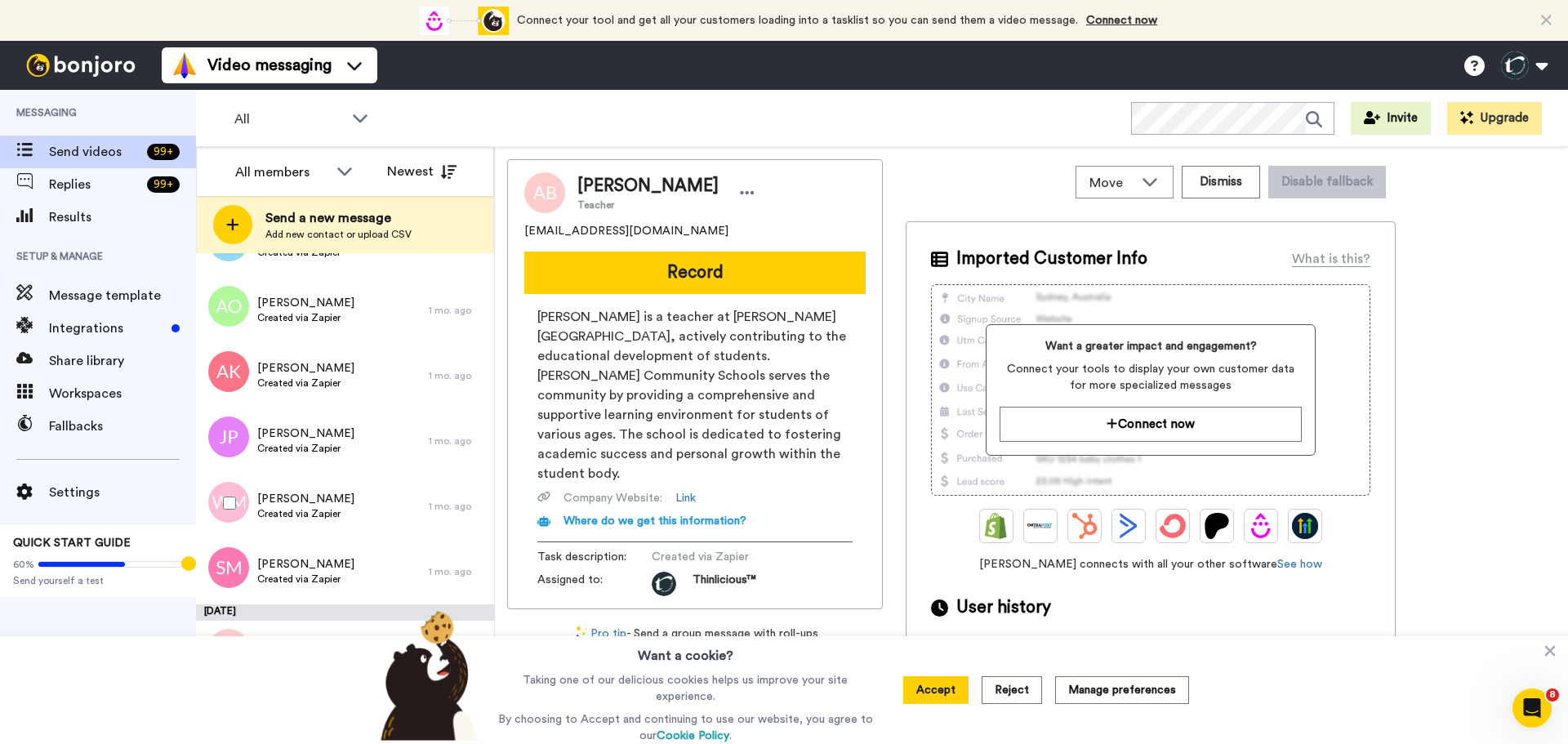
scroll to position [4984, 0]
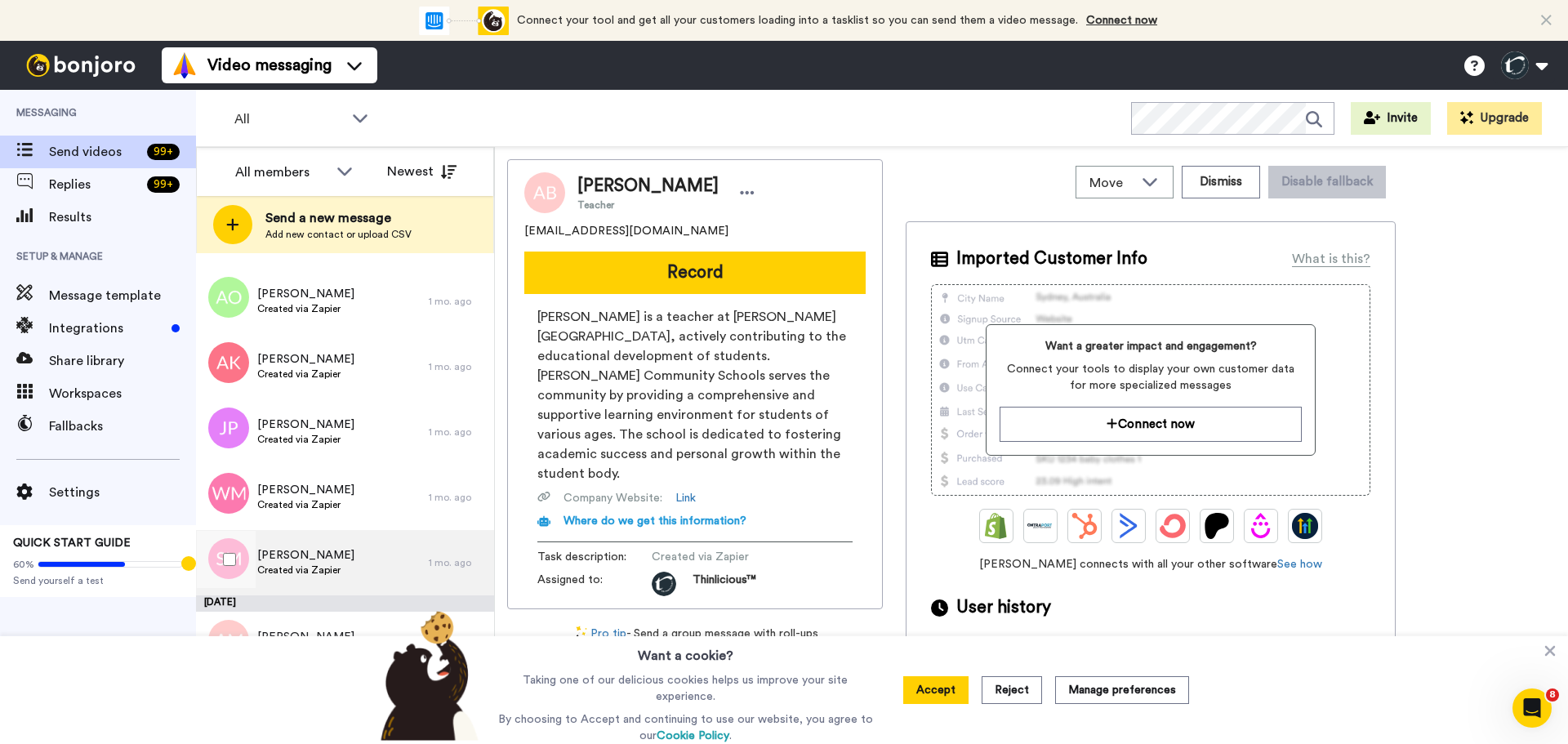
click at [305, 551] on span "Stacy Montross" at bounding box center [305, 556] width 97 height 17
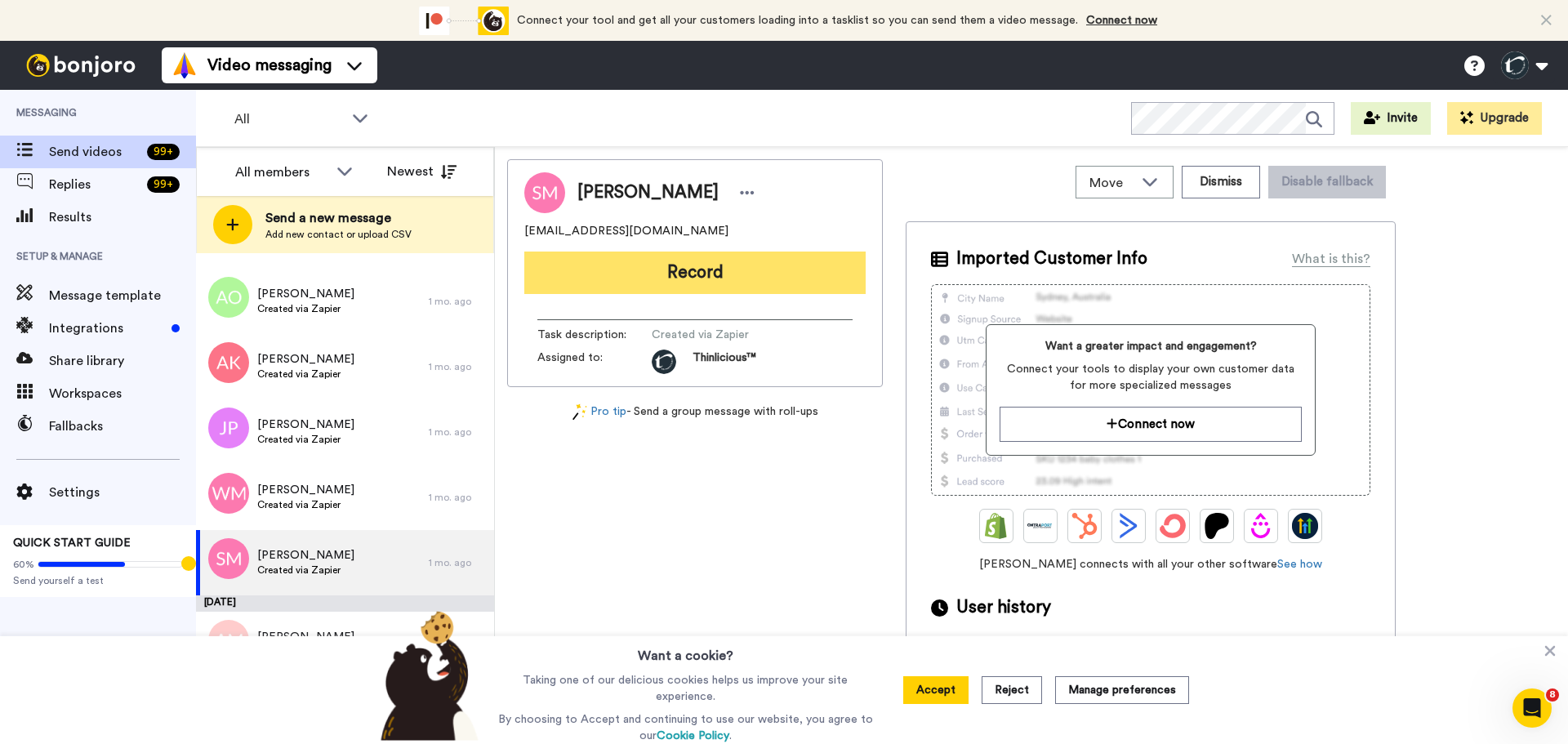
click at [738, 277] on button "Record" at bounding box center [695, 272] width 341 height 42
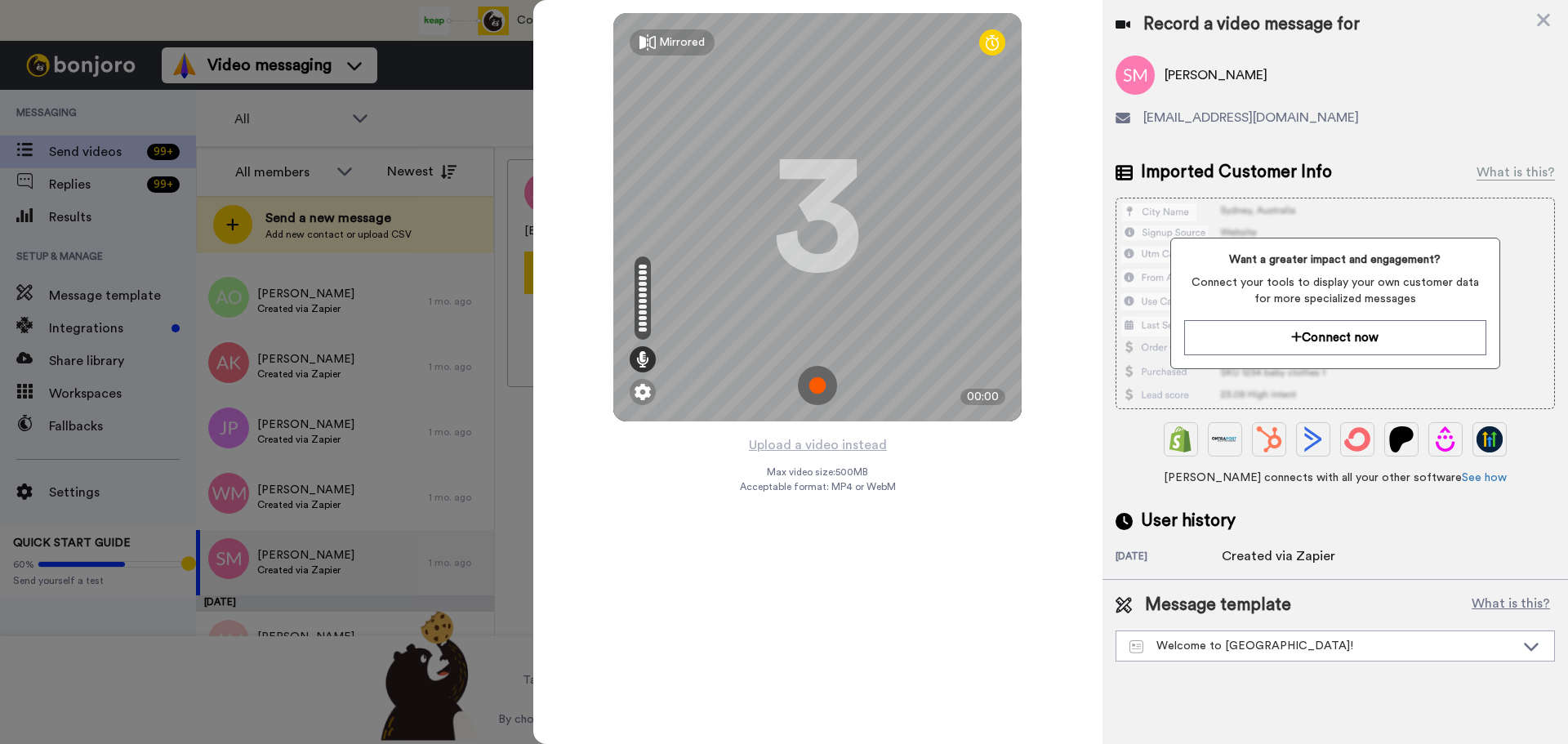
click at [815, 385] on img at bounding box center [817, 385] width 39 height 39
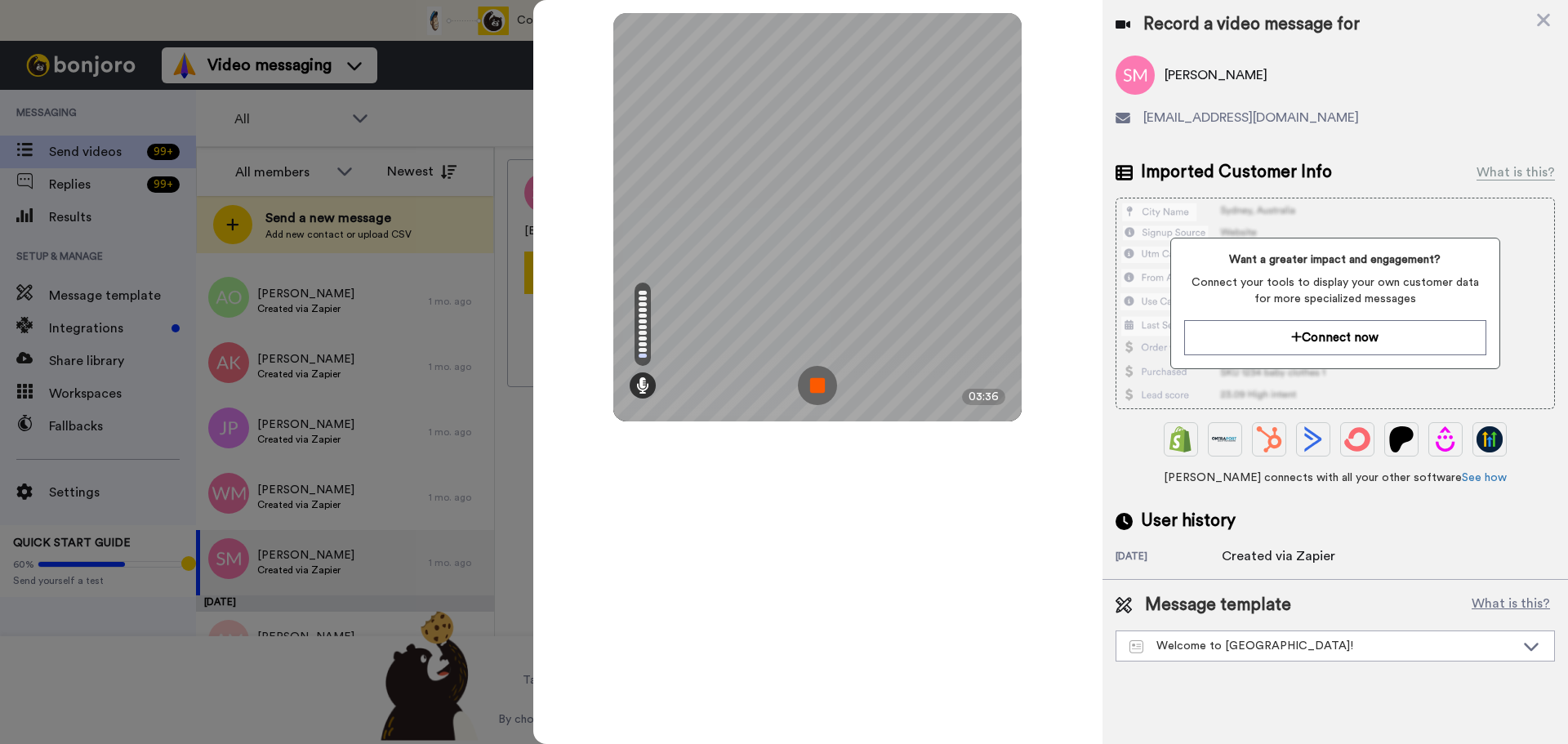
click at [815, 385] on img at bounding box center [817, 385] width 39 height 39
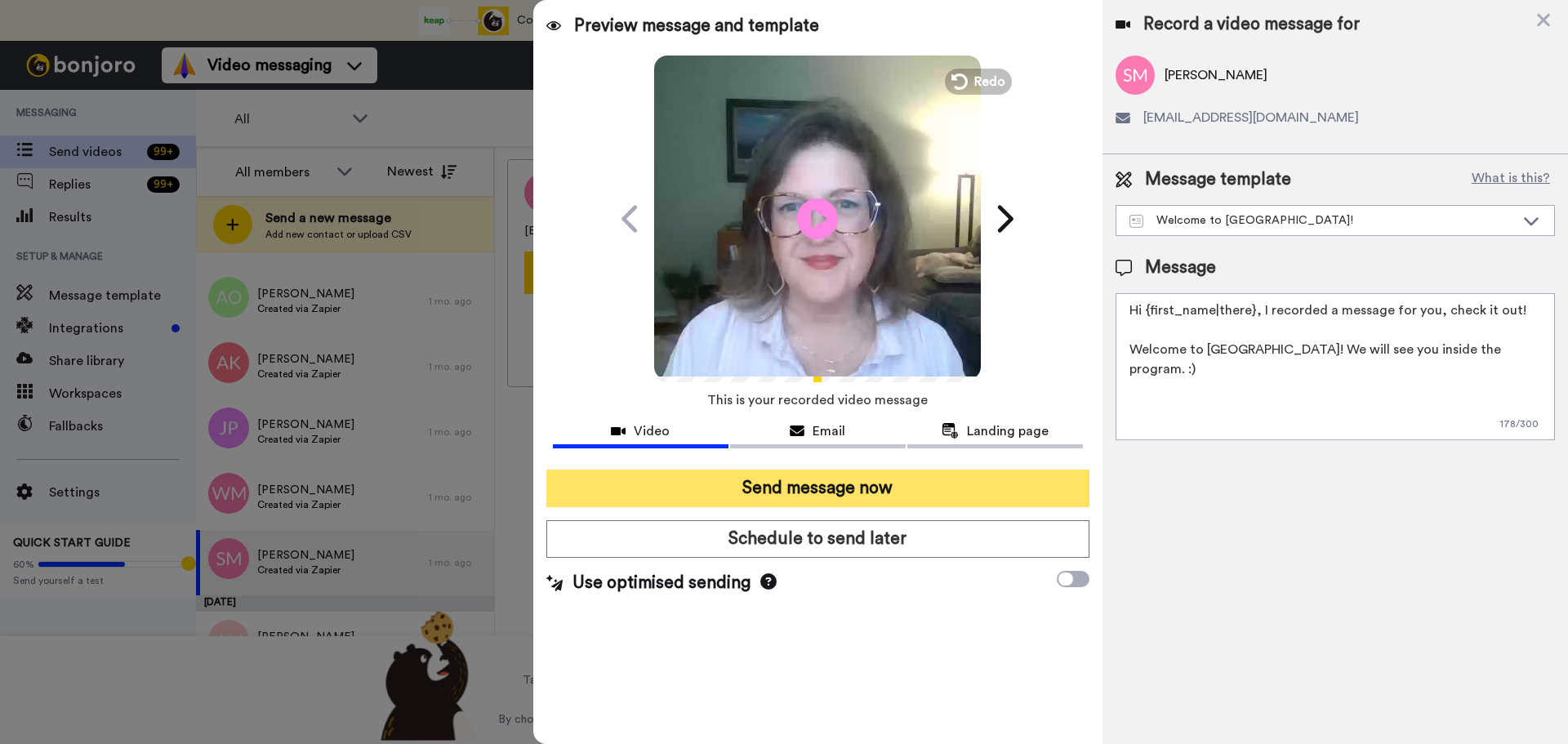
click at [911, 492] on button "Send message now" at bounding box center [818, 488] width 543 height 37
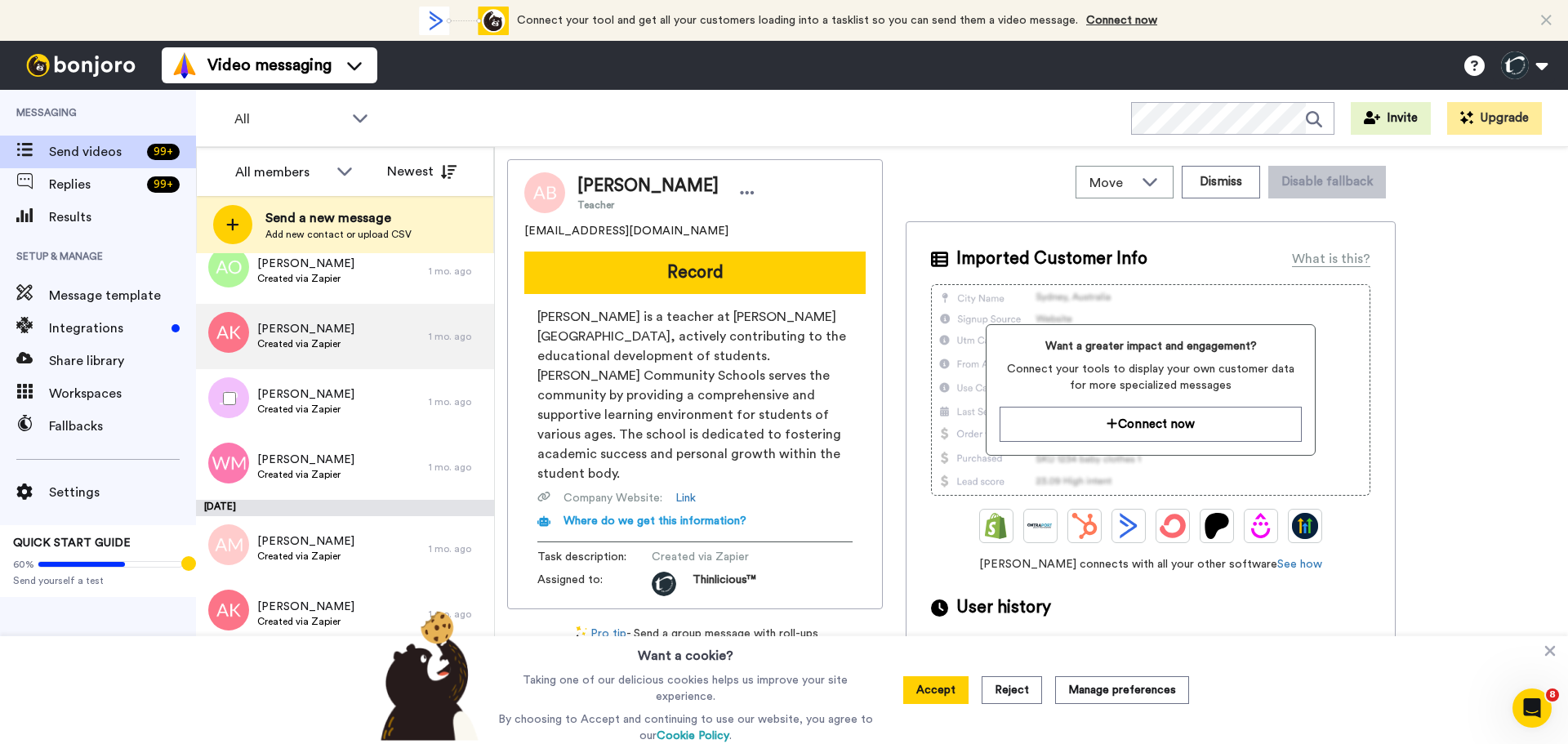
scroll to position [5016, 0]
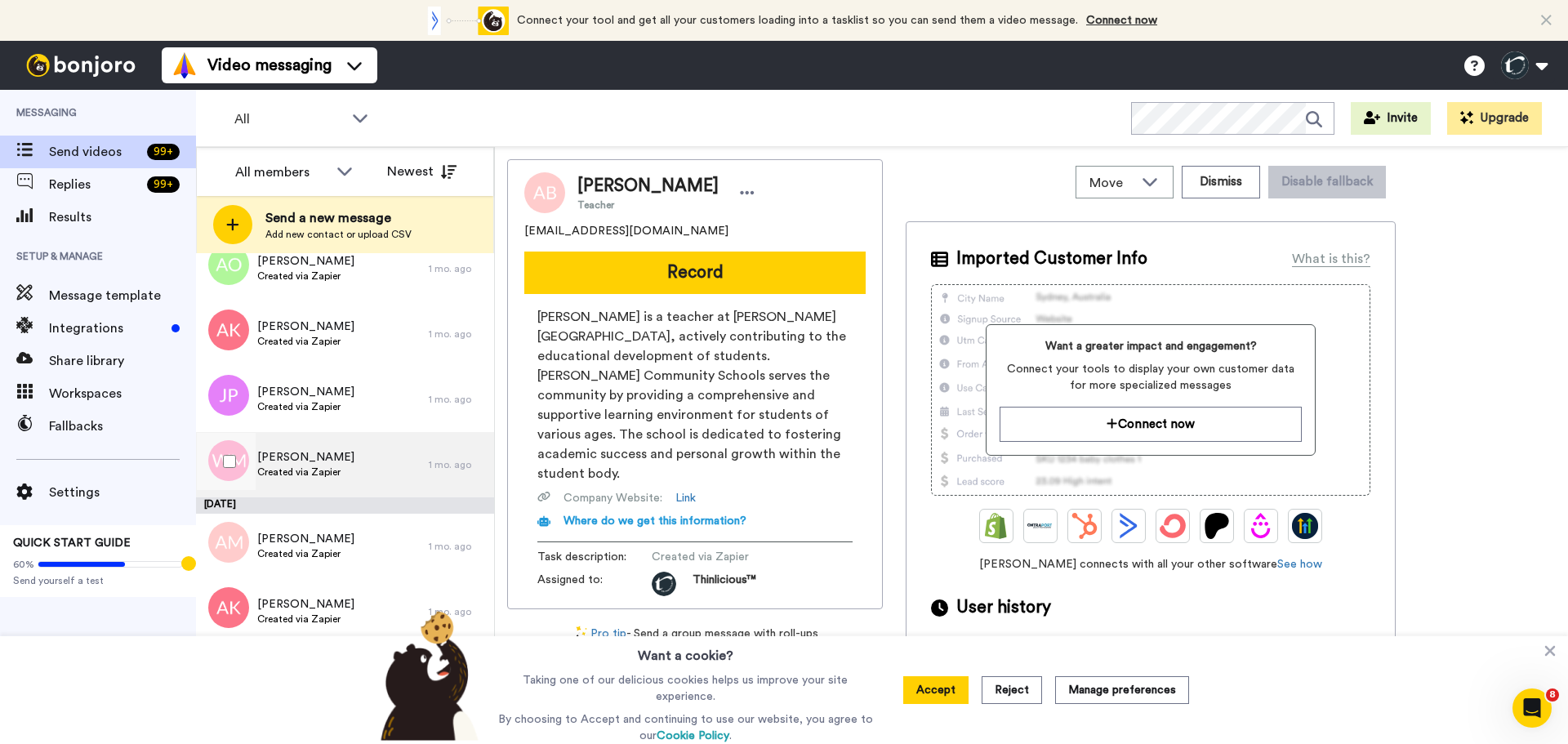
click at [300, 458] on span "[PERSON_NAME]" at bounding box center [305, 458] width 97 height 17
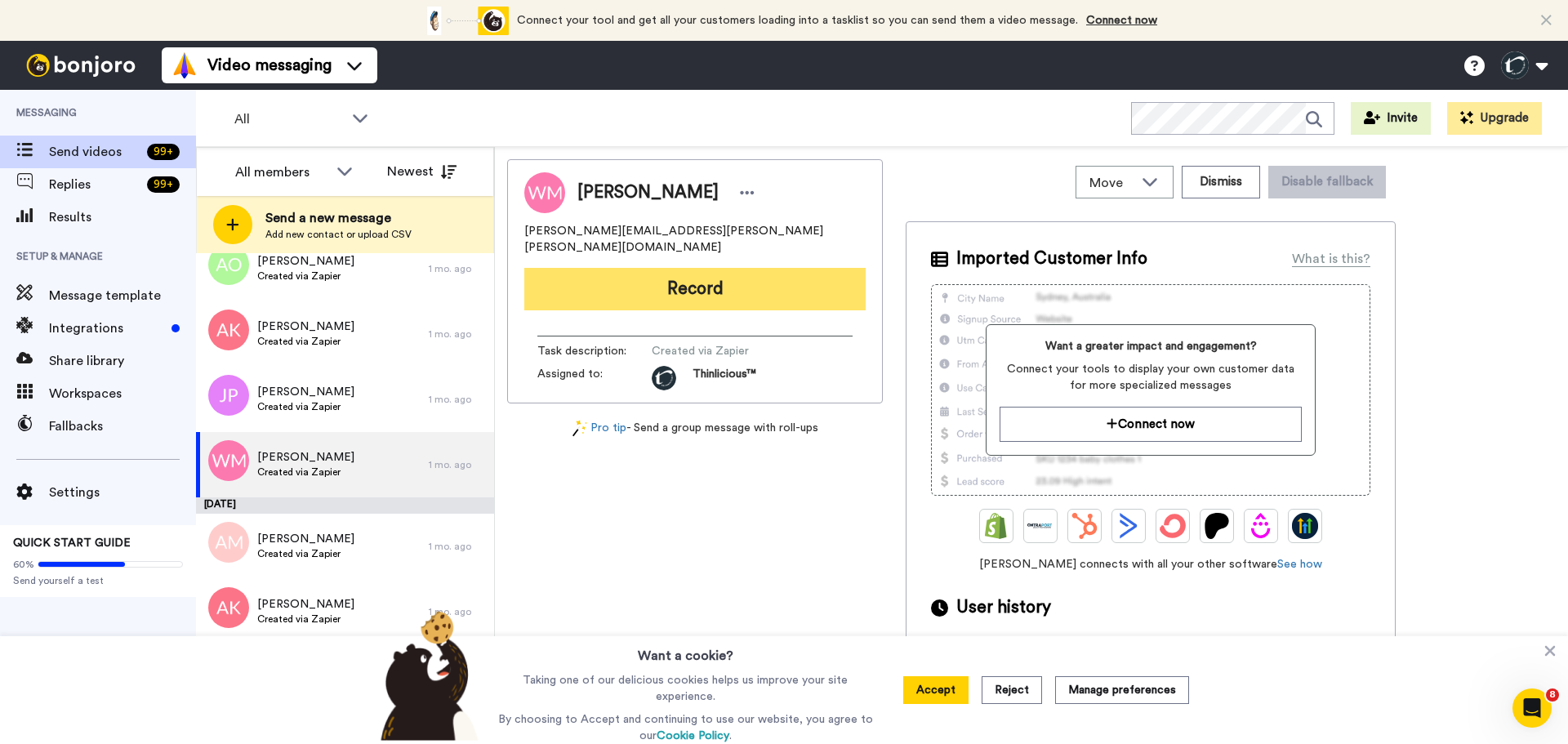
click at [655, 273] on button "Record" at bounding box center [695, 289] width 341 height 42
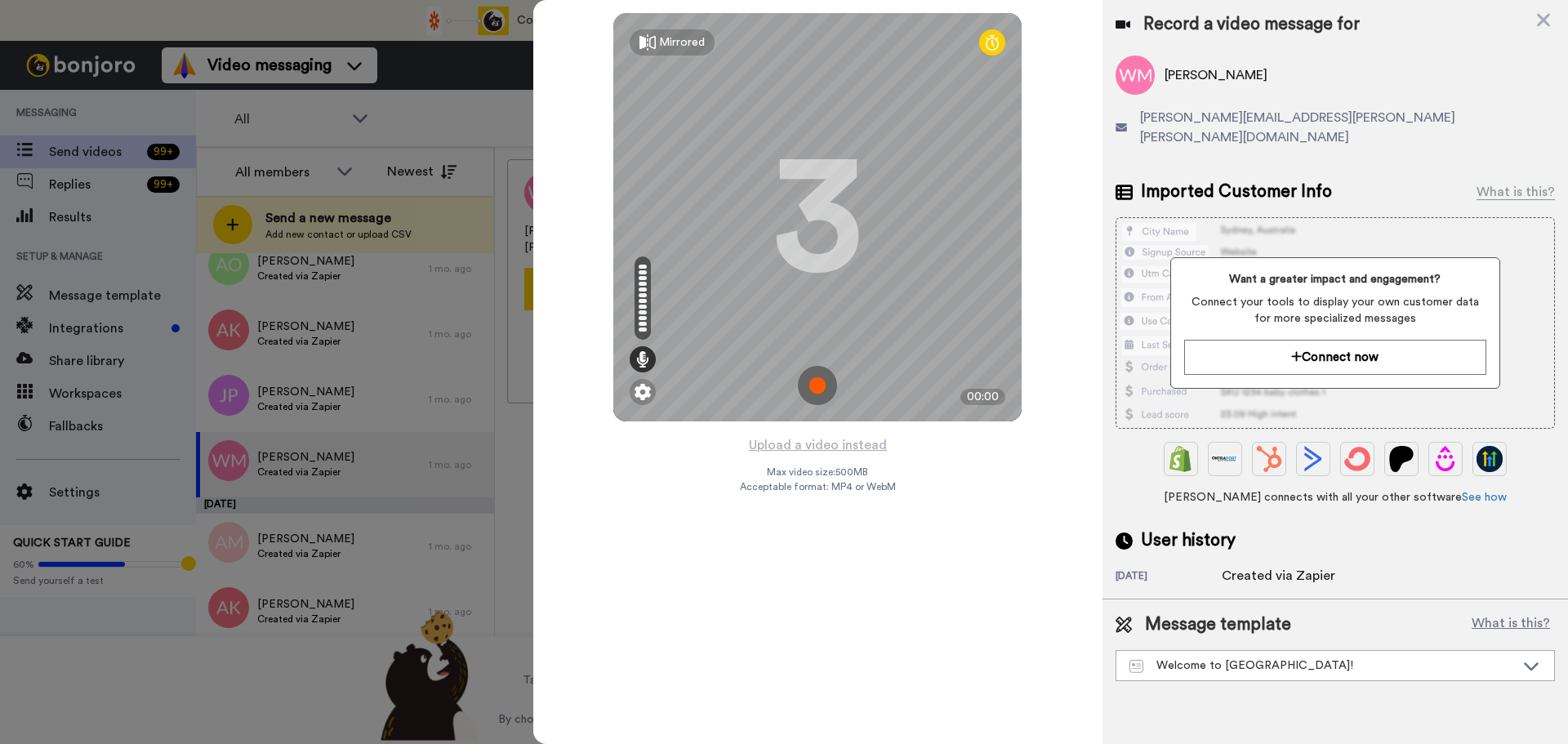
click at [822, 377] on img at bounding box center [817, 385] width 39 height 39
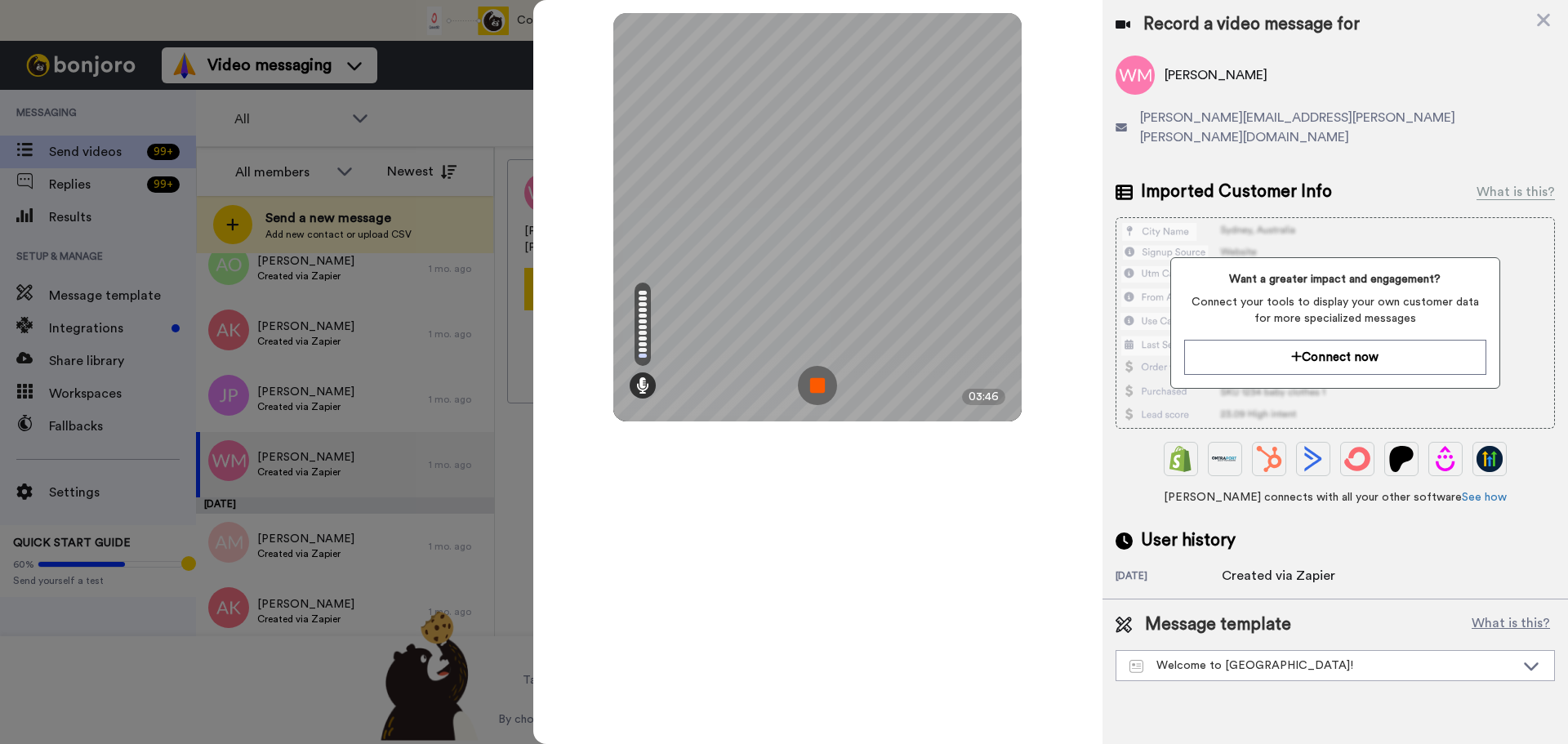
click at [822, 377] on img at bounding box center [817, 385] width 39 height 39
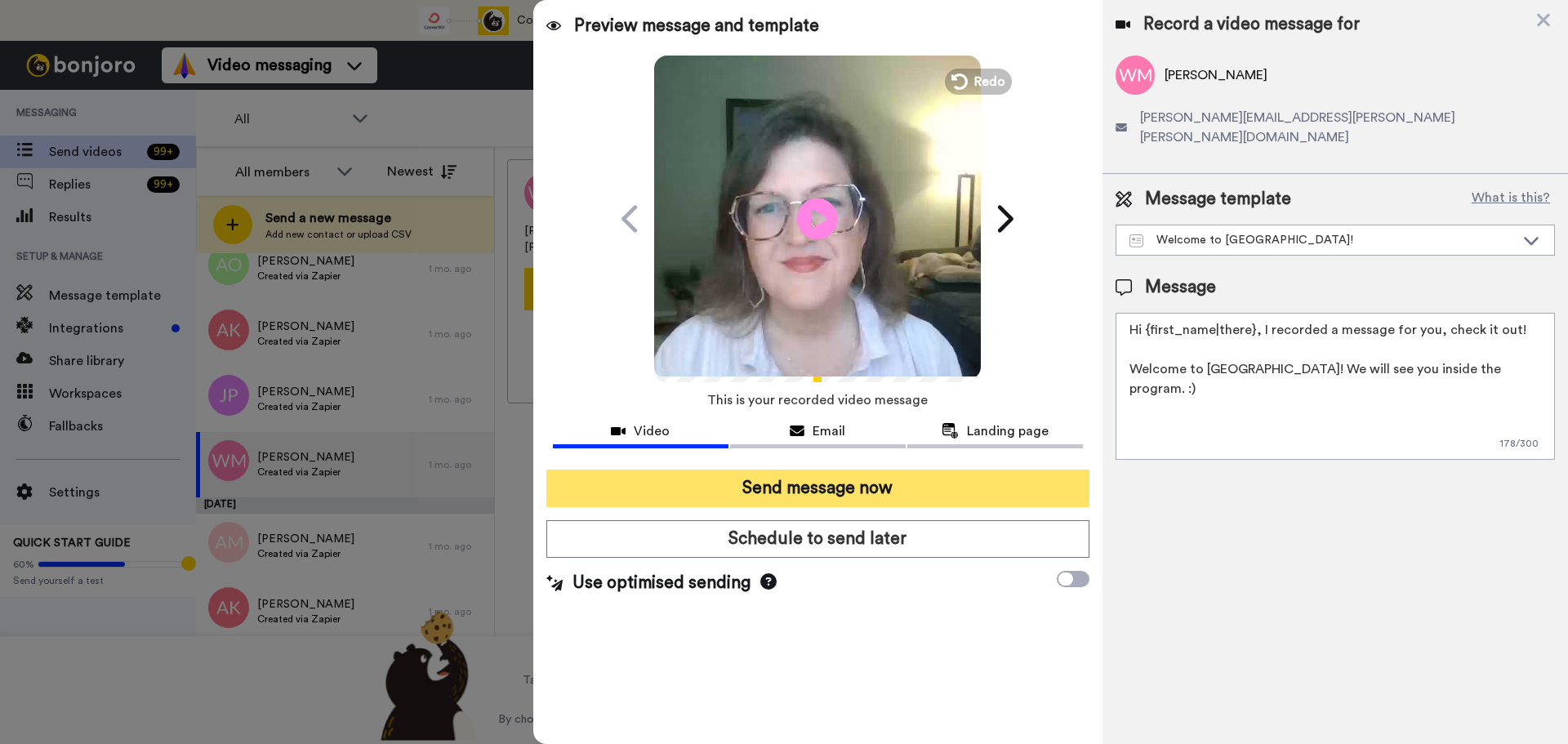
click at [955, 492] on button "Send message now" at bounding box center [818, 488] width 543 height 37
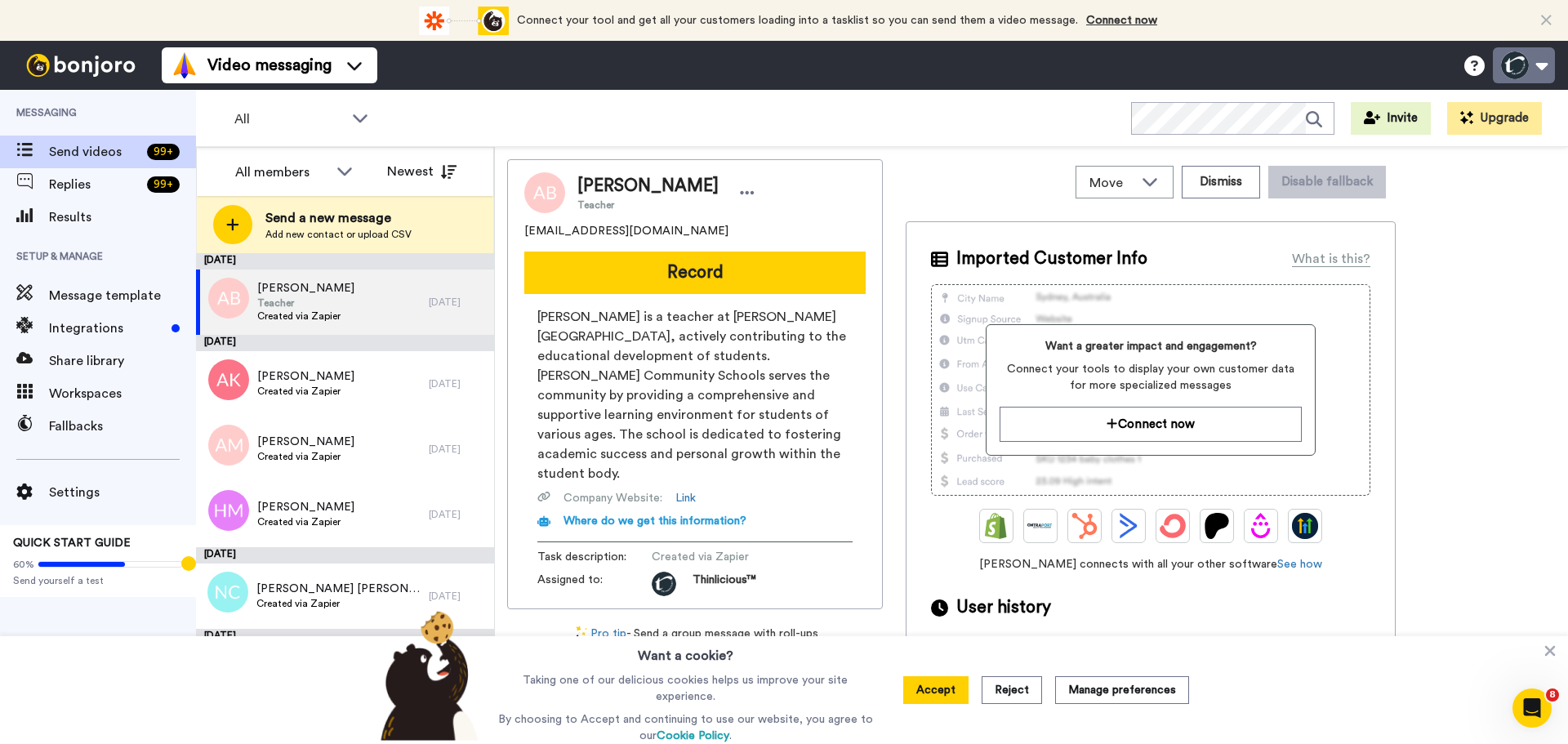
click at [1521, 61] on button at bounding box center [1523, 65] width 62 height 36
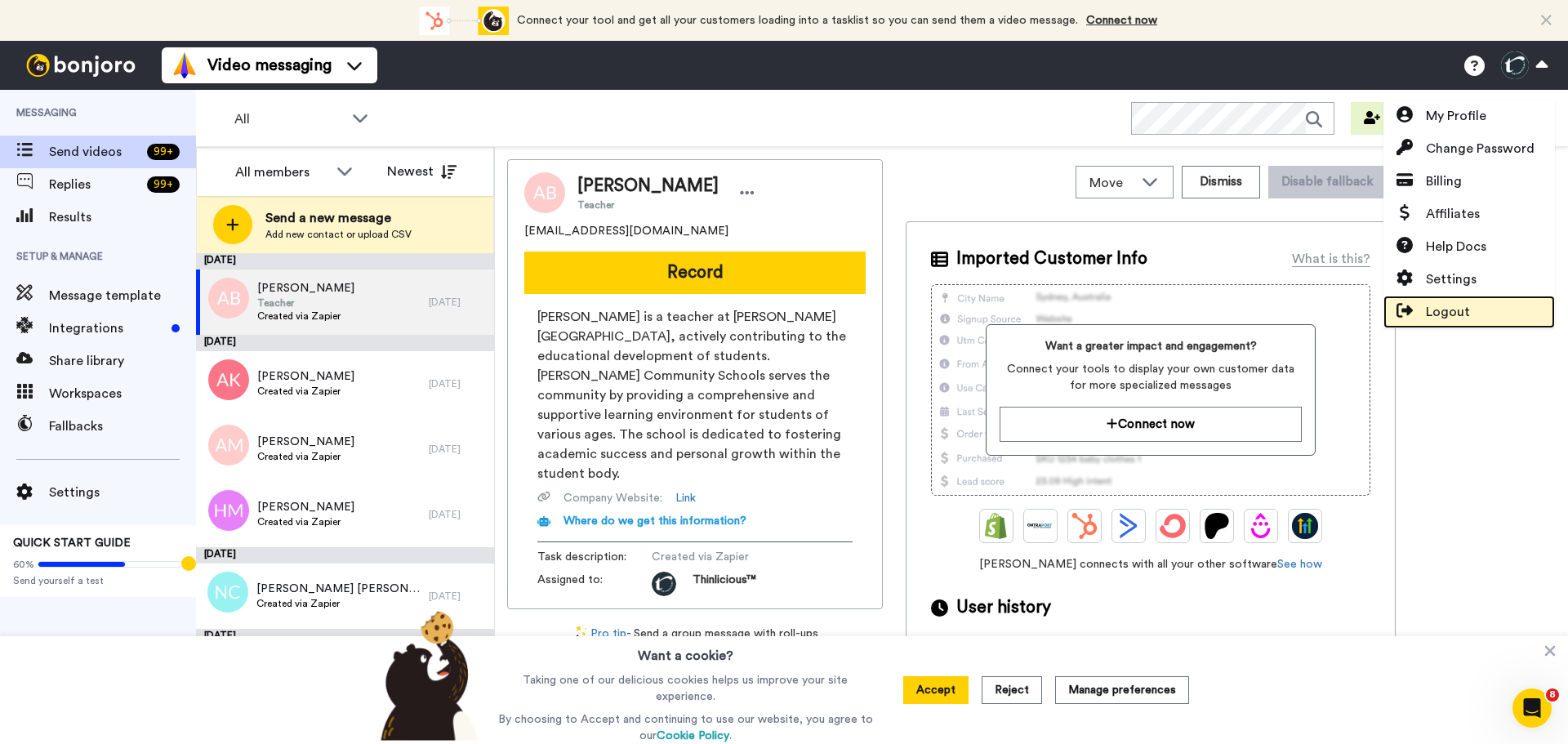
click at [1429, 313] on span "Logout" at bounding box center [1448, 312] width 44 height 20
